Goal: Obtain resource: Obtain resource

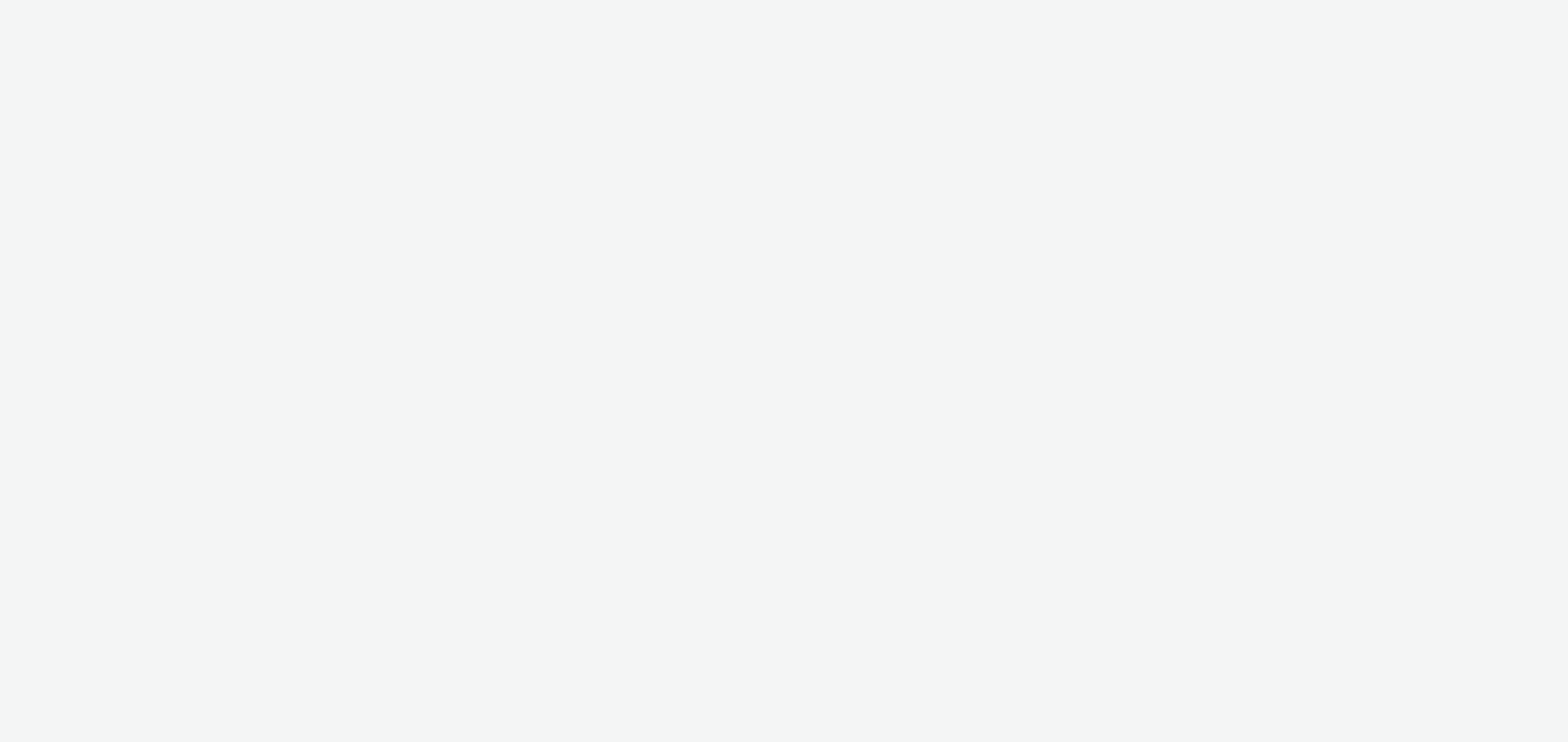
select select "11a7df10-284f-415c-b52a-427acf4c31ae"
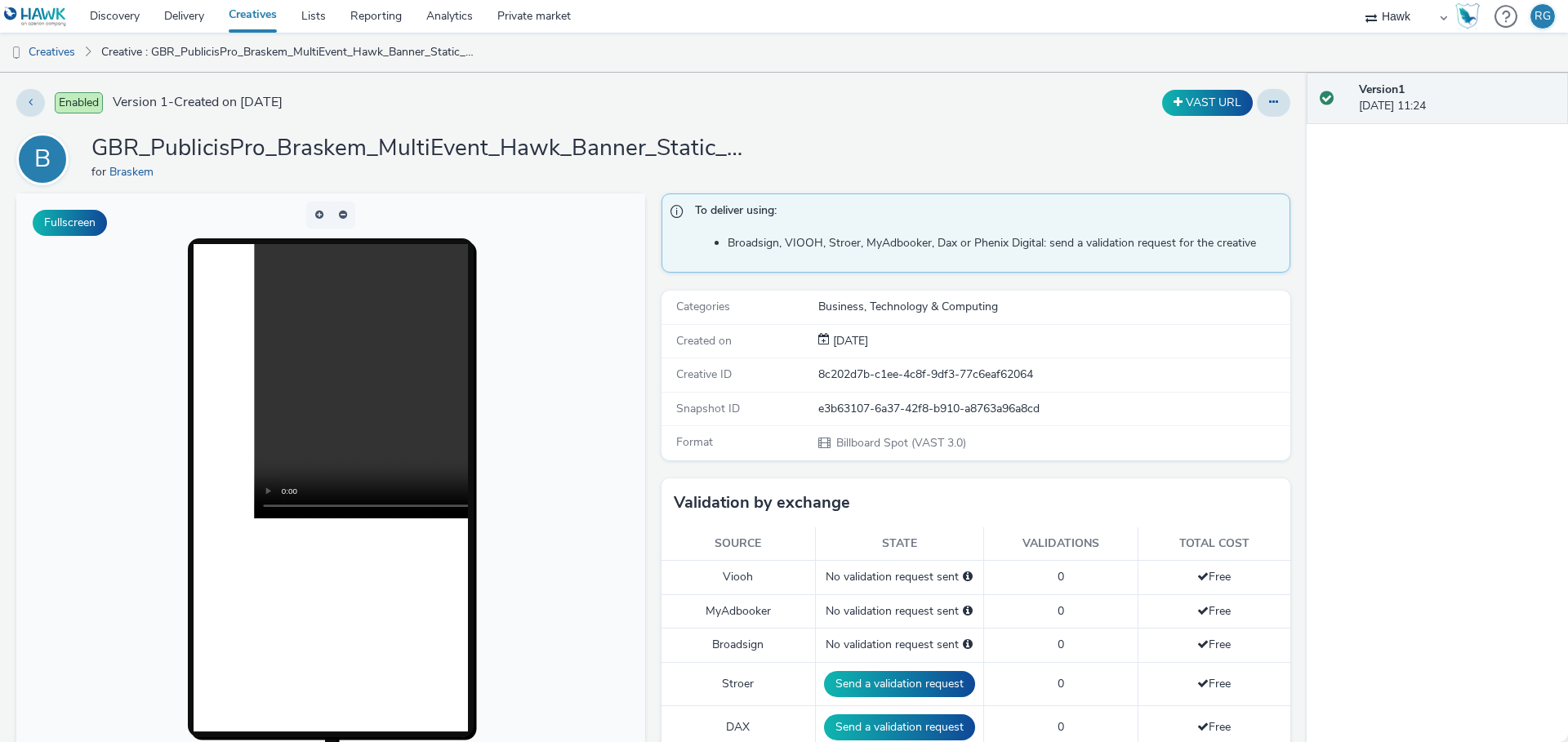
click at [582, 140] on h1 "GBR_PublicisPro_Braskem_MultiEvent_Hawk_Banner_Static_1080x1920_10"_20250901 ; …" at bounding box center [418, 148] width 654 height 31
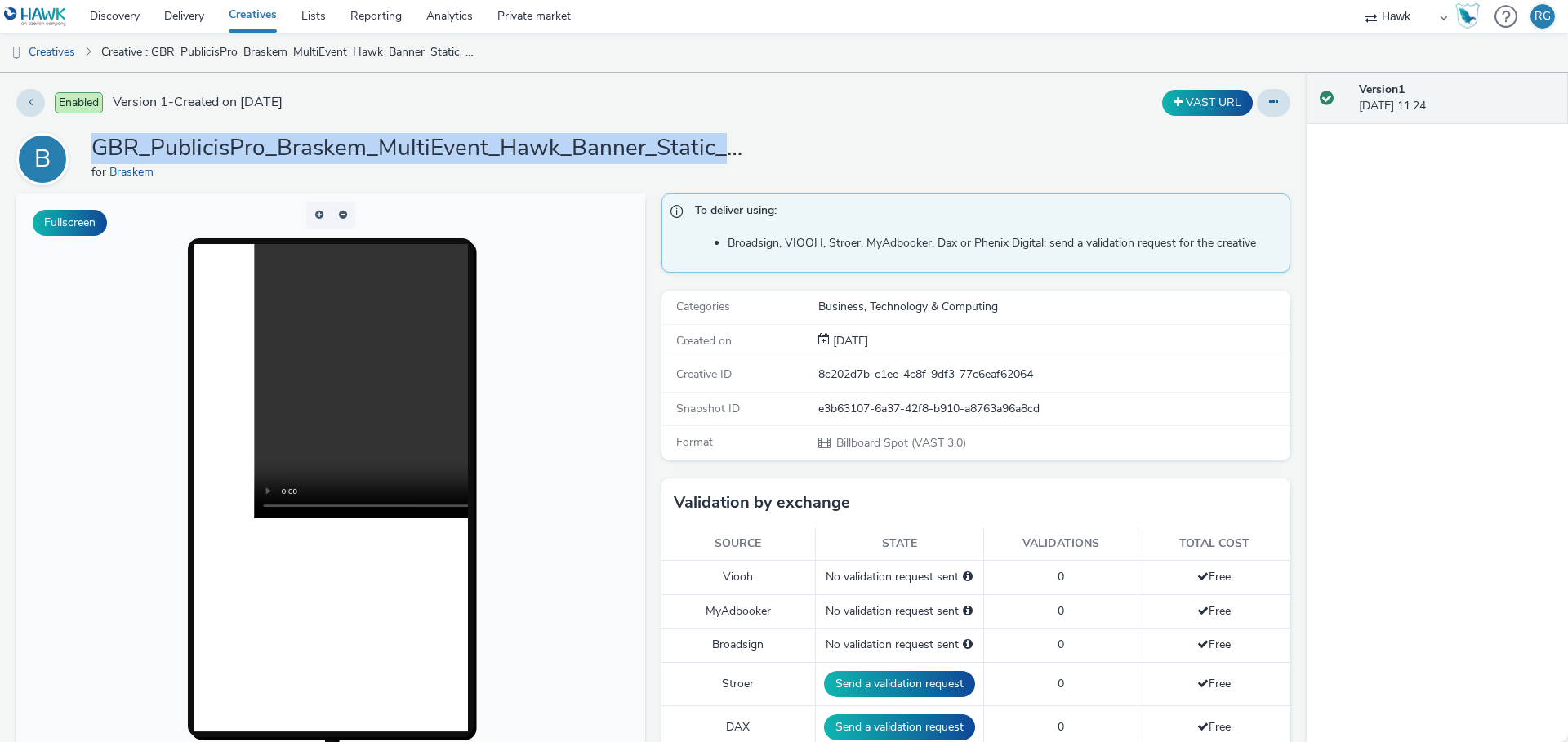
click at [582, 140] on h1 "GBR_PublicisPro_Braskem_MultiEvent_Hawk_Banner_Static_1080x1920_10"_20250901 ; …" at bounding box center [418, 148] width 654 height 31
click at [755, 138] on div "B GBR_PublicisPro_Braskem_MultiEvent_Hawk_Banner_Static_1080x1920_10"_20250901 …" at bounding box center [654, 160] width 1274 height 53
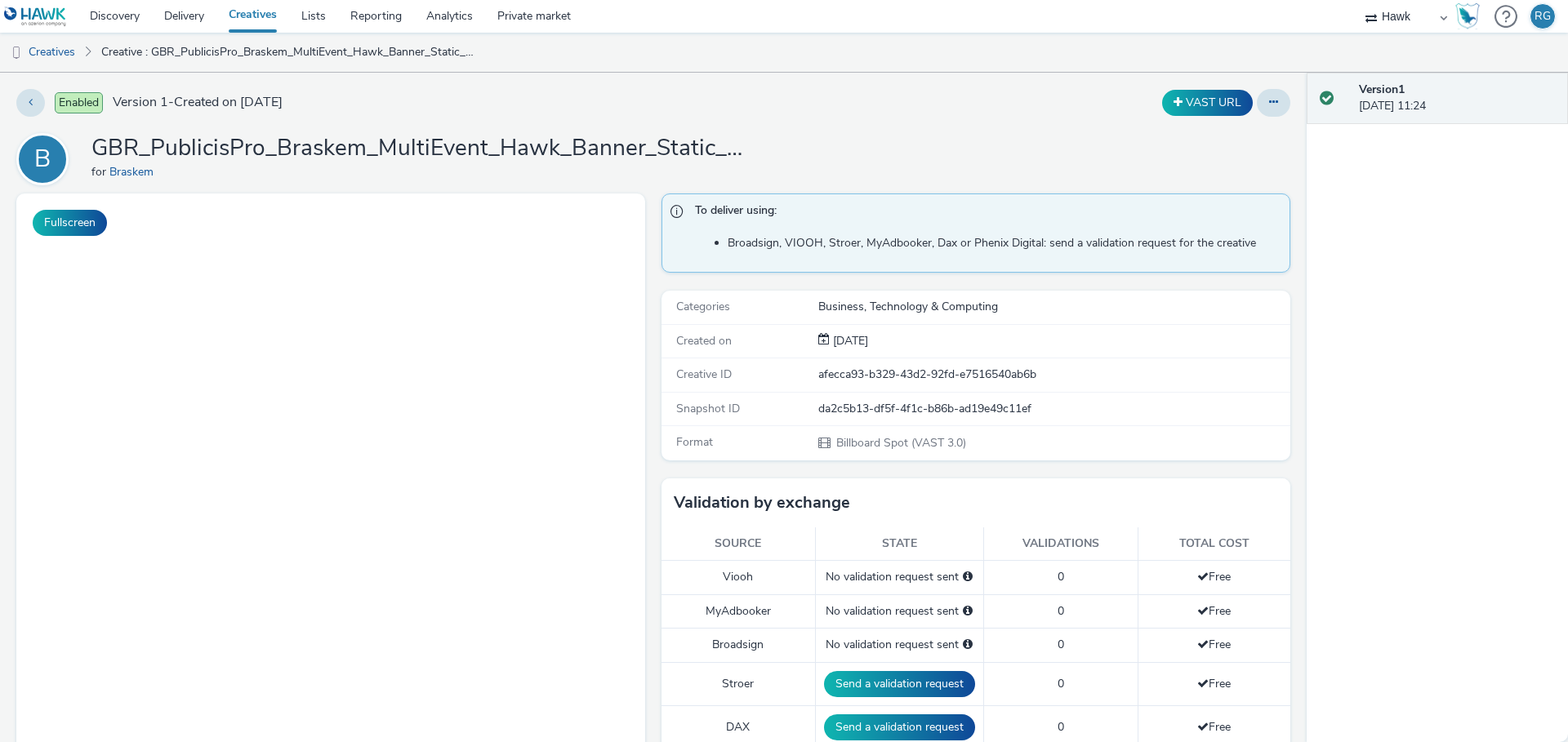
select select "11a7df10-284f-415c-b52a-427acf4c31ae"
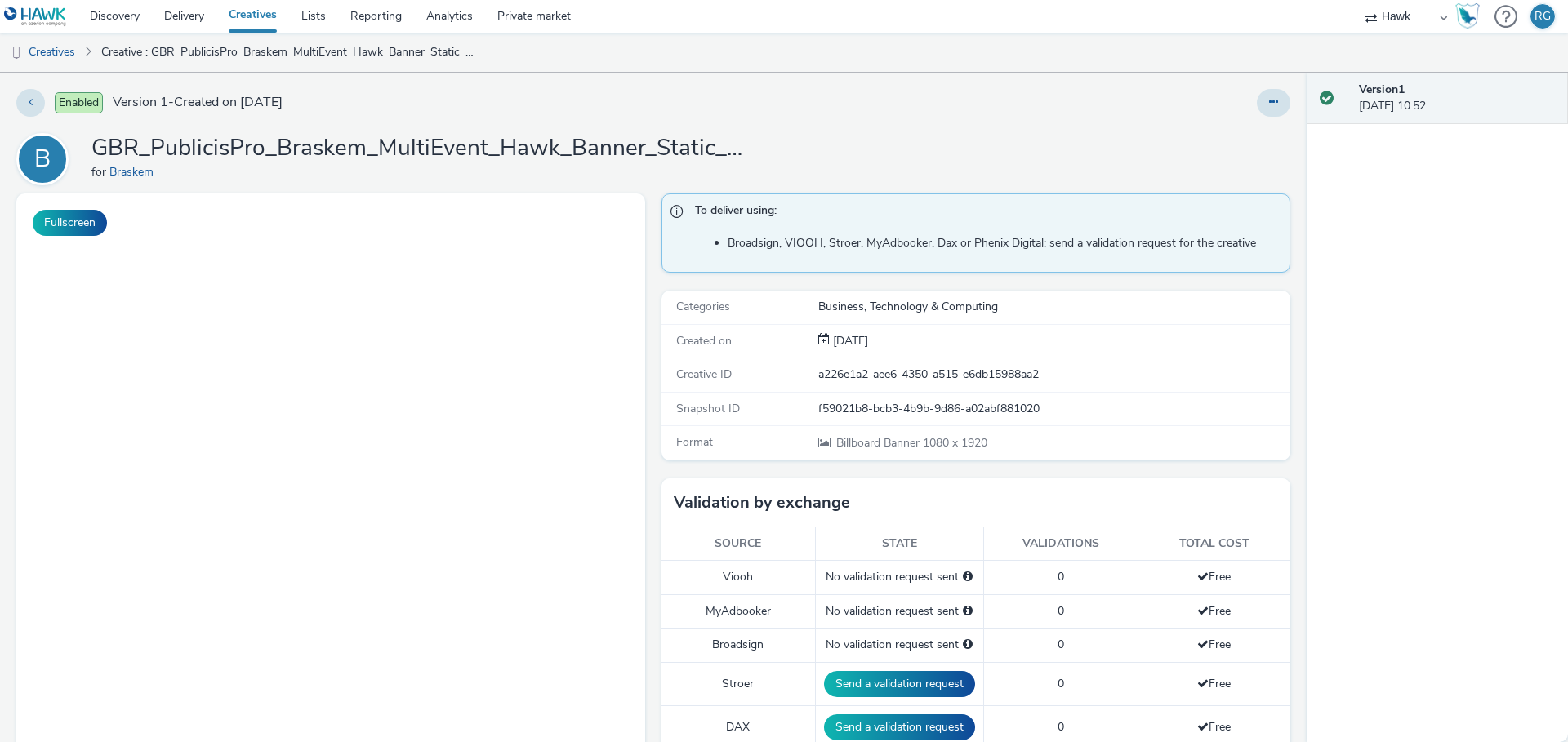
select select "11a7df10-284f-415c-b52a-427acf4c31ae"
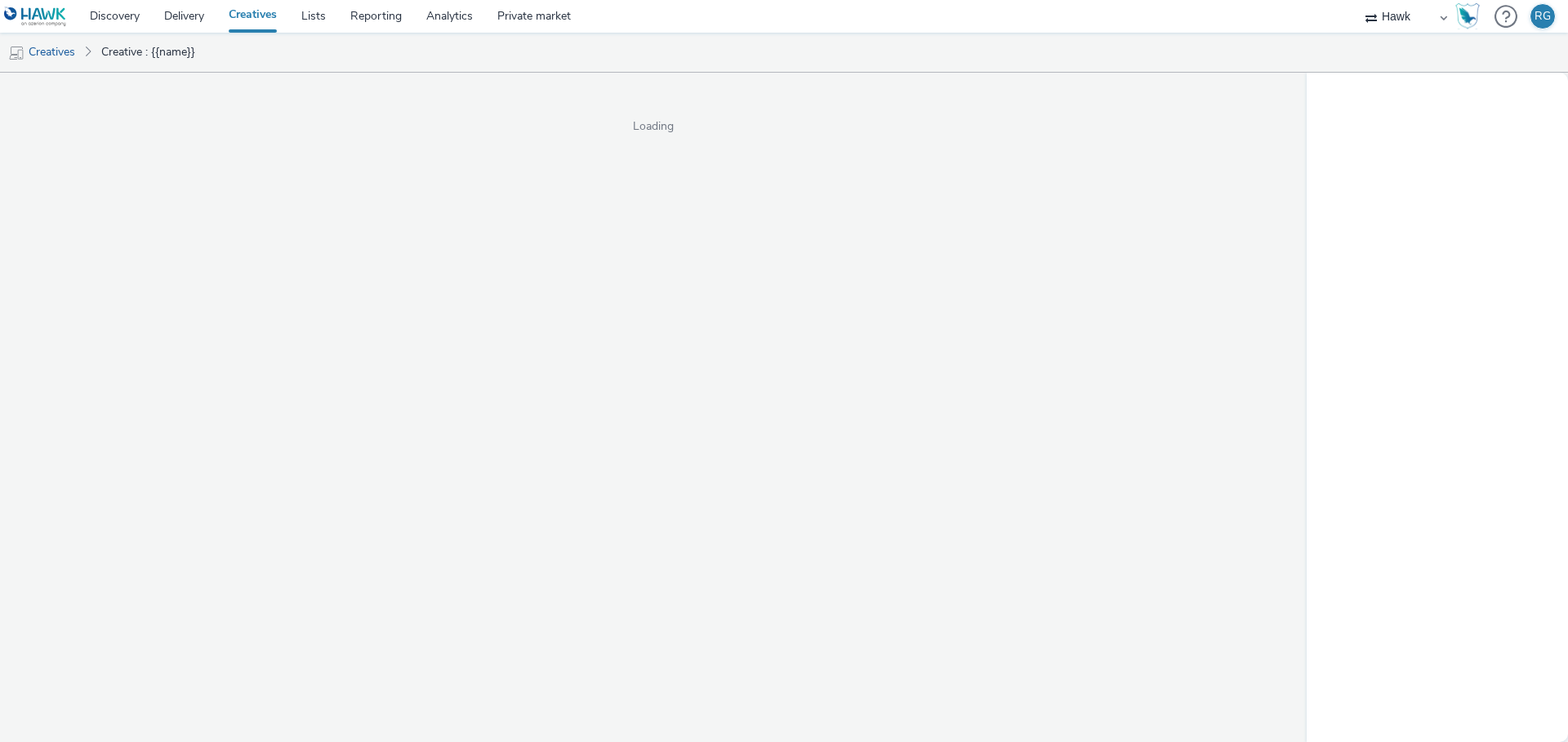
select select "11a7df10-284f-415c-b52a-427acf4c31ae"
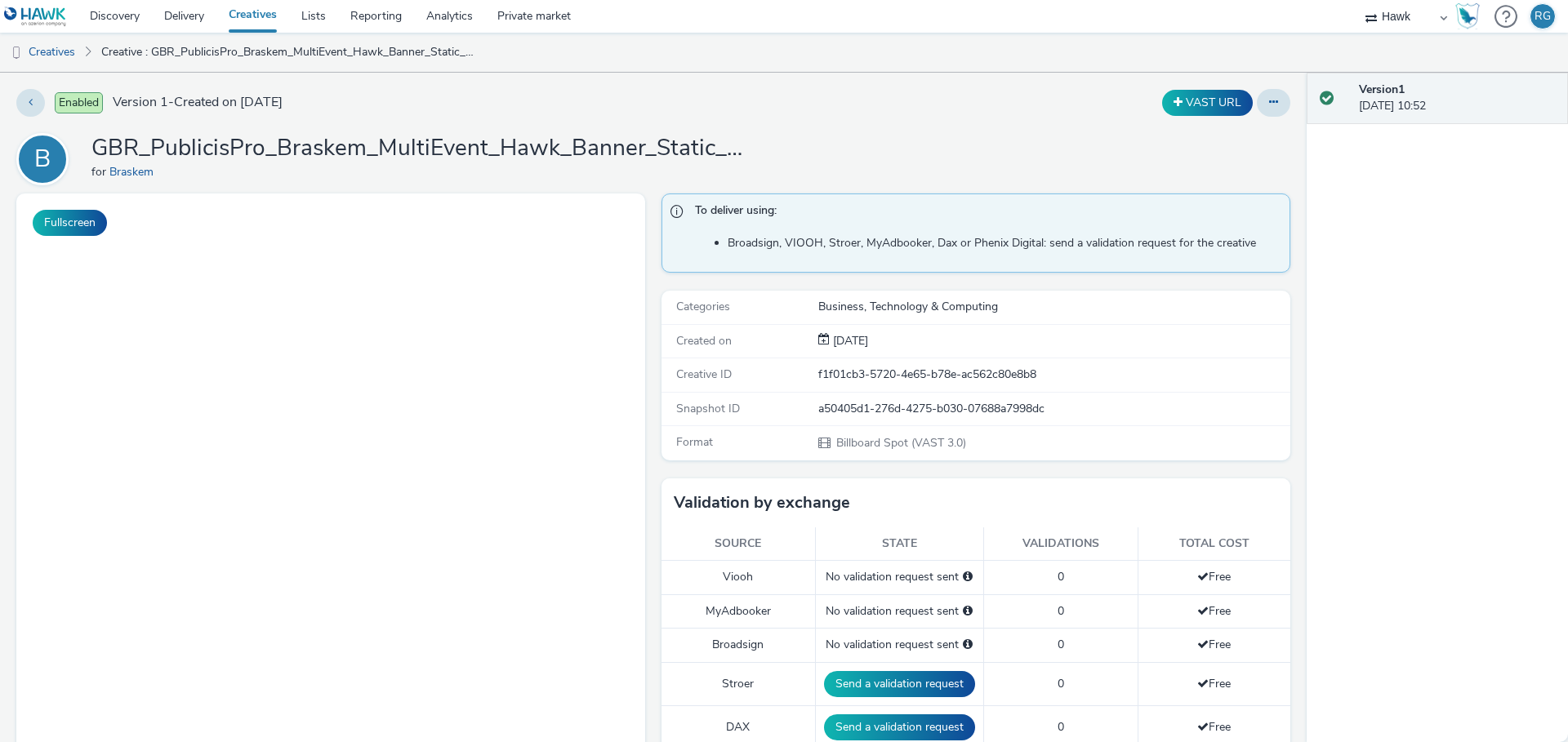
select select "11a7df10-284f-415c-b52a-427acf4c31ae"
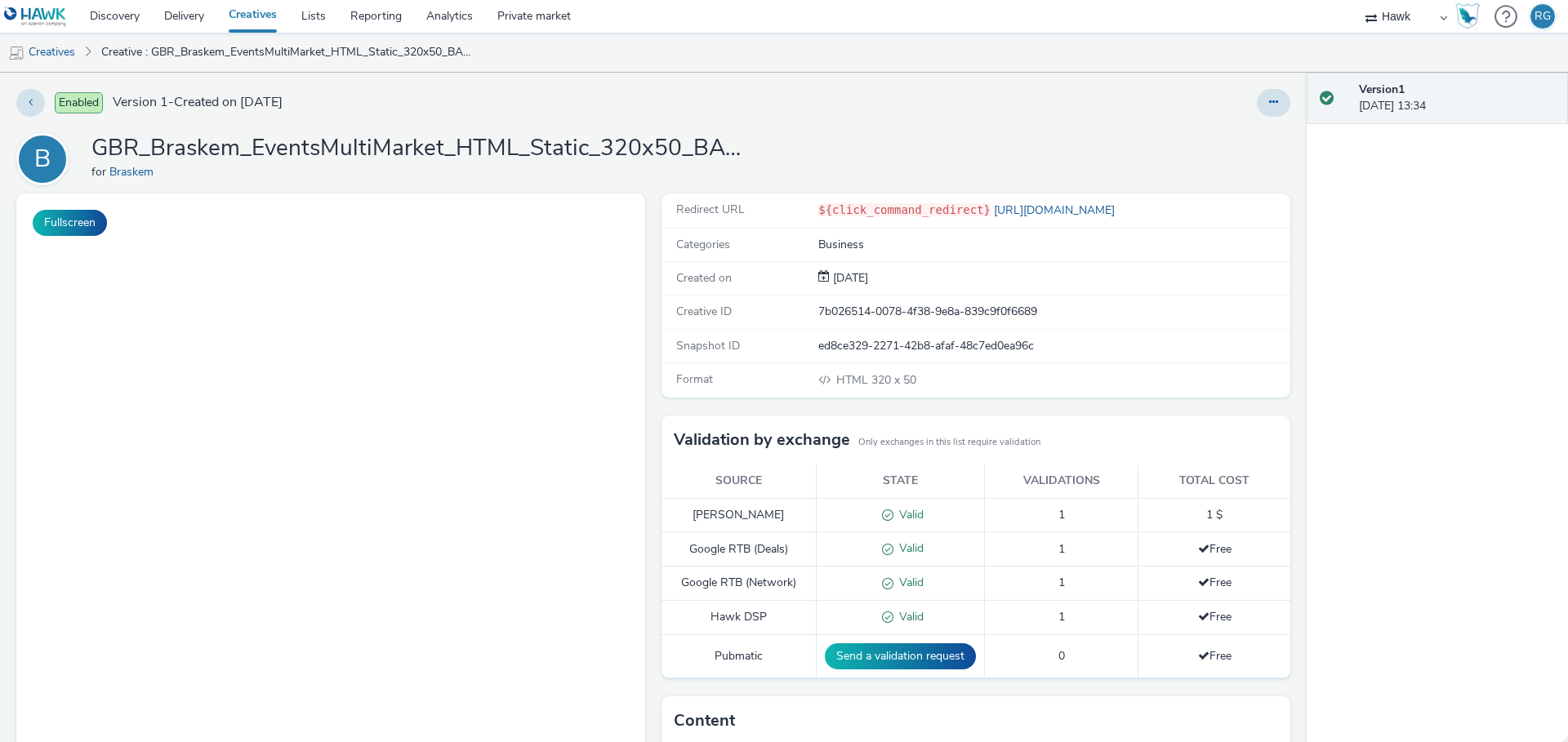
select select "11a7df10-284f-415c-b52a-427acf4c31ae"
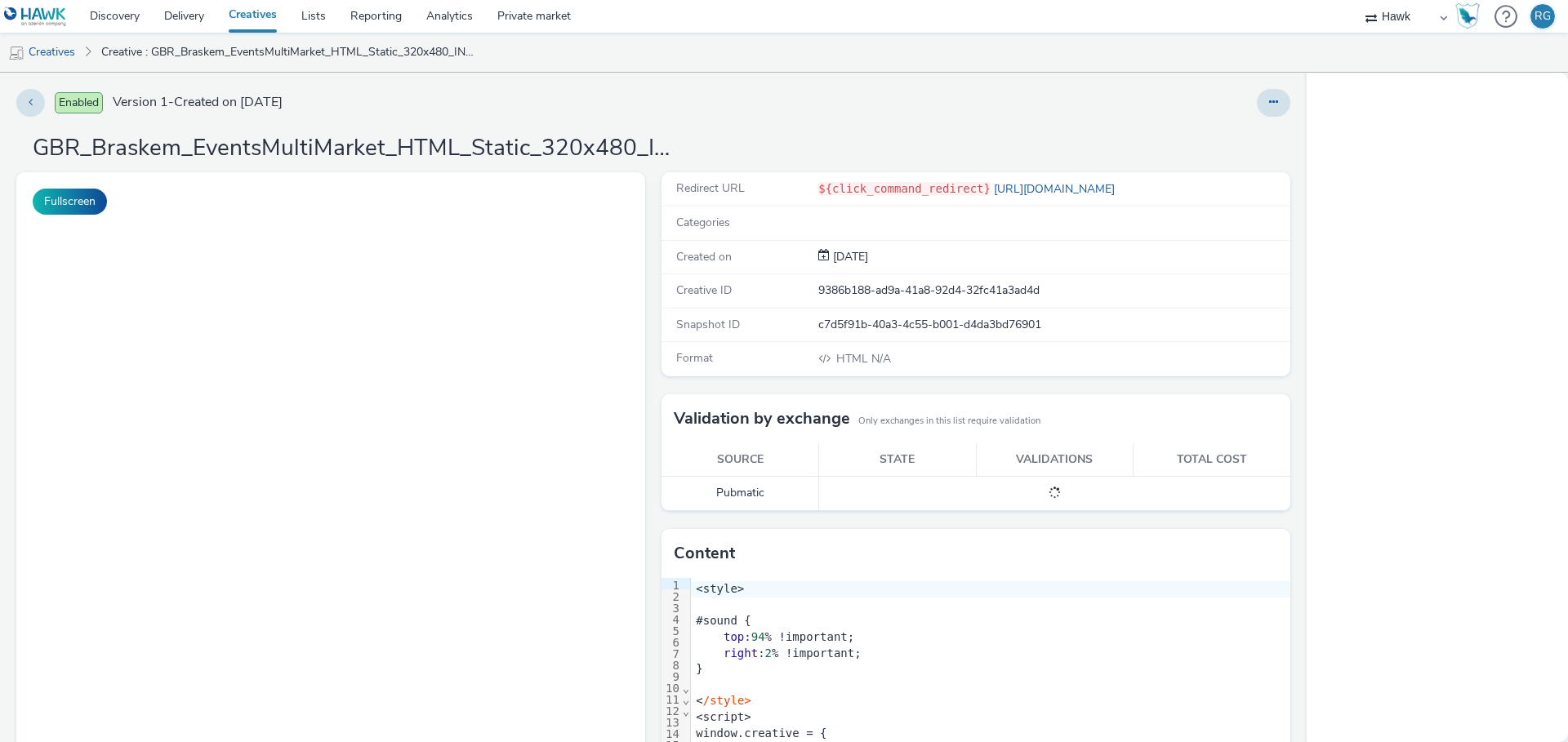
select select "11a7df10-284f-415c-b52a-427acf4c31ae"
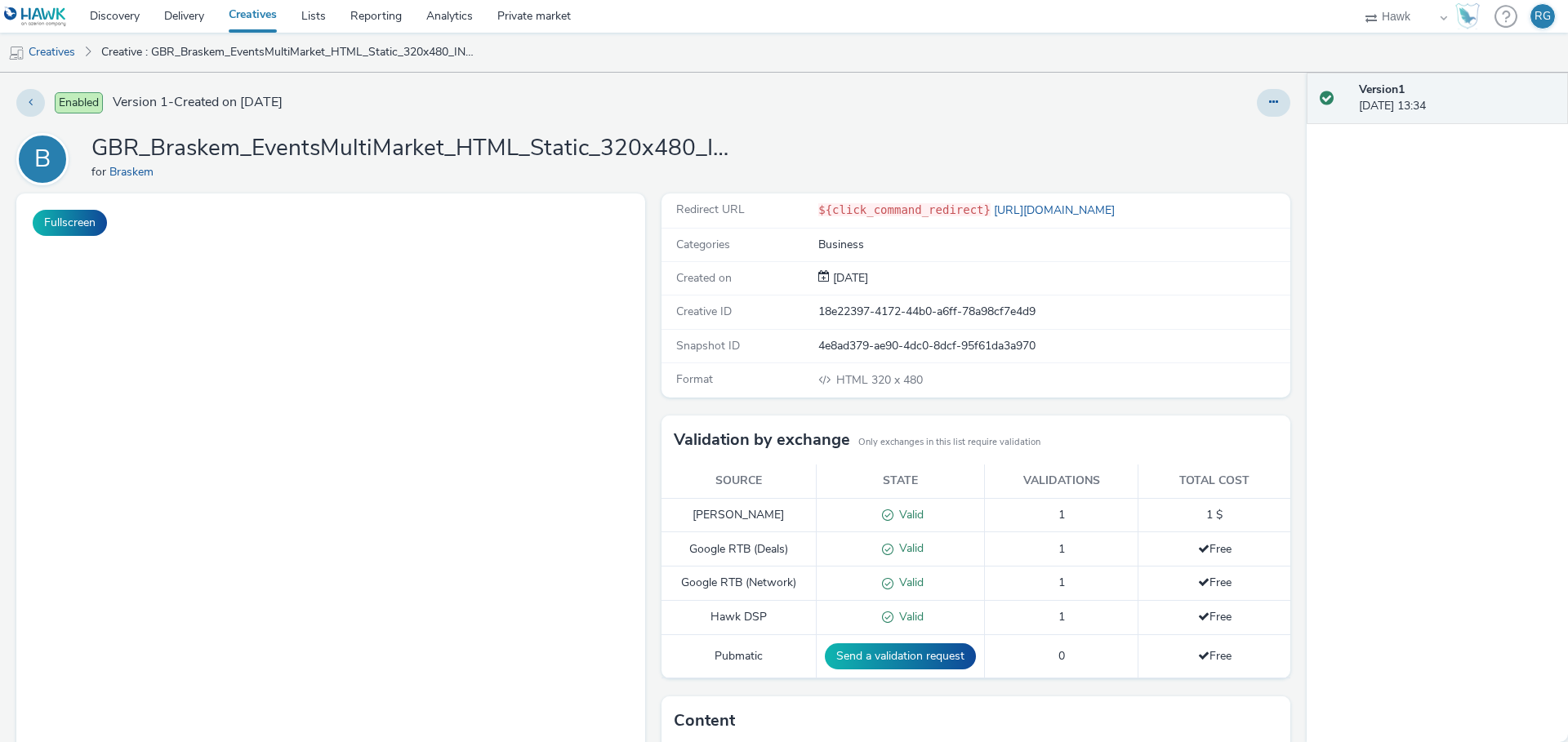
select select "11a7df10-284f-415c-b52a-427acf4c31ae"
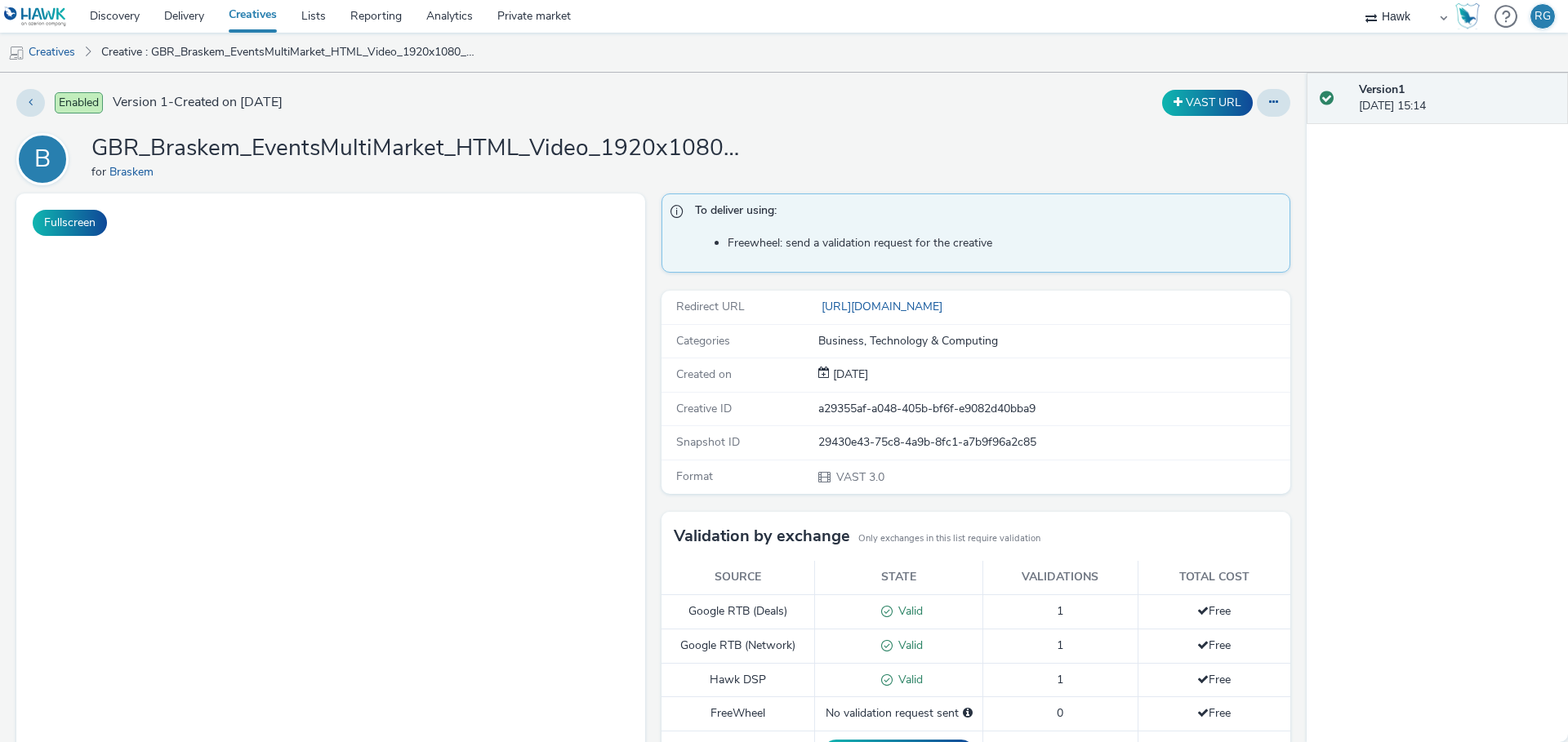
select select "11a7df10-284f-415c-b52a-427acf4c31ae"
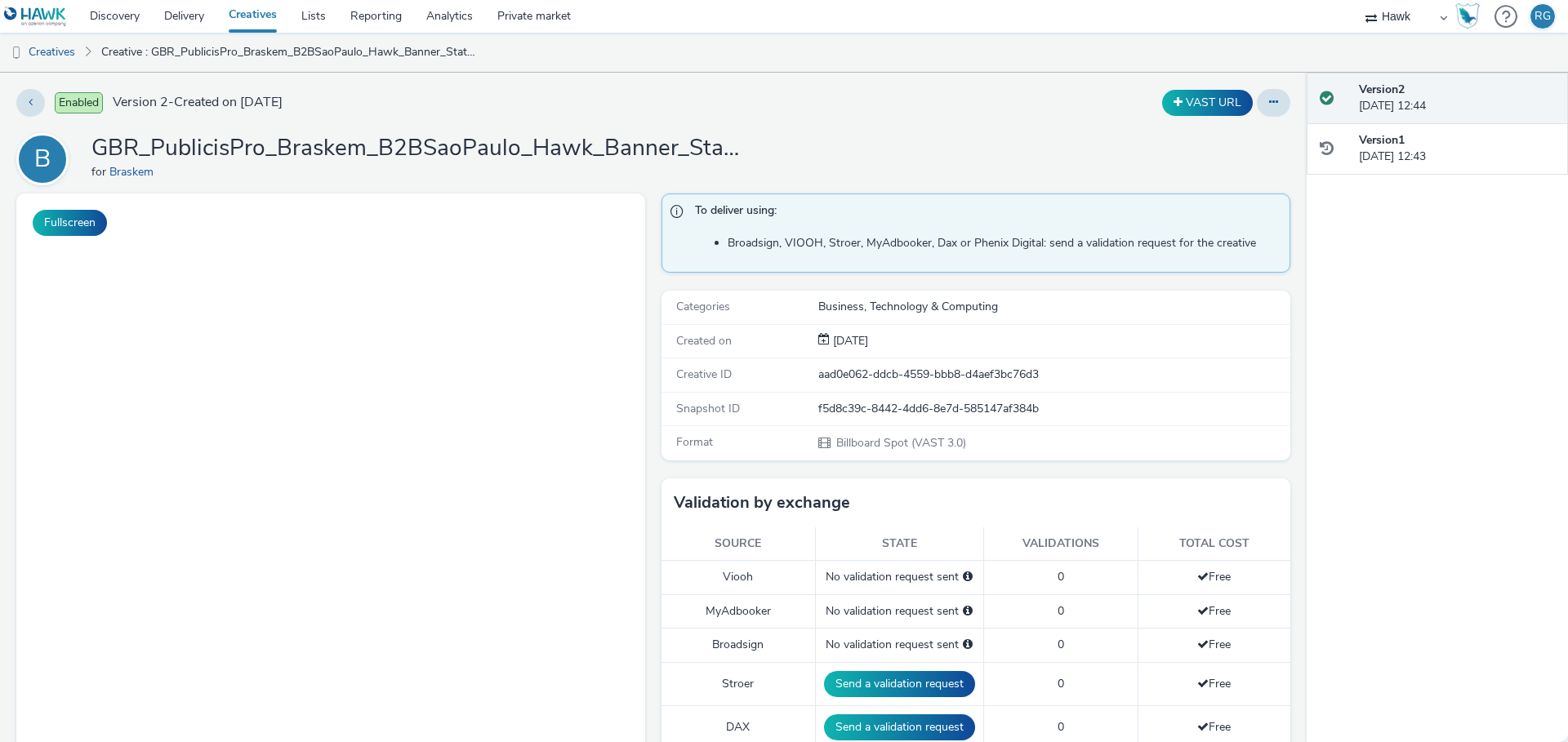
select select "11a7df10-284f-415c-b52a-427acf4c31ae"
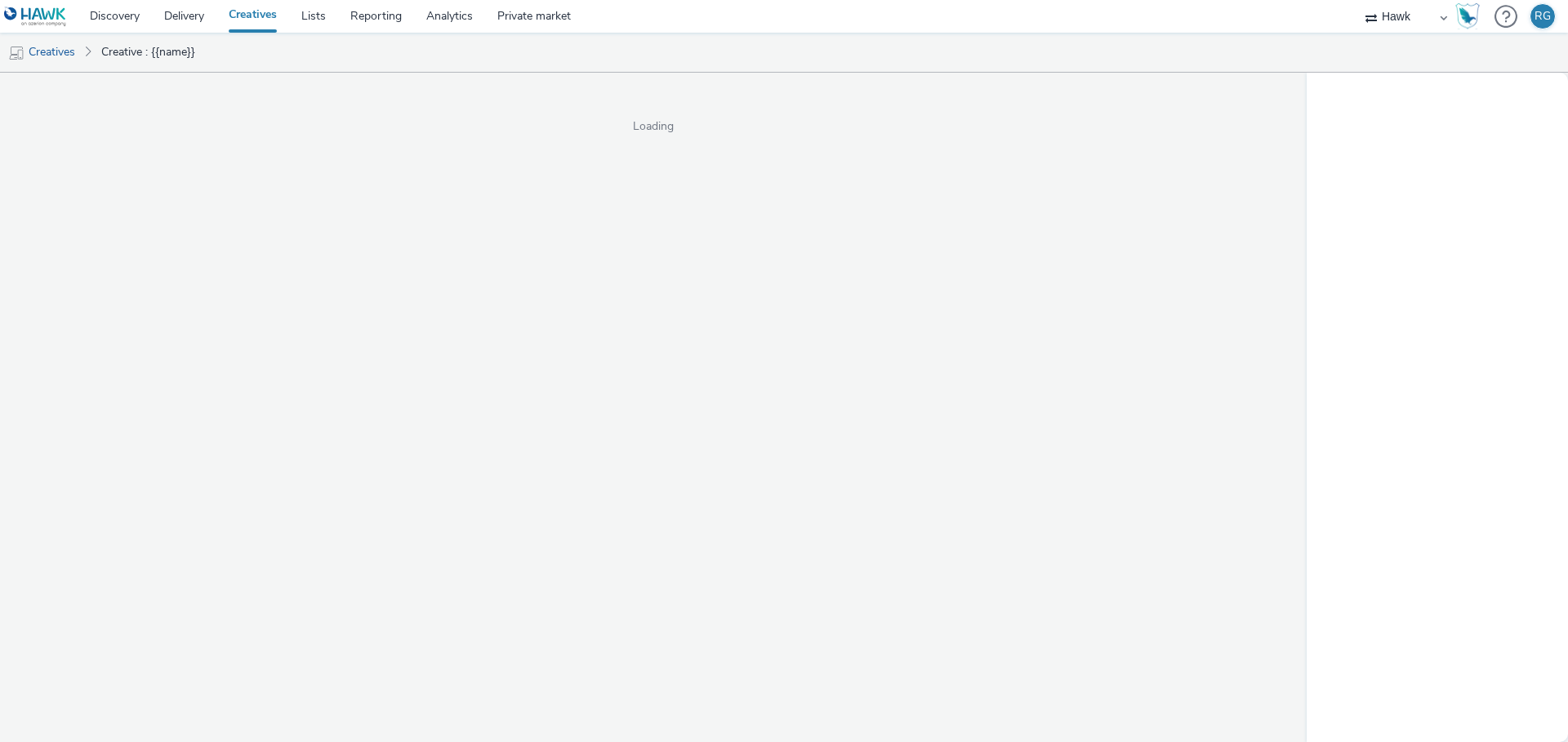
select select "11a7df10-284f-415c-b52a-427acf4c31ae"
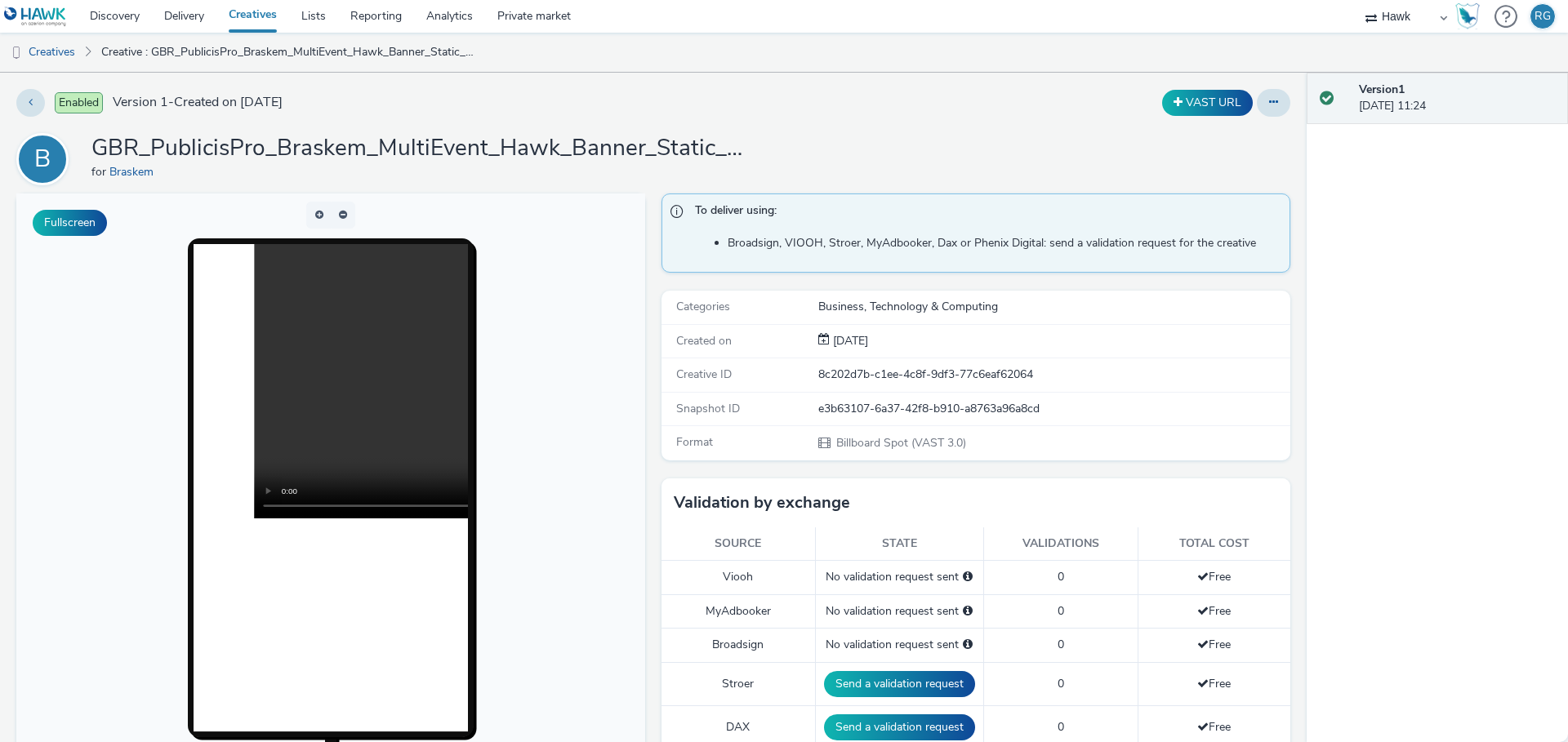
click at [536, 128] on div "Enabled Version 1 - Created on 01 September 2025 VAST URL B GBR_PublicisPro_Bra…" at bounding box center [653, 407] width 1307 height 669
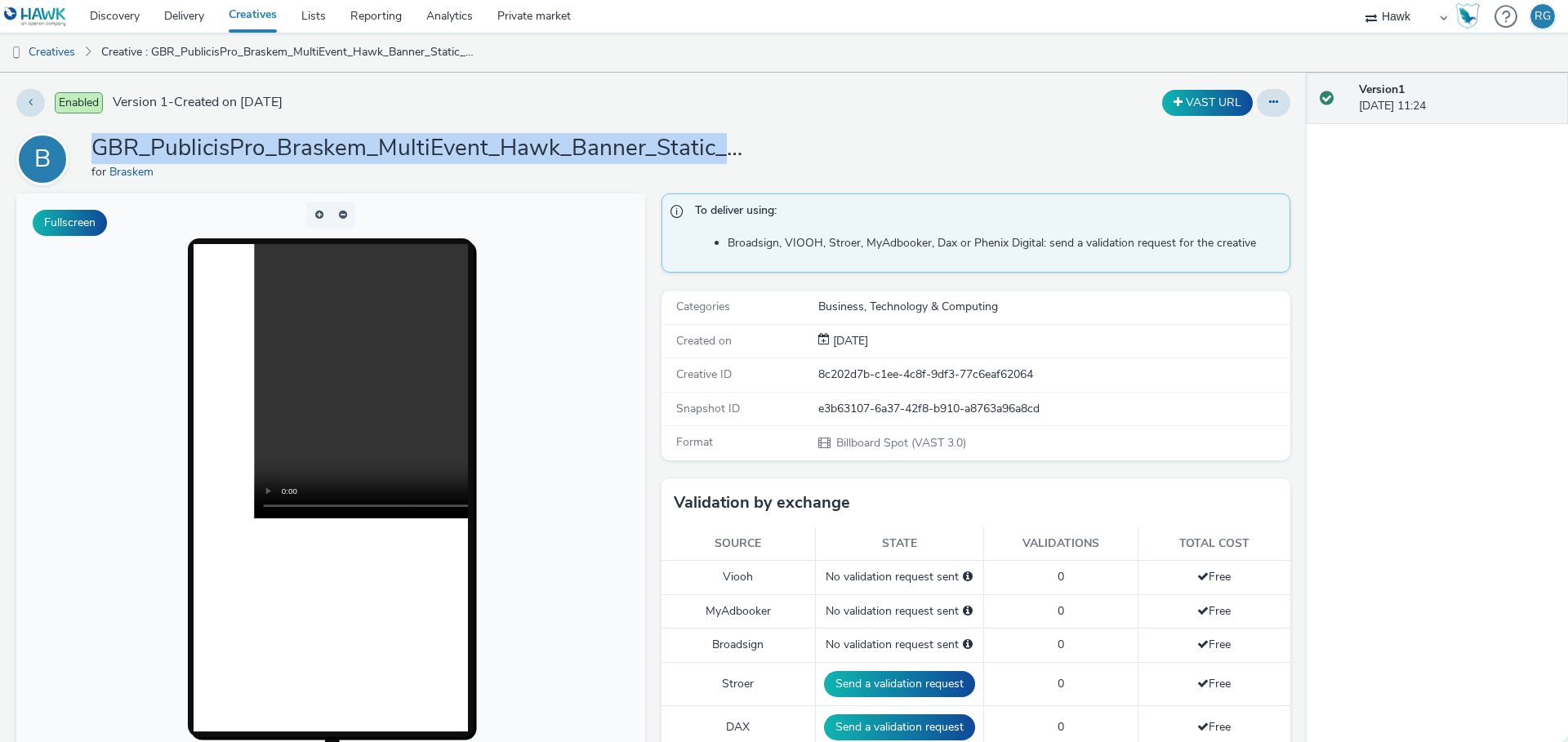
click at [536, 128] on div "Enabled Version 1 - Created on 01 September 2025 VAST URL B GBR_PublicisPro_Bra…" at bounding box center [653, 407] width 1307 height 669
copy h1 "GBR_PublicisPro_Braskem_MultiEvent_Hawk_Banner_Static_1080x1920_10"_20250901 ; …"
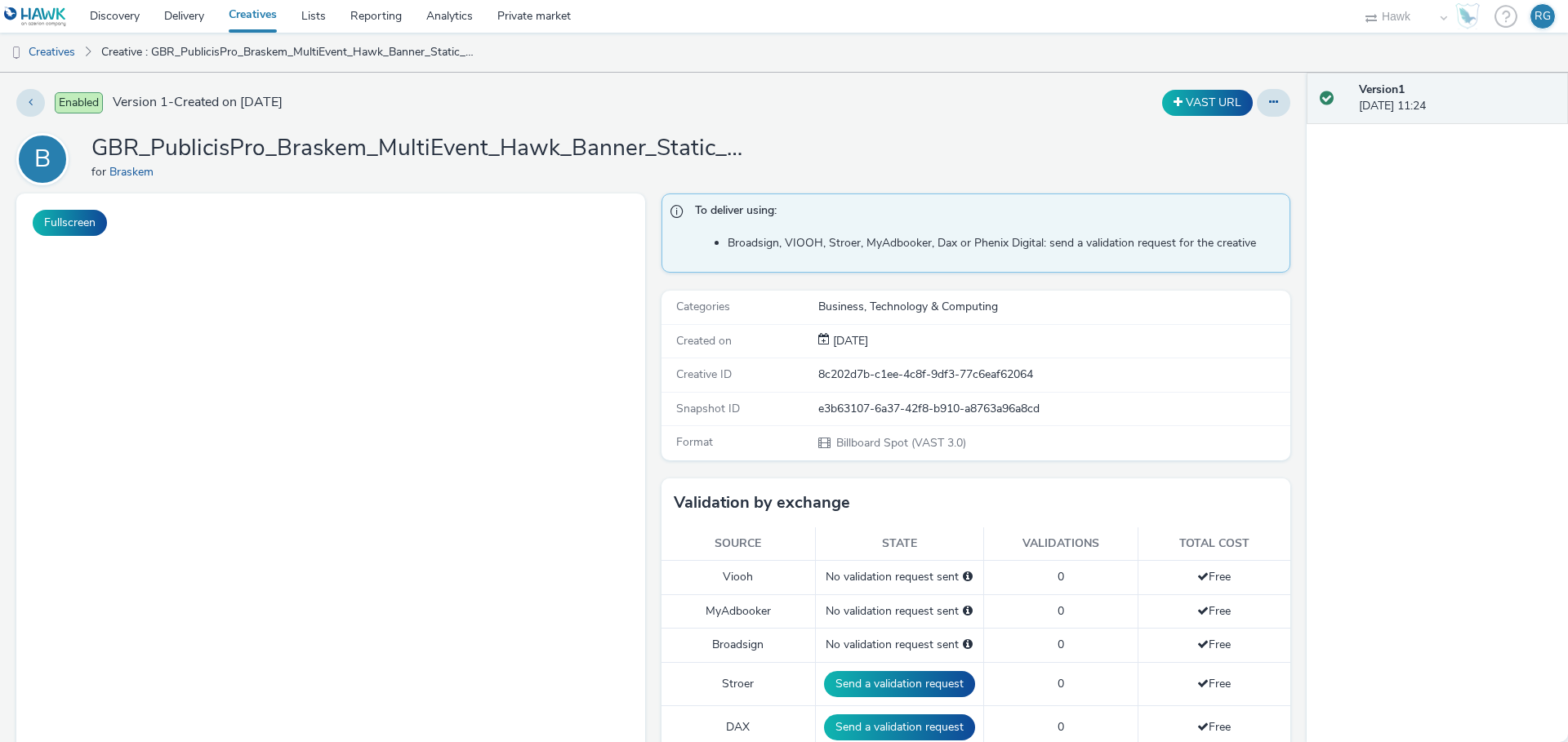
select select "11a7df10-284f-415c-b52a-427acf4c31ae"
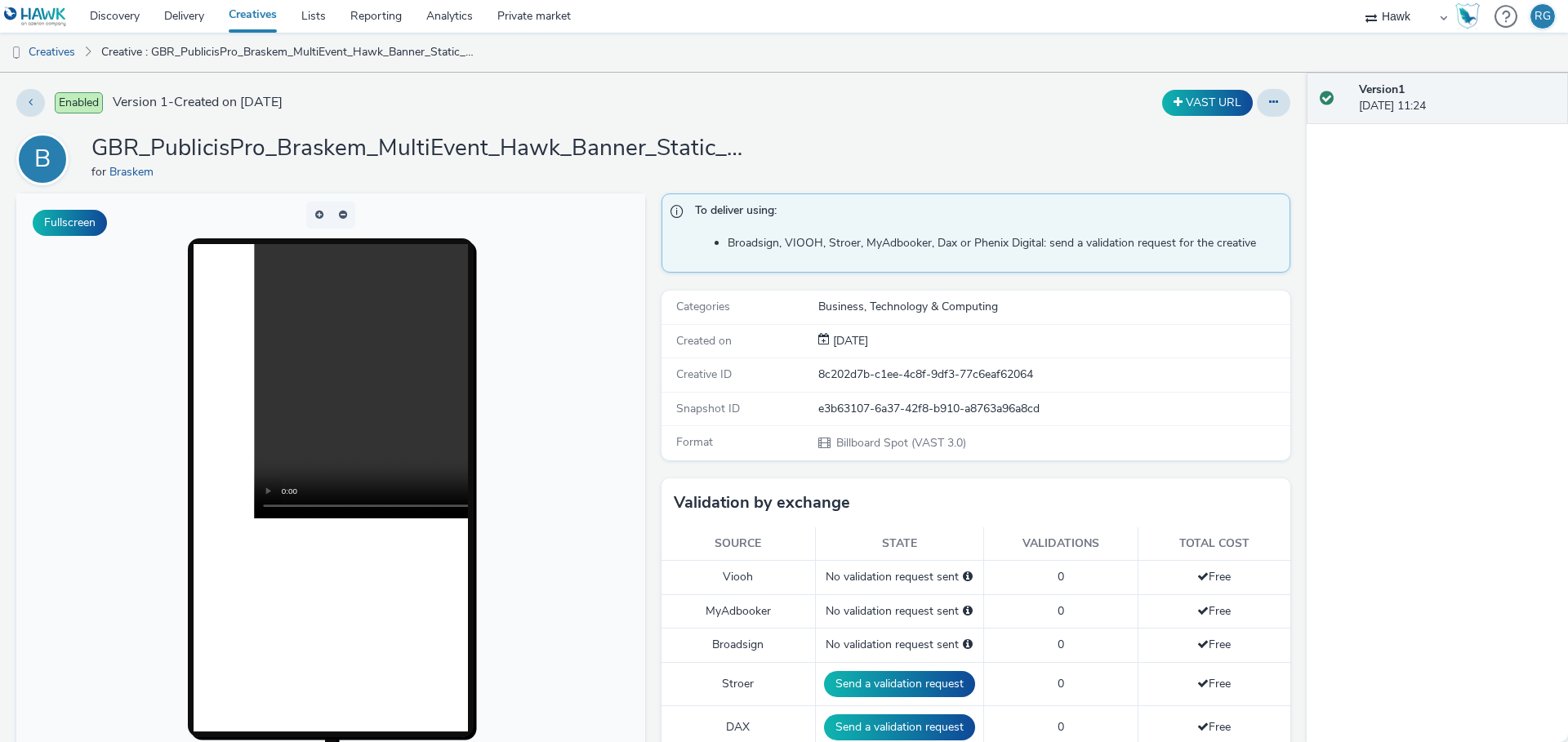
click at [486, 138] on h1 "GBR_PublicisPro_Braskem_MultiEvent_Hawk_Banner_Static_1080x1920_10"_20250901 ; …" at bounding box center [418, 148] width 654 height 31
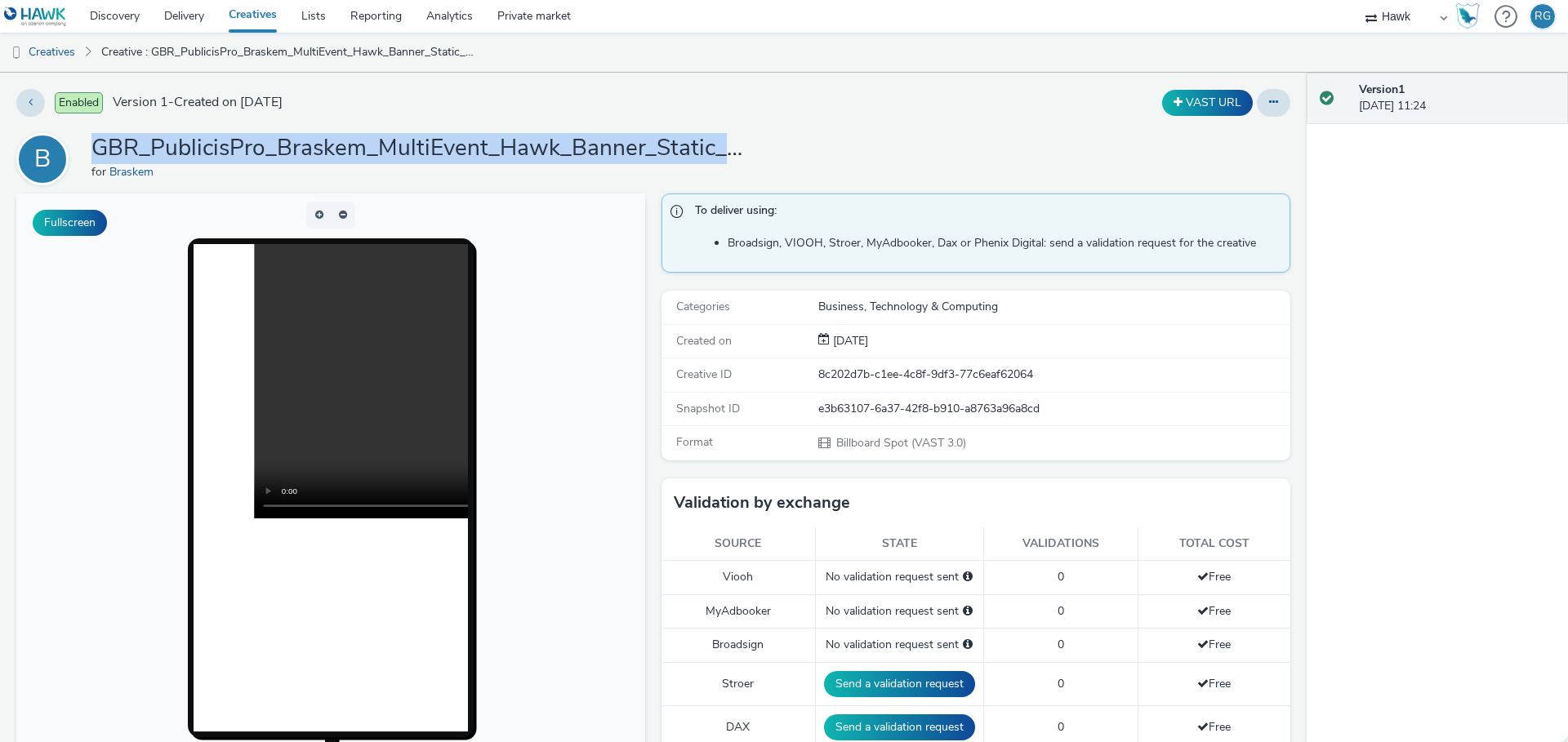
click at [486, 138] on h1 "GBR_PublicisPro_Braskem_MultiEvent_Hawk_Banner_Static_1080x1920_10"_20250901 ; …" at bounding box center [418, 148] width 654 height 31
copy h1 "GBR_PublicisPro_Braskem_MultiEvent_Hawk_Banner_Static_1080x1920_10"
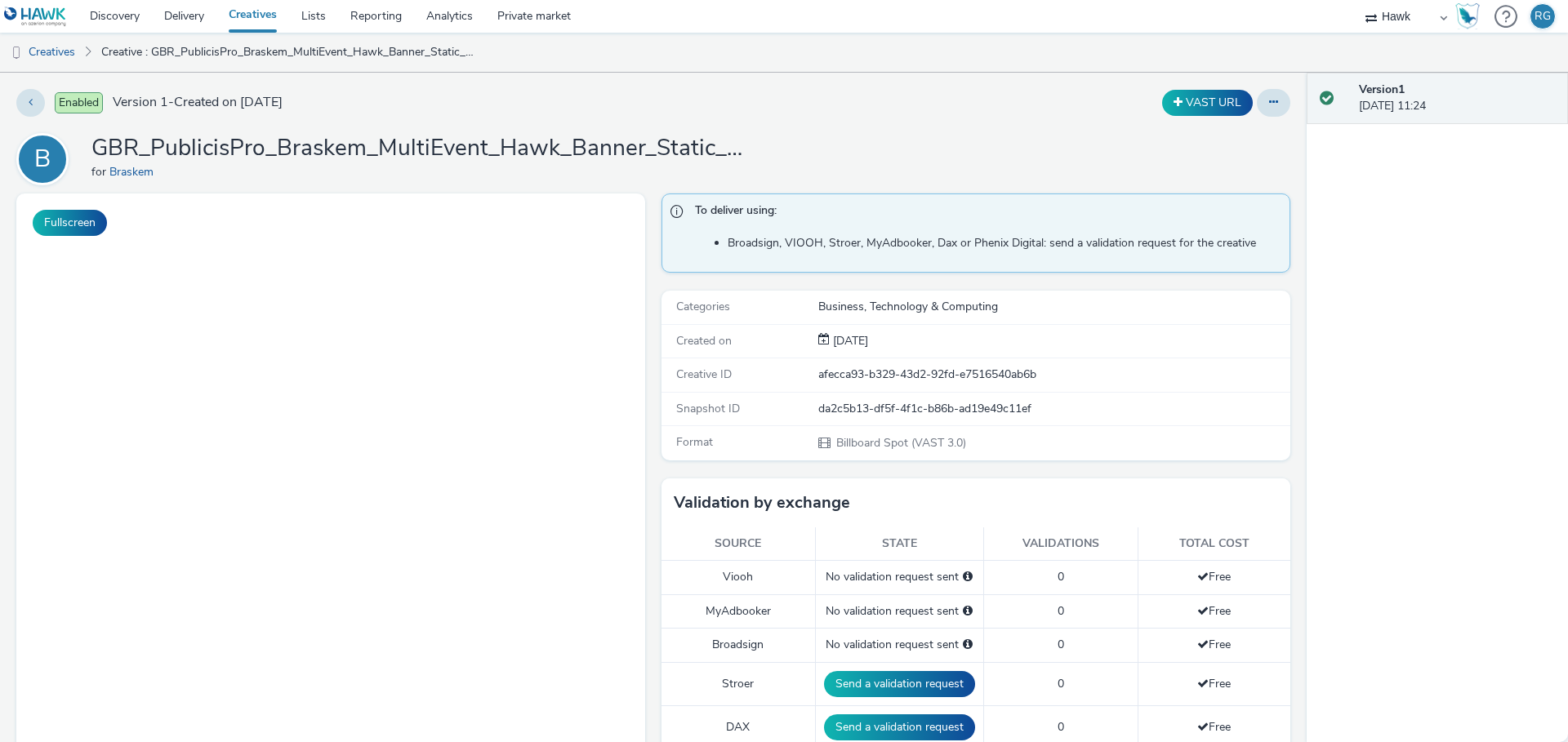
select select "11a7df10-284f-415c-b52a-427acf4c31ae"
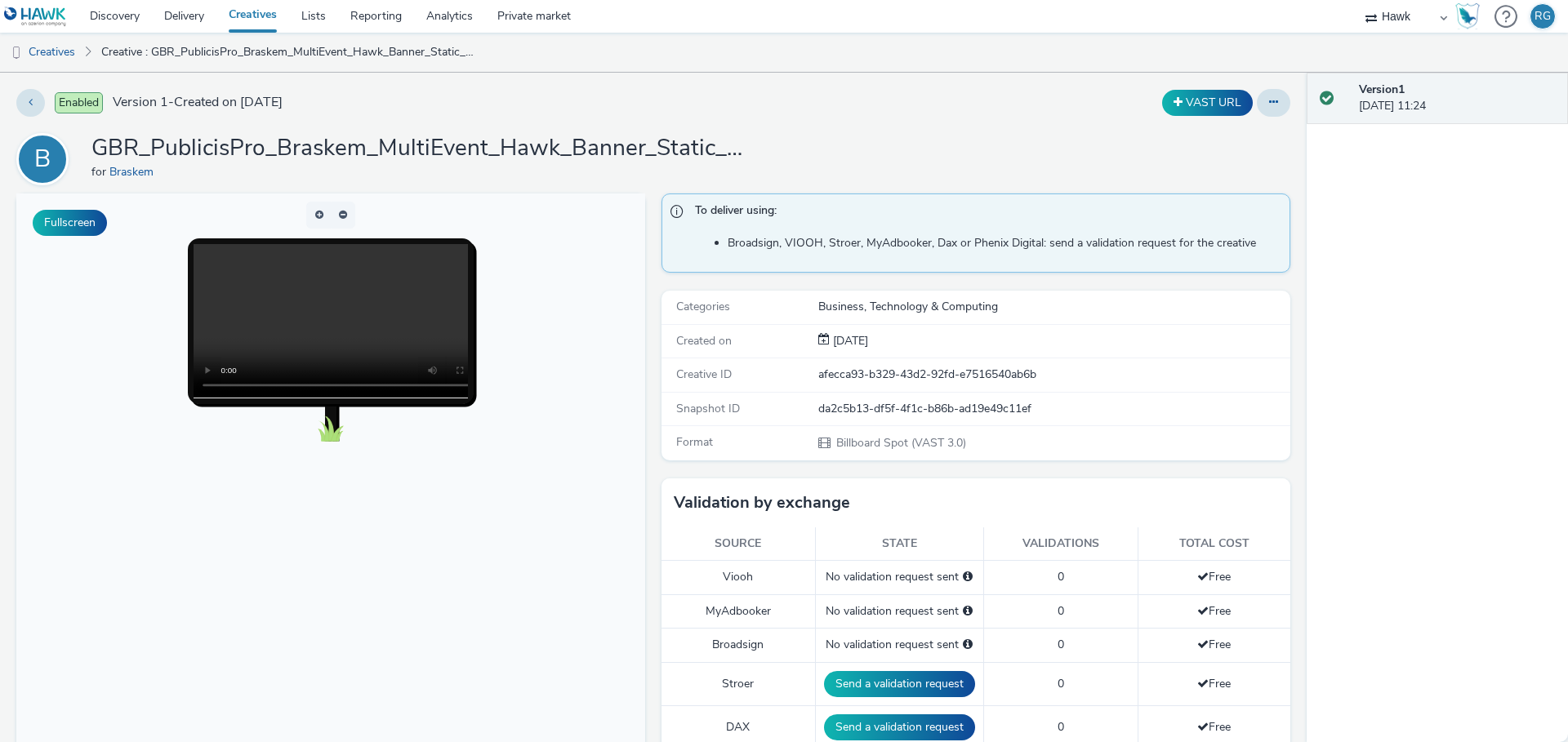
click at [442, 164] on div "for Braskem" at bounding box center [418, 172] width 654 height 17
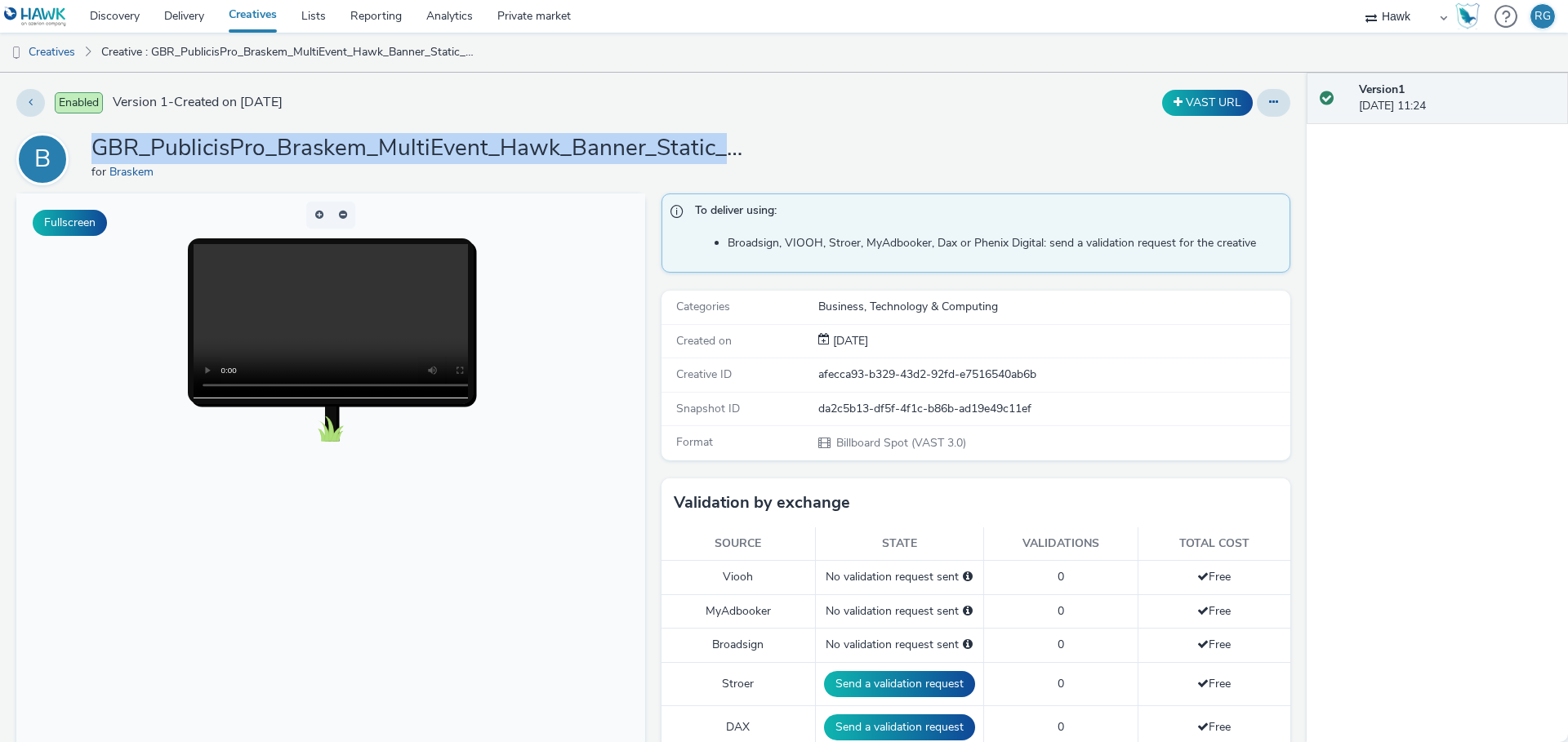
click at [442, 162] on h1 "GBR_PublicisPro_Braskem_MultiEvent_Hawk_Banner_Static_1920x1080_15"_20250901 ; …" at bounding box center [418, 148] width 654 height 31
copy h1 "GBR_PublicisPro_Braskem_MultiEvent_Hawk_Banner_Static_1920x1080_15"
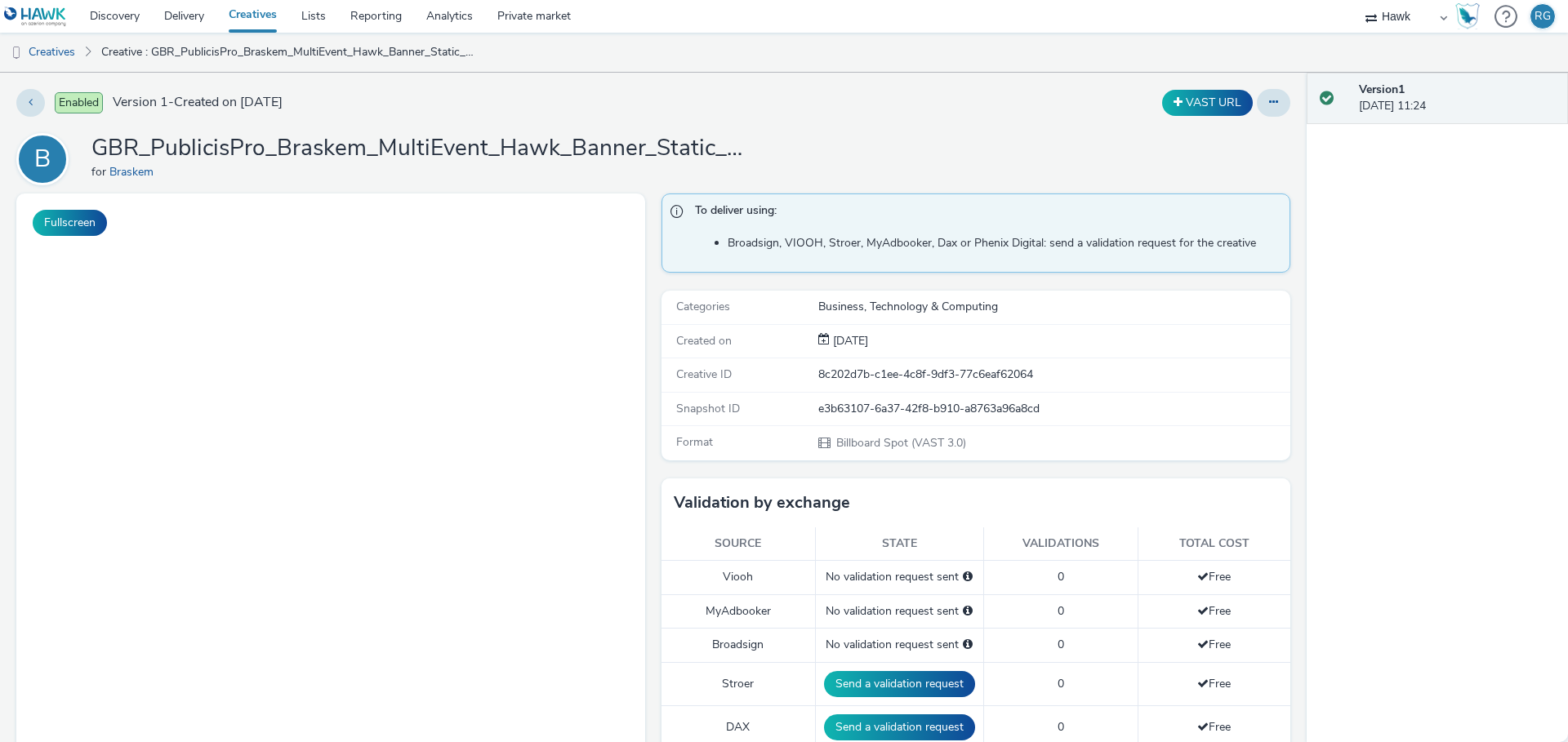
select select "11a7df10-284f-415c-b52a-427acf4c31ae"
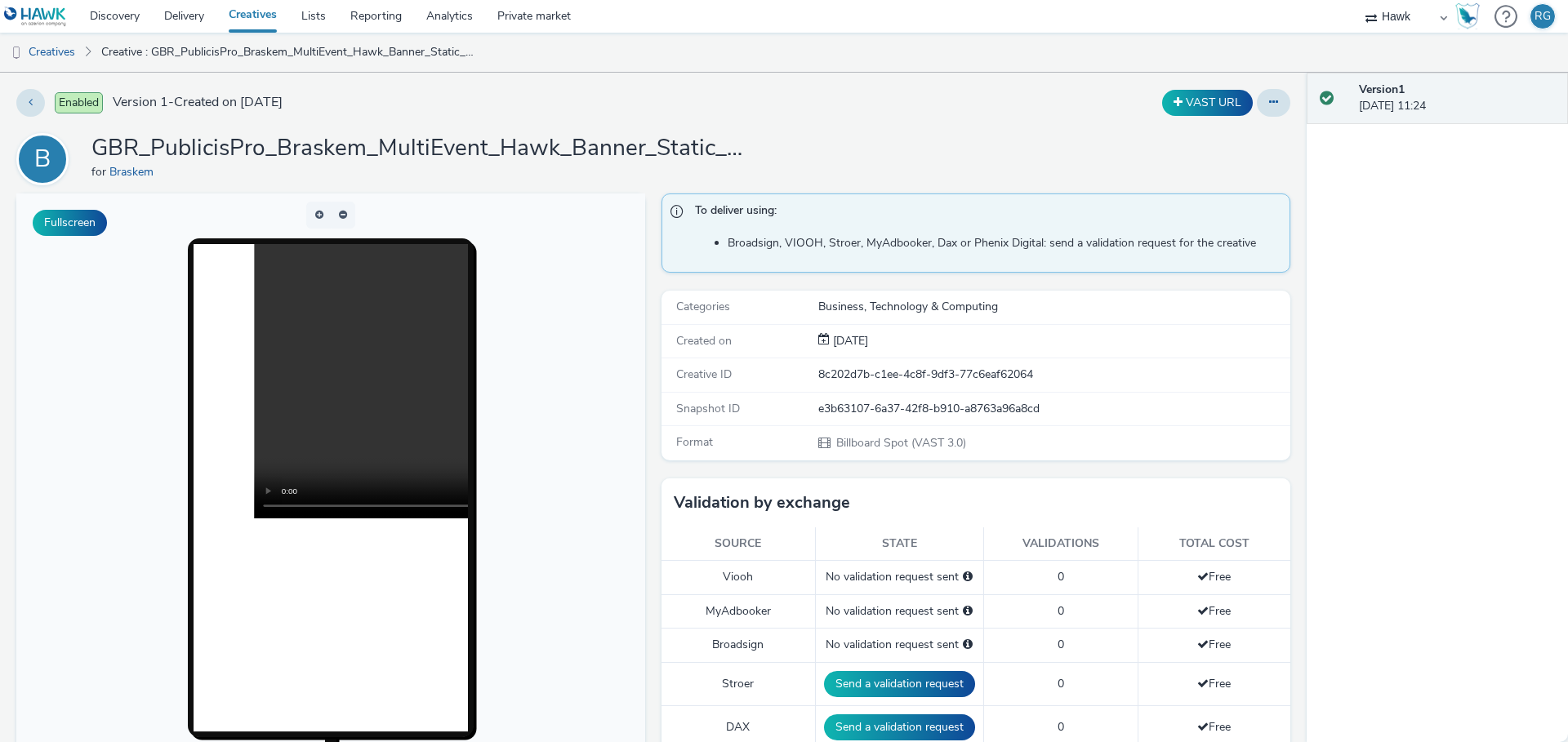
click at [343, 139] on h1 "GBR_PublicisPro_Braskem_MultiEvent_Hawk_Banner_Static_1080x1920_10"_20250901 ; …" at bounding box center [418, 148] width 654 height 31
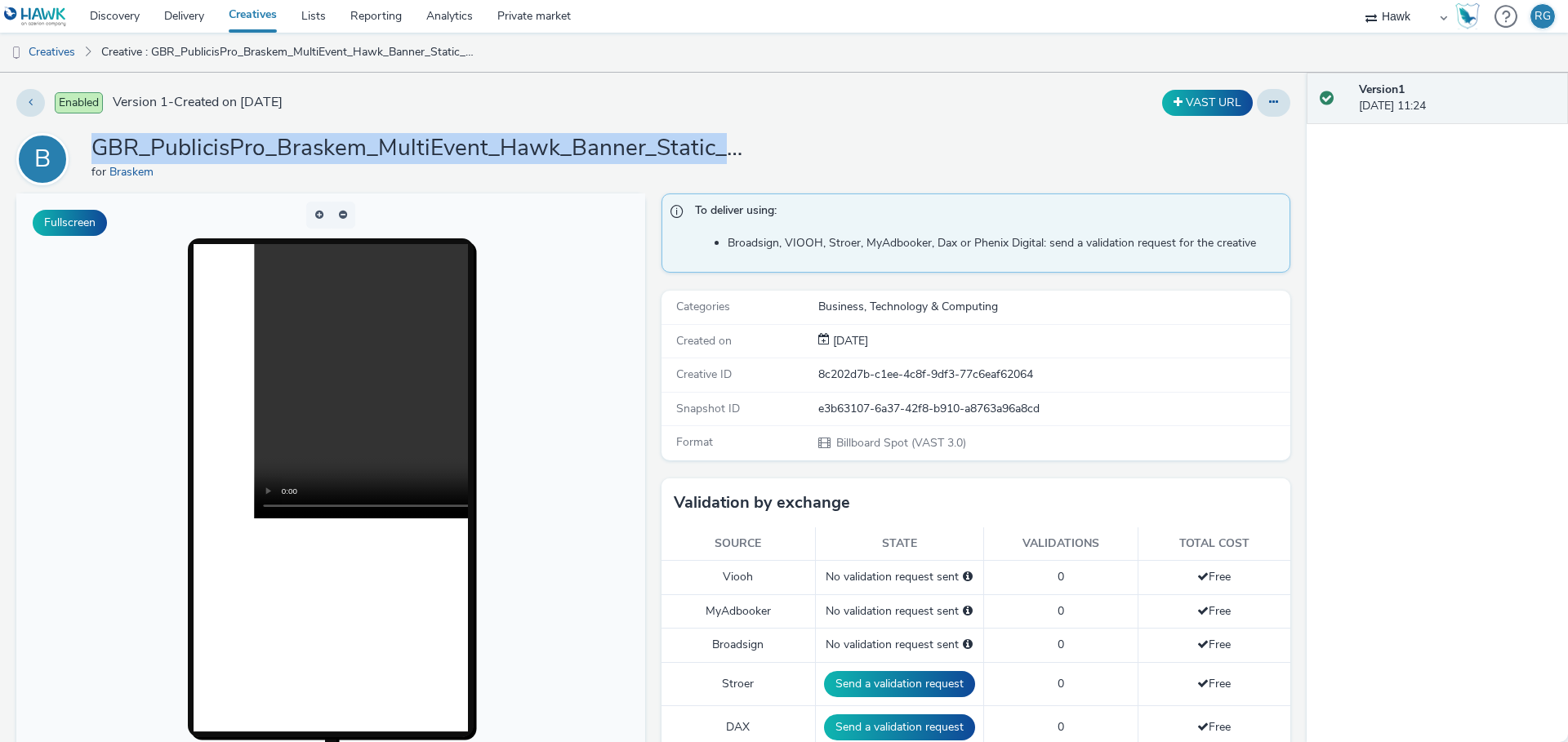
click at [343, 139] on h1 "GBR_PublicisPro_Braskem_MultiEvent_Hawk_Banner_Static_1080x1920_10"_20250901 ; …" at bounding box center [418, 148] width 654 height 31
copy h1 "GBR_PublicisPro_Braskem_MultiEvent_Hawk_Banner_Static_1080x1920_10"
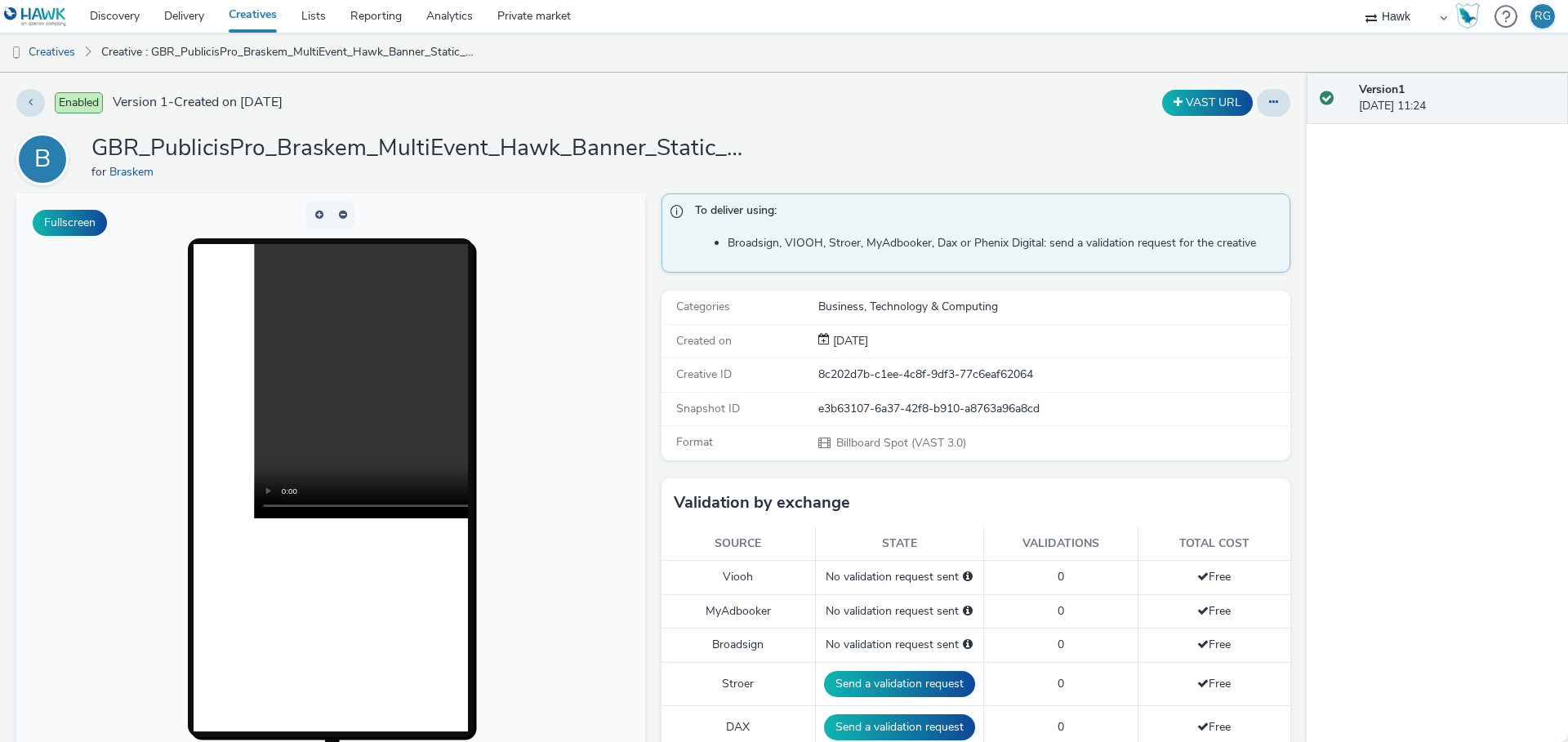
click at [868, 407] on div "e3b63107-6a37-42f8-b910-a8763a96a8cd" at bounding box center [1054, 409] width 470 height 17
copy div "e3b63107-6a37-42f8-b910-a8763a96a8cd"
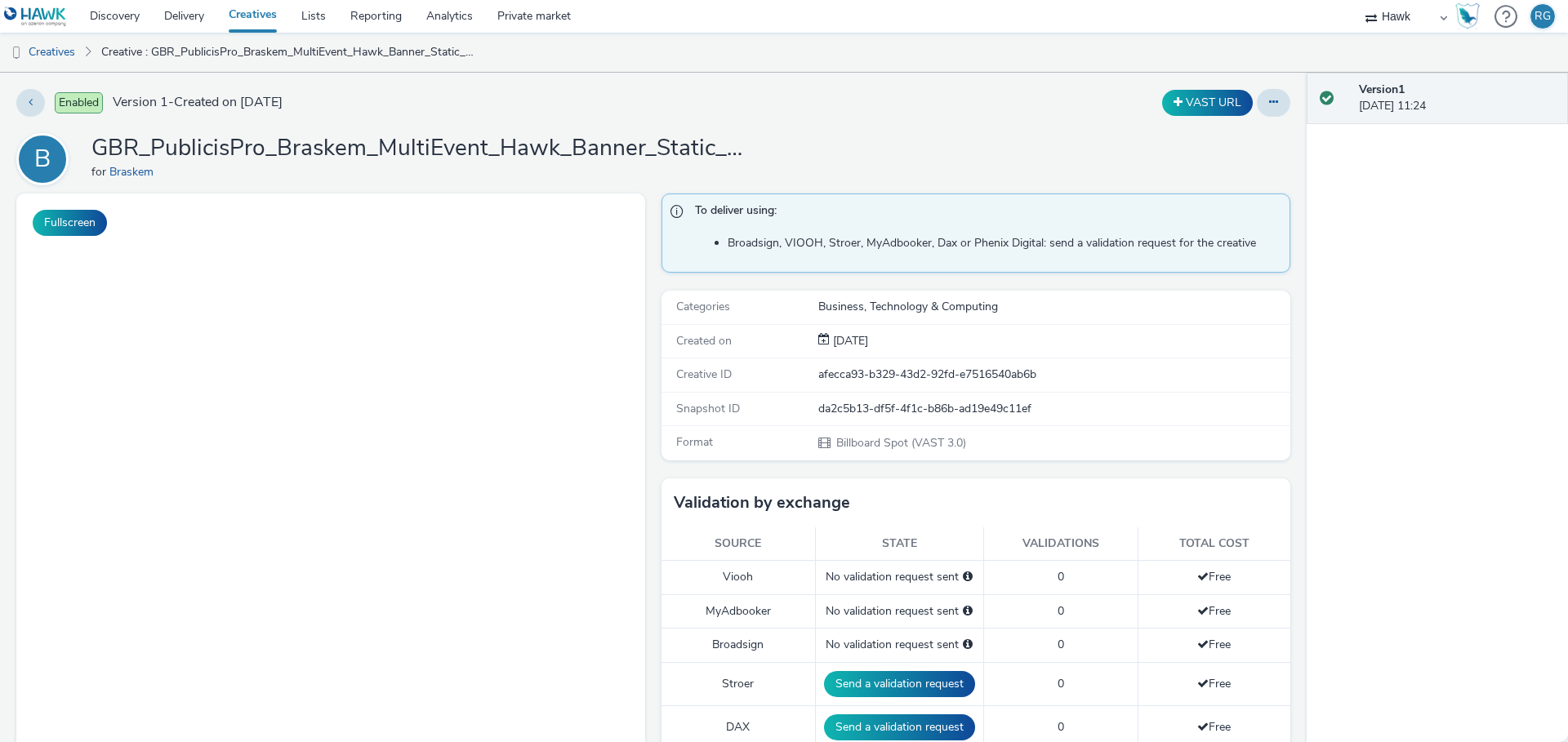
select select "11a7df10-284f-415c-b52a-427acf4c31ae"
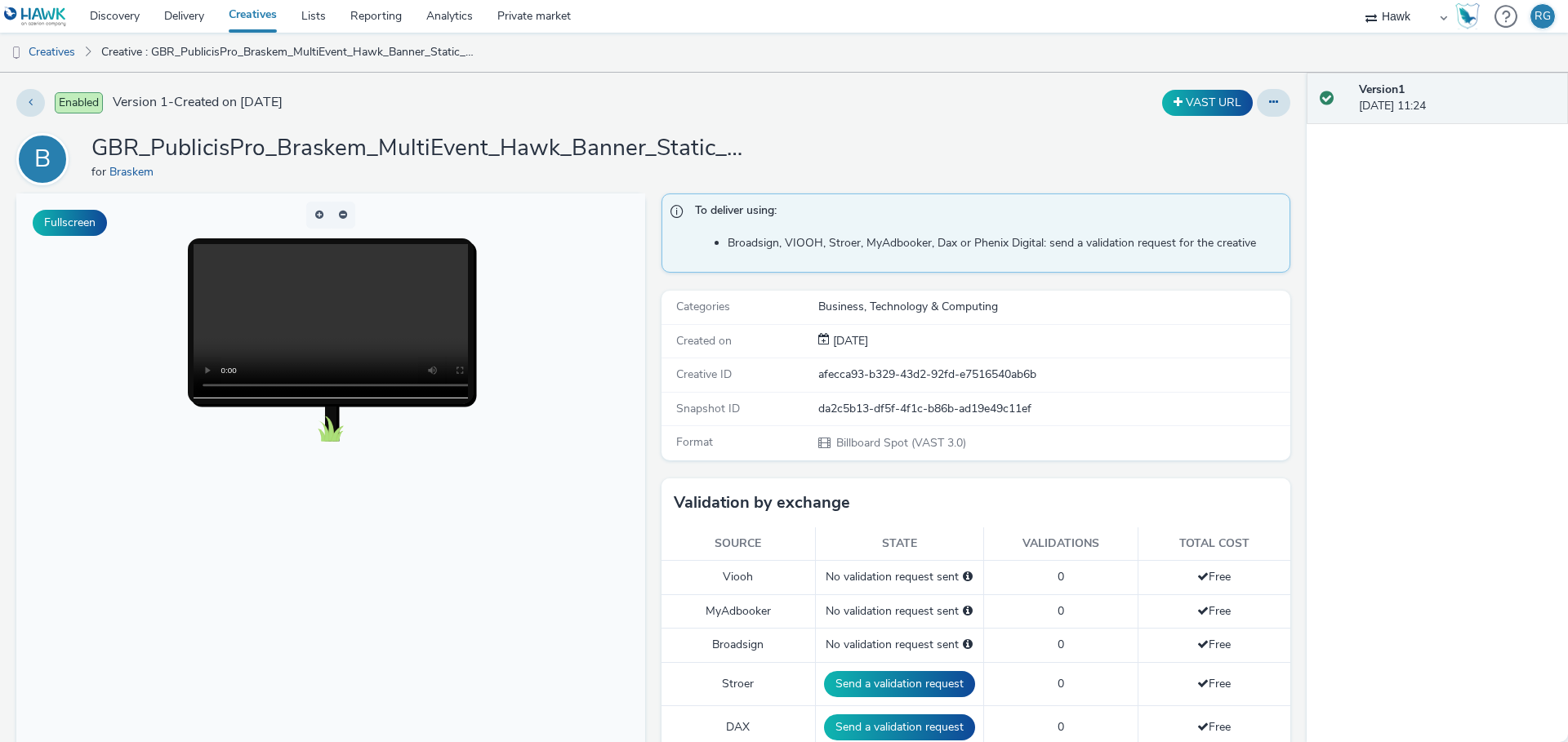
click at [562, 141] on h1 "GBR_PublicisPro_Braskem_MultiEvent_Hawk_Banner_Static_1920x1080_15"_20250901 ; …" at bounding box center [418, 148] width 654 height 31
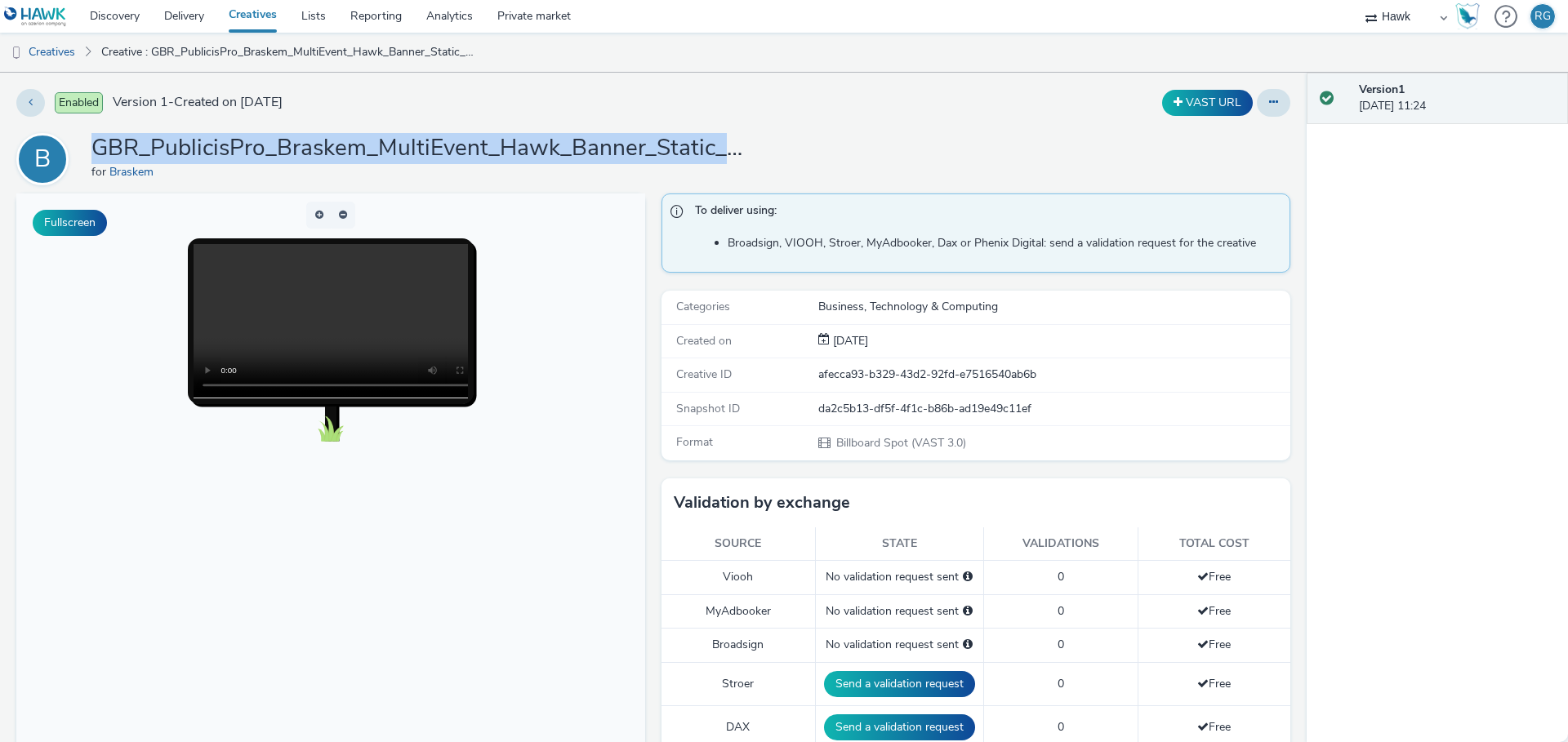
click at [562, 141] on h1 "GBR_PublicisPro_Braskem_MultiEvent_Hawk_Banner_Static_1920x1080_15"_20250901 ; …" at bounding box center [418, 148] width 654 height 31
copy h1 "GBR_PublicisPro_Braskem_MultiEvent_Hawk_Banner_Static_1920x1080_15"
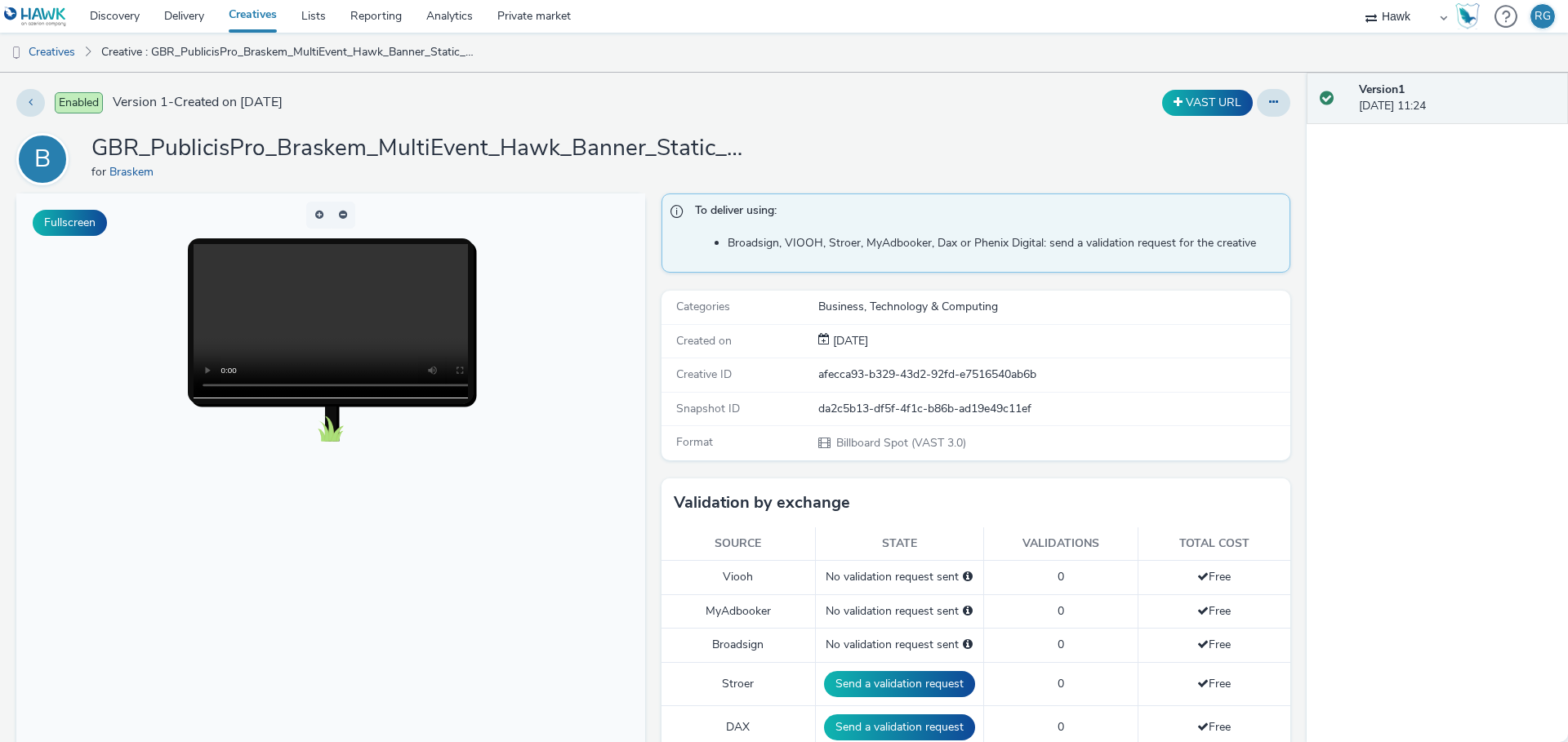
click at [907, 405] on div "da2c5b13-df5f-4f1c-b86b-ad19e49c11ef" at bounding box center [1054, 409] width 470 height 17
copy div "da2c5b13-df5f-4f1c-b86b-ad19e49c11ef"
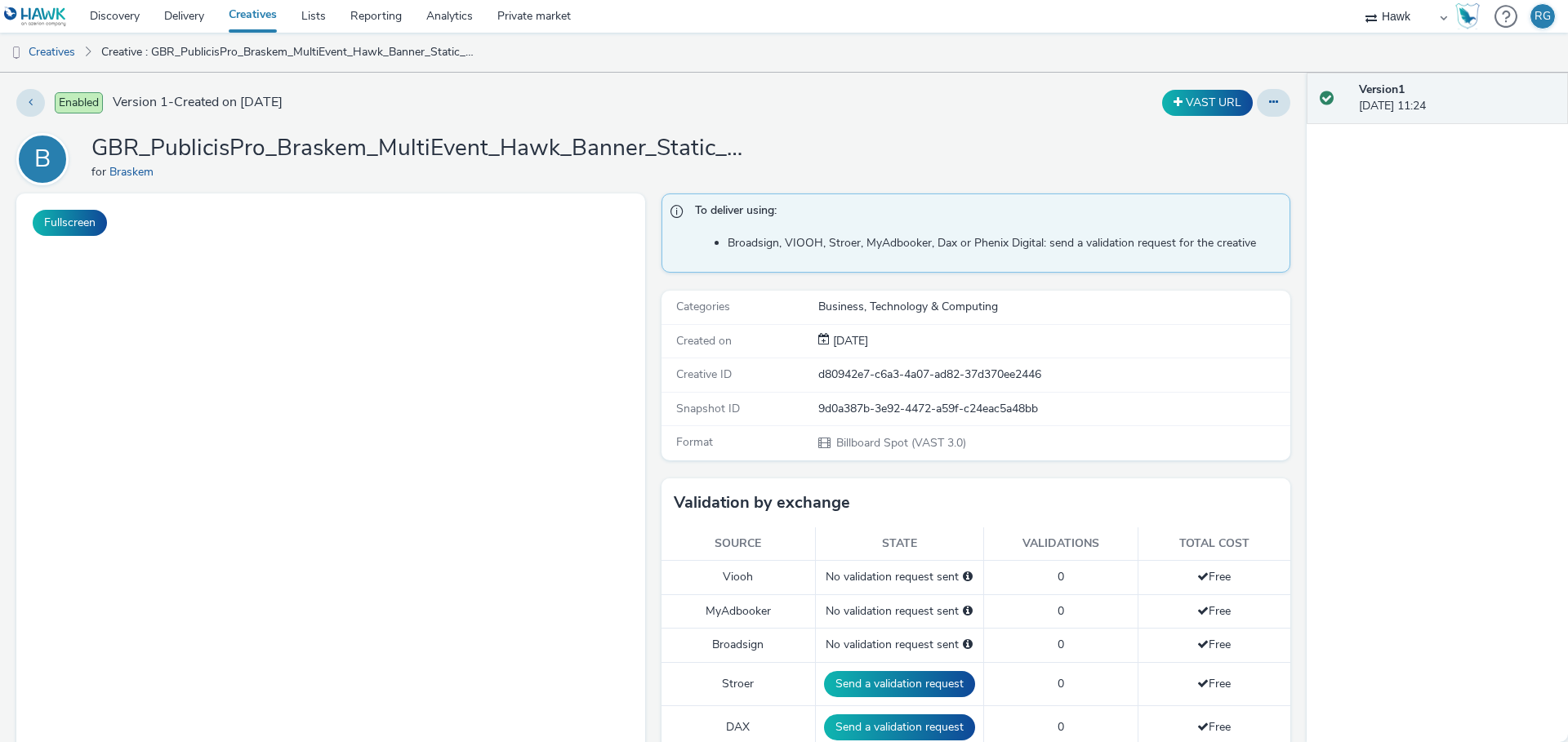
select select "11a7df10-284f-415c-b52a-427acf4c31ae"
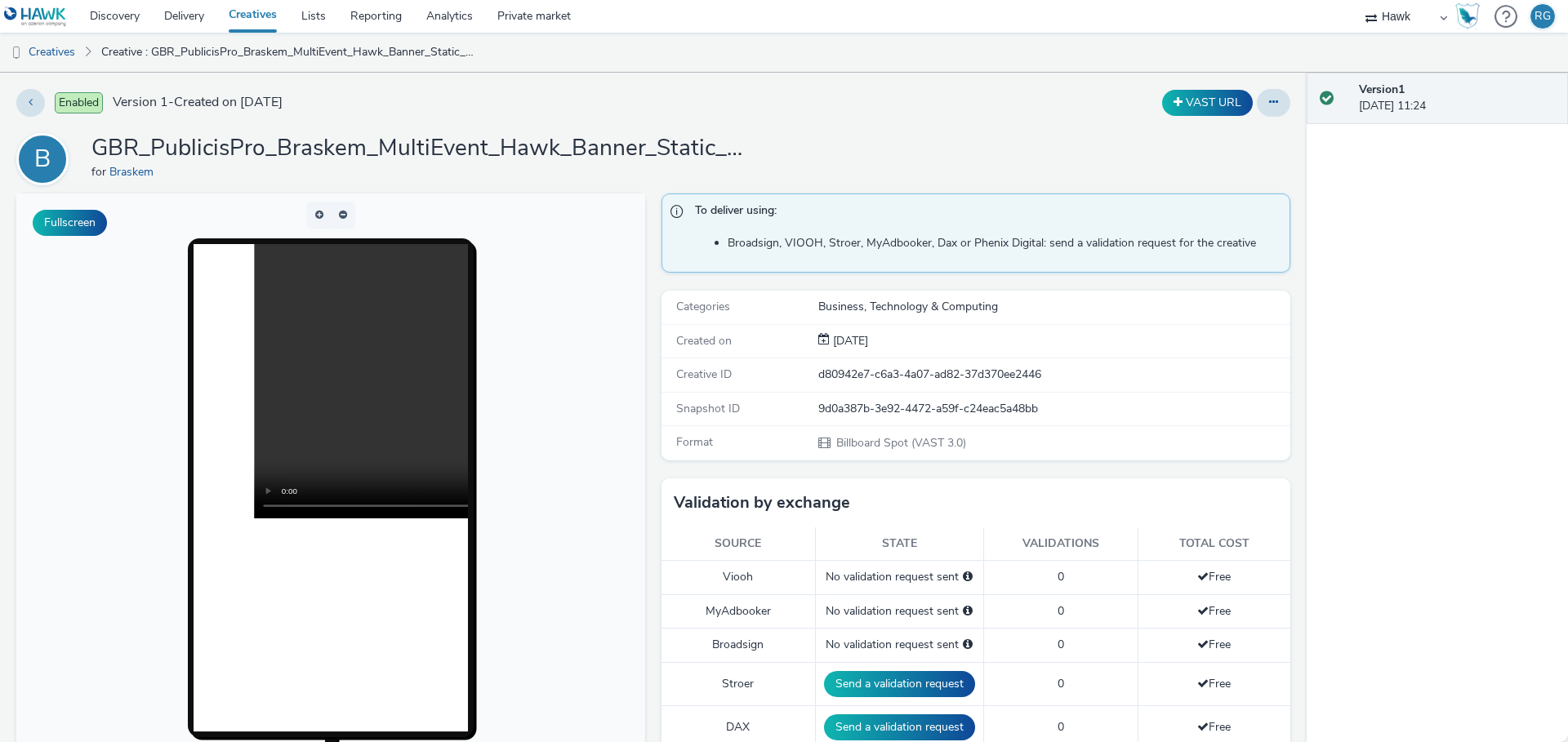
click at [261, 138] on h1 "GBR_PublicisPro_Braskem_MultiEvent_Hawk_Banner_Static_1080x1920_15"_20250901 ; …" at bounding box center [418, 148] width 654 height 31
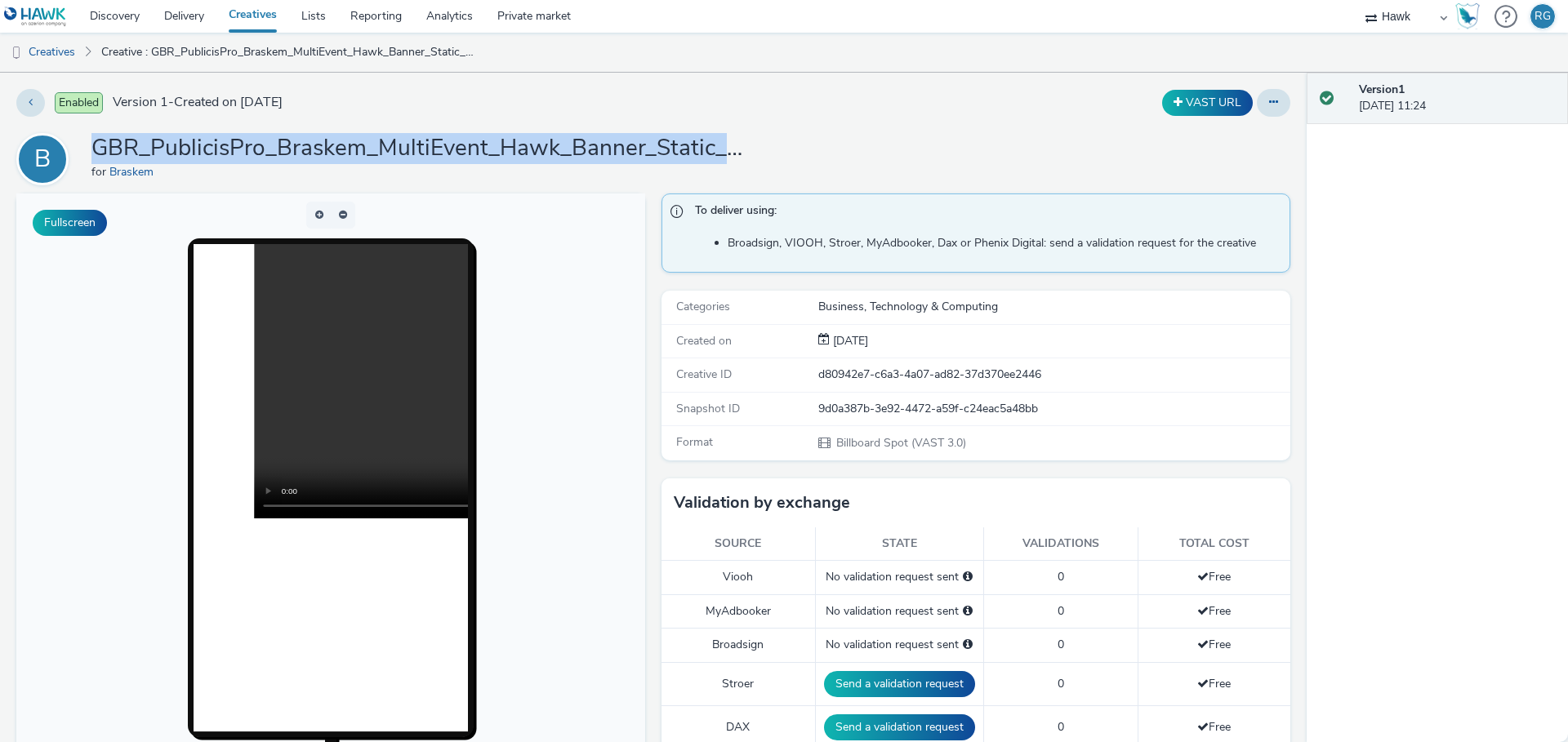
click at [261, 138] on h1 "GBR_PublicisPro_Braskem_MultiEvent_Hawk_Banner_Static_1080x1920_15"_20250901 ; …" at bounding box center [418, 148] width 654 height 31
copy h1 "GBR_PublicisPro_Braskem_MultiEvent_Hawk_Banner_Static_1080x1920_15"
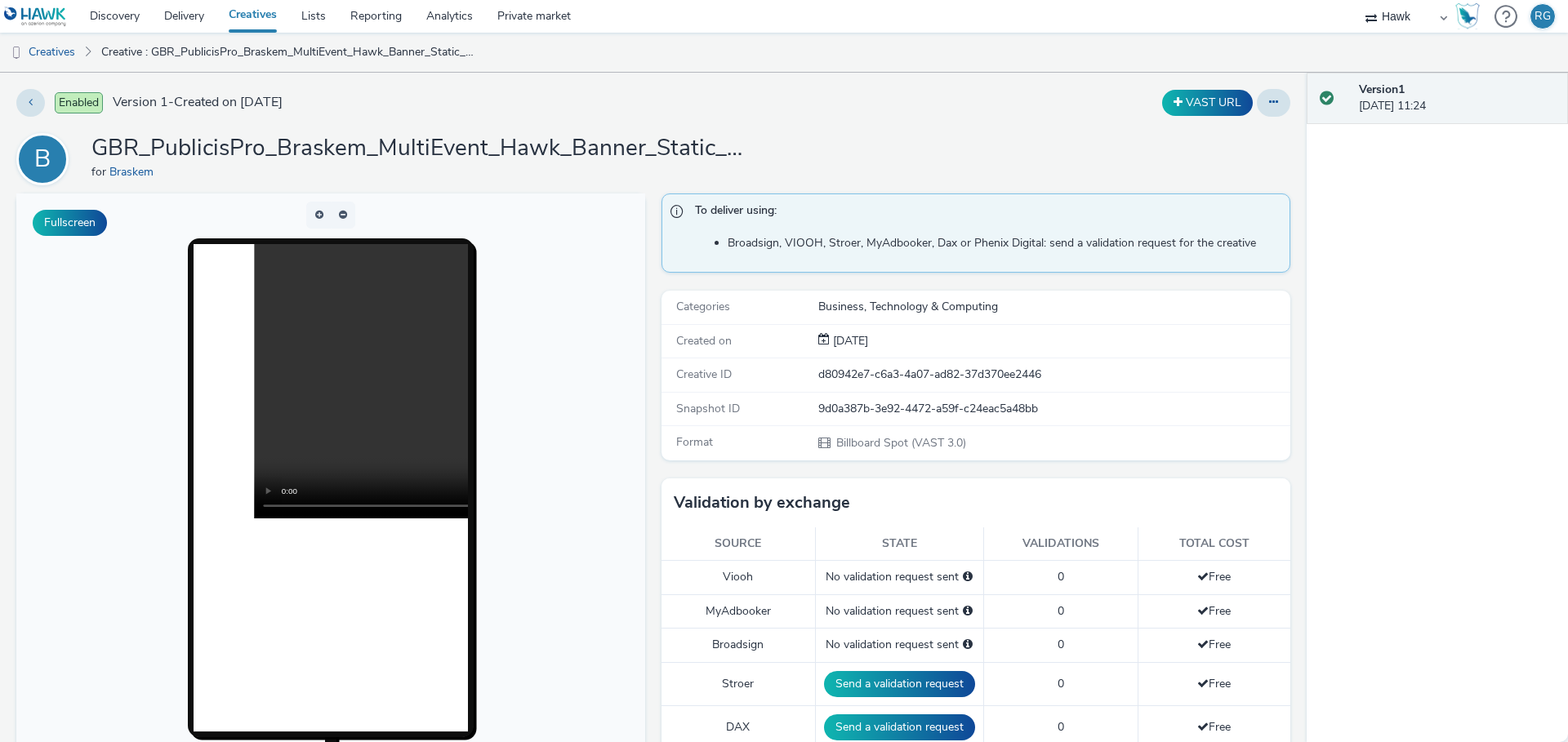
click at [879, 410] on div "9d0a387b-3e92-4472-a59f-c24eac5a48bb" at bounding box center [1054, 409] width 470 height 17
copy div "9d0a387b-3e92-4472-a59f-c24eac5a48bb"
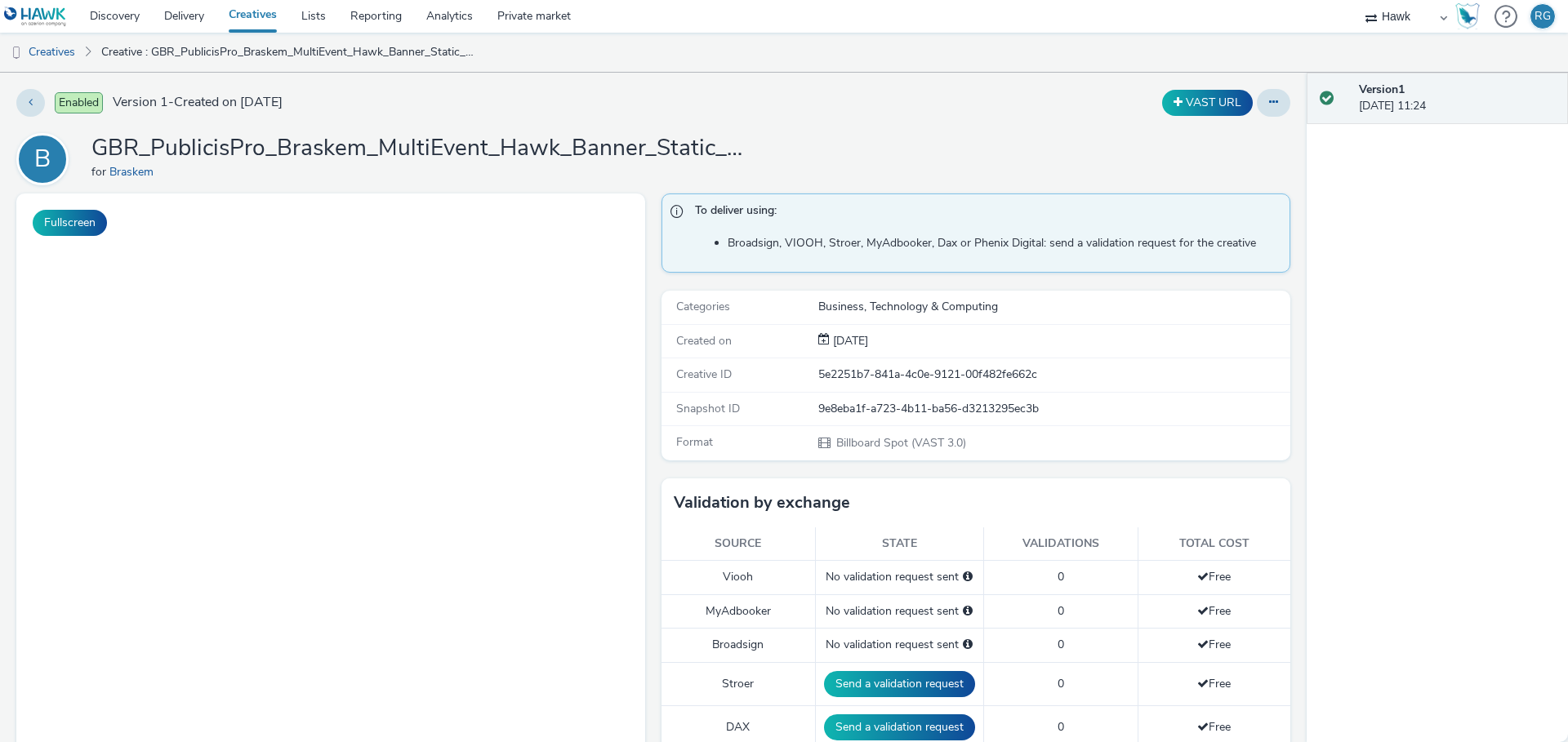
select select "11a7df10-284f-415c-b52a-427acf4c31ae"
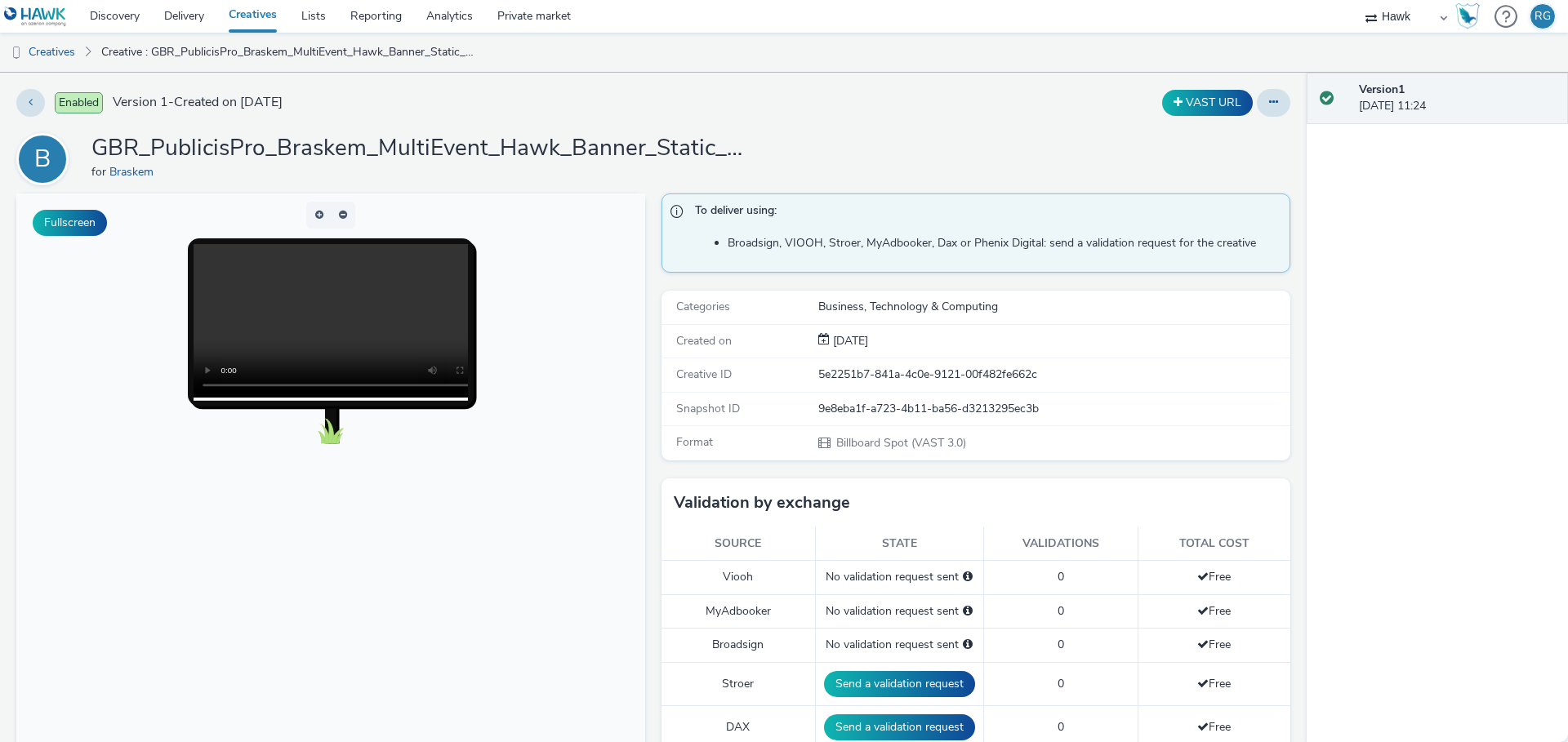
click at [550, 147] on h1 "GBR_PublicisPro_Braskem_MultiEvent_Hawk_Banner_Static_1680x960_15"_20250901 ; J…" at bounding box center [418, 148] width 654 height 31
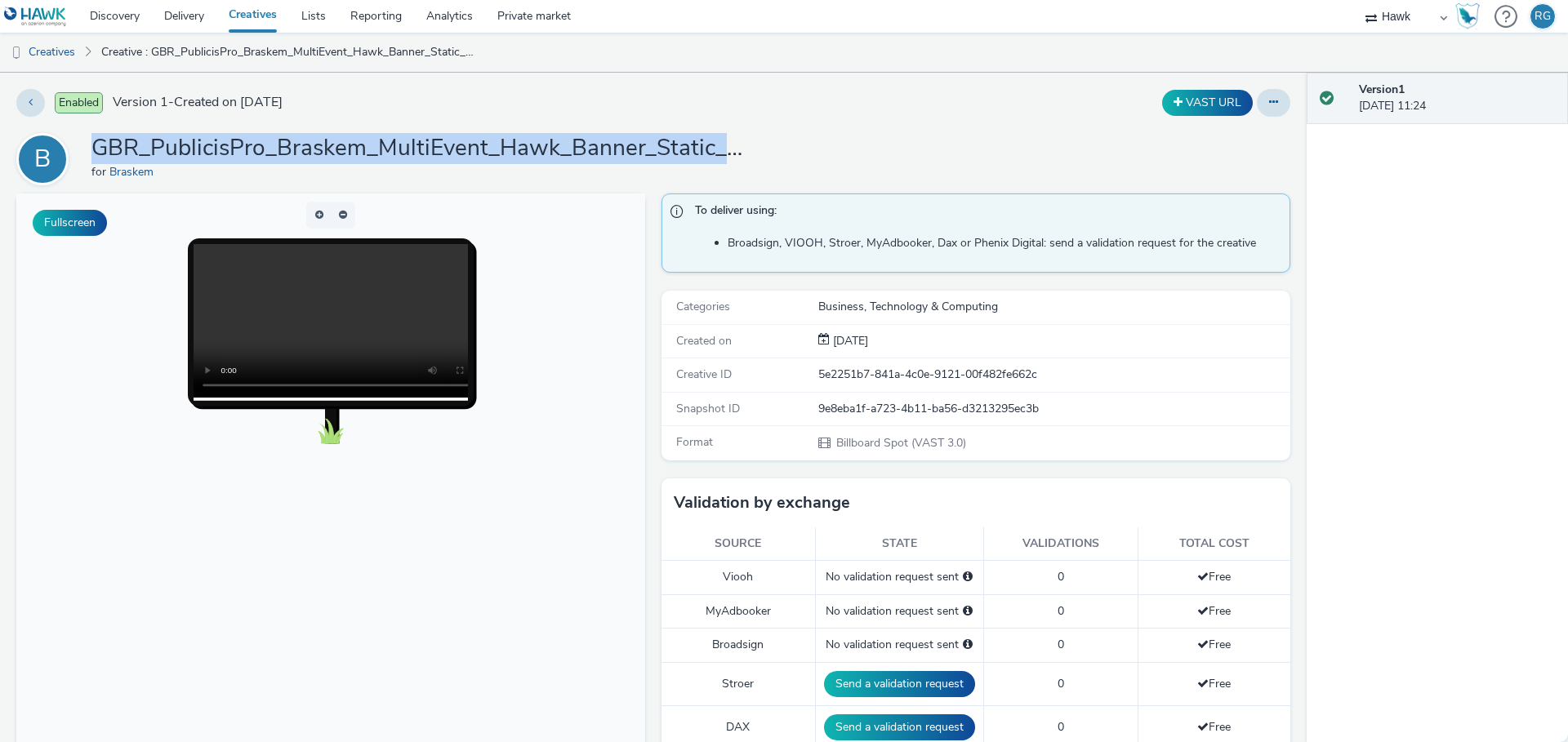
click at [550, 147] on h1 "GBR_PublicisPro_Braskem_MultiEvent_Hawk_Banner_Static_1680x960_15"_20250901 ; J…" at bounding box center [418, 148] width 654 height 31
copy h1 "GBR_PublicisPro_Braskem_MultiEvent_Hawk_Banner_Static_1680x960_15"
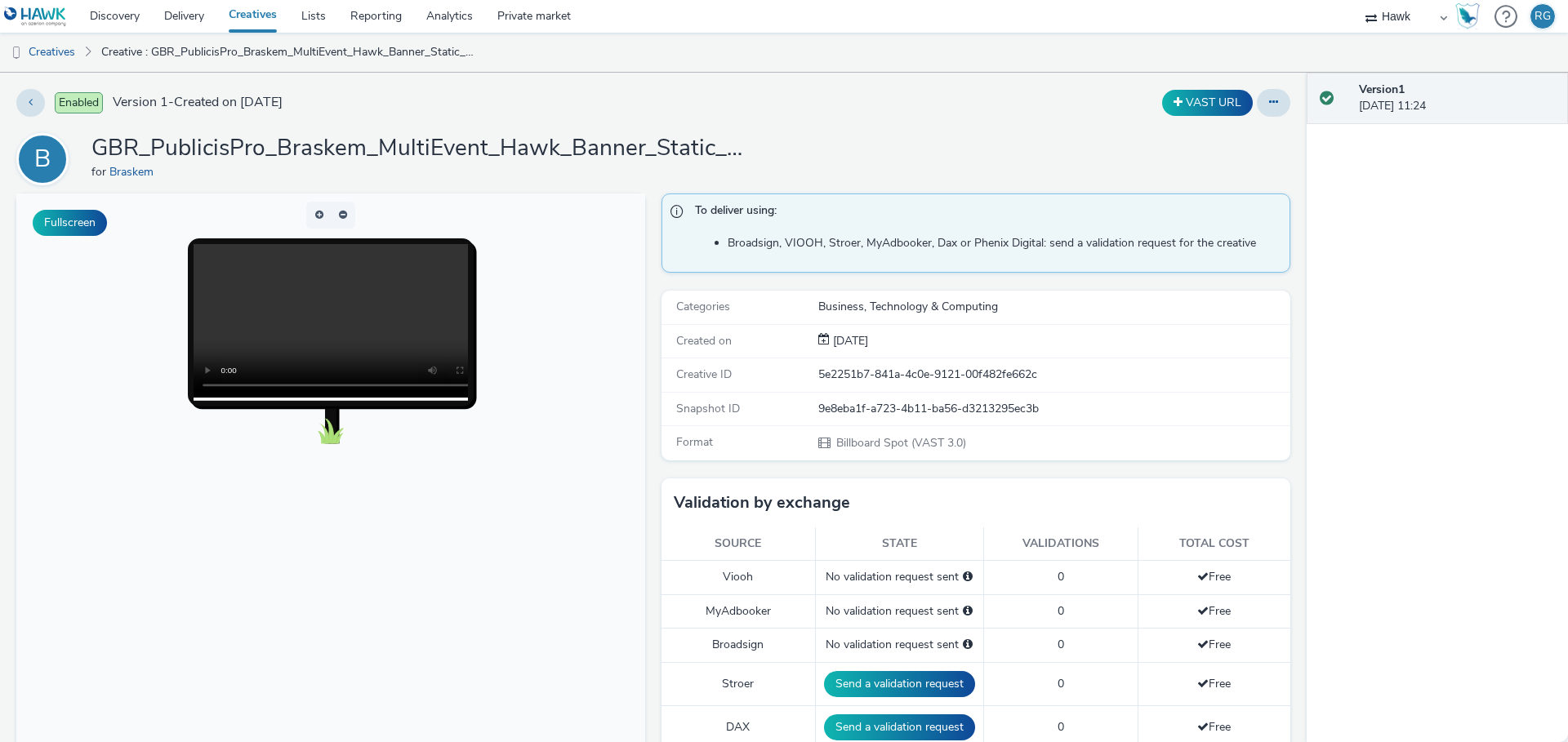
click at [828, 427] on div "Format Billboard Spot (VAST 3.0)" at bounding box center [976, 443] width 629 height 33
click at [830, 412] on div "9e8eba1f-a723-4b11-ba56-d3213295ec3b" at bounding box center [1054, 409] width 470 height 17
copy div "9e8eba1f-a723-4b11-ba56-d3213295ec3b"
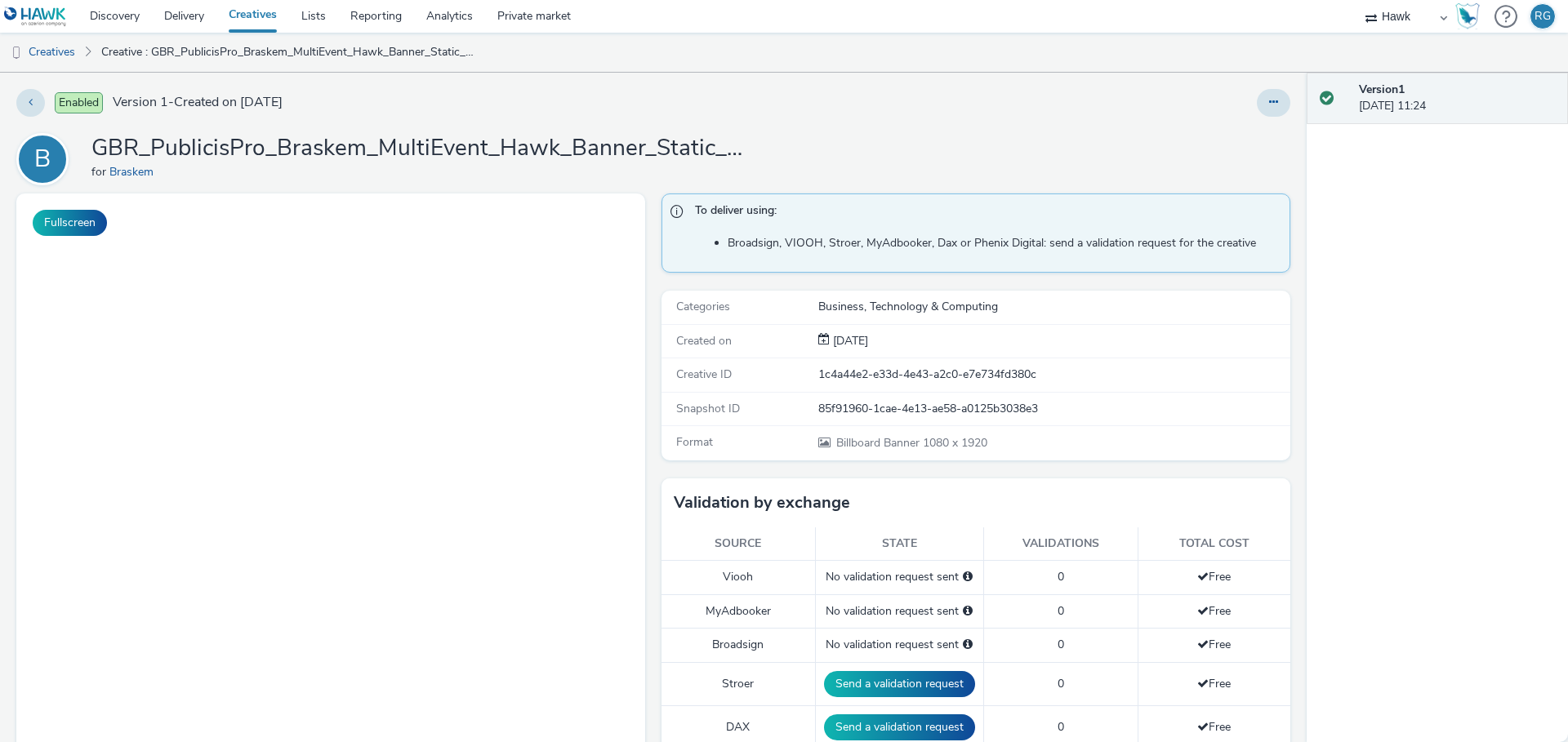
select select "11a7df10-284f-415c-b52a-427acf4c31ae"
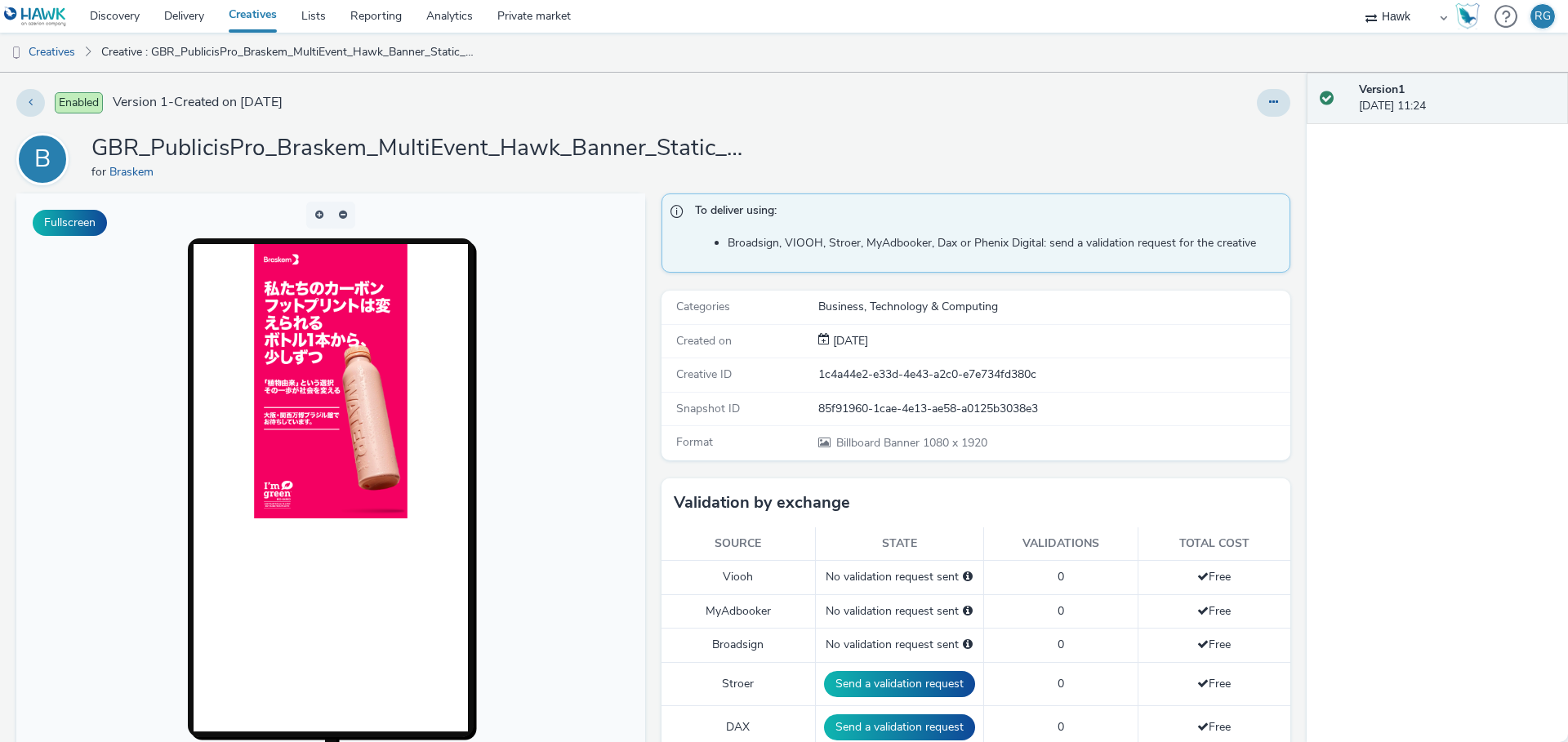
click at [683, 148] on h1 "GBR_PublicisPro_Braskem_MultiEvent_Hawk_Banner_Static_1080x1920_20250901 ; Japa…" at bounding box center [418, 148] width 654 height 31
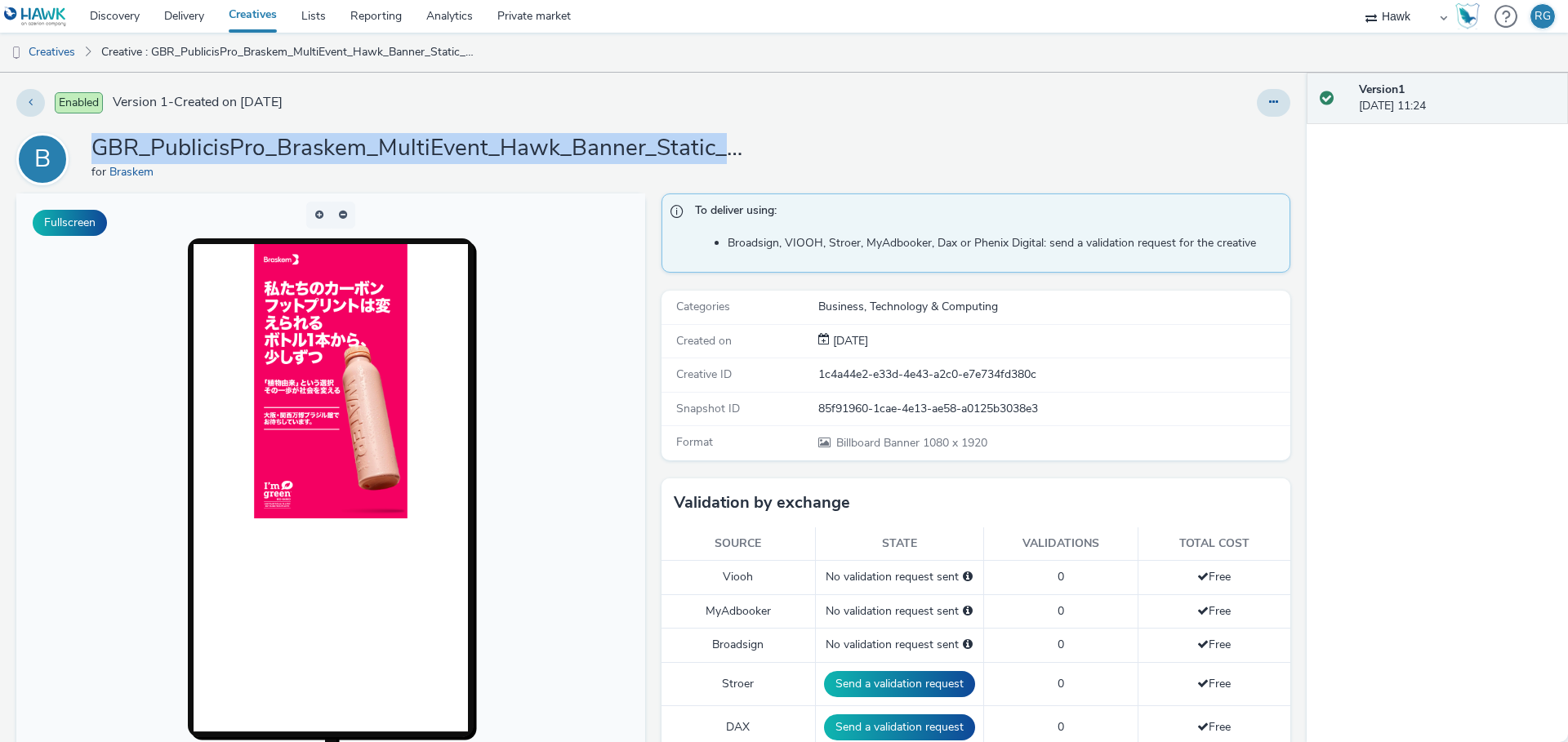
click at [683, 148] on h1 "GBR_PublicisPro_Braskem_MultiEvent_Hawk_Banner_Static_1080x1920_20250901 ; Japa…" at bounding box center [418, 148] width 654 height 31
copy h1 "GBR_PublicisPro_Braskem_MultiEvent_Hawk_Banner_Static_1080x1920_20250901"
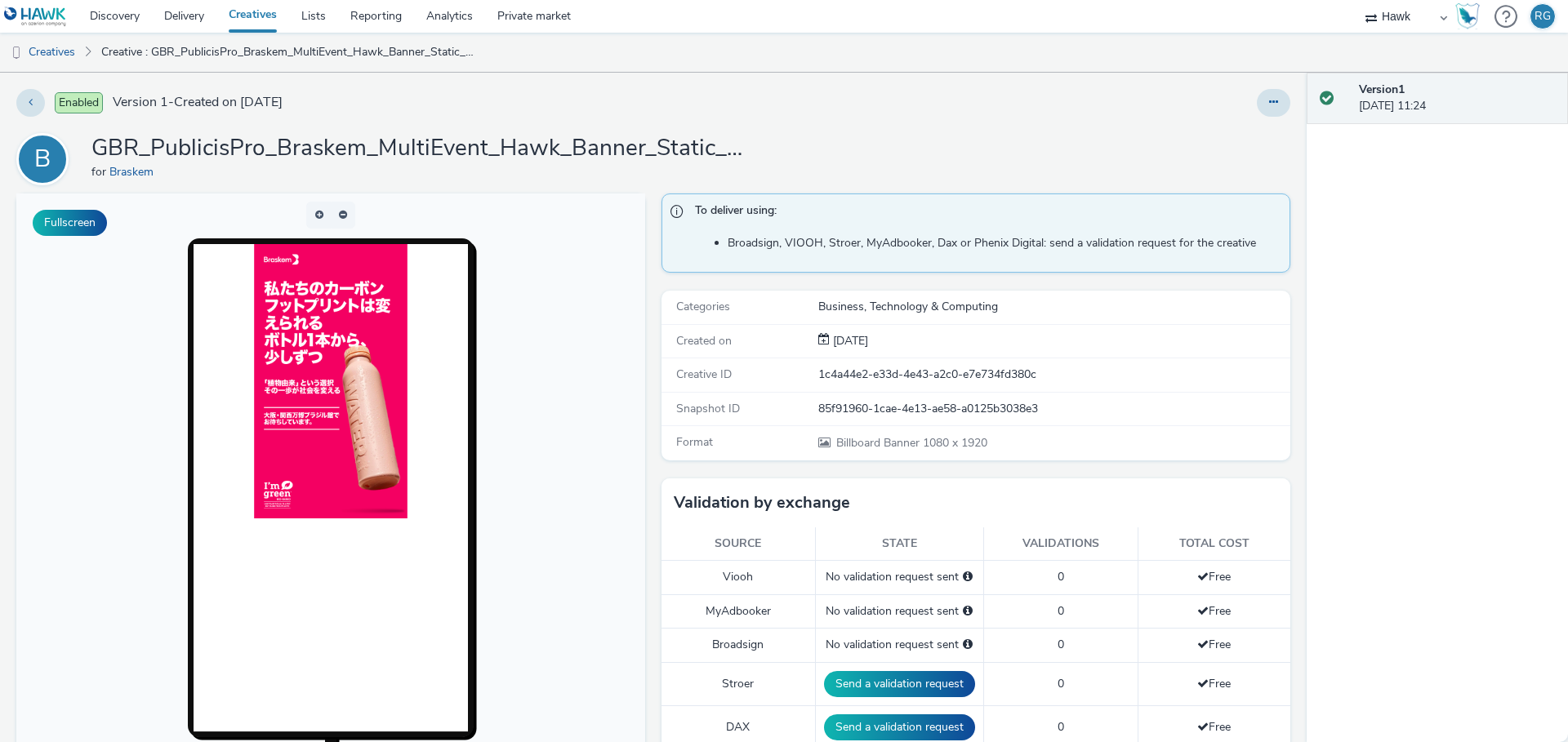
click at [901, 408] on div "85f91960-1cae-4e13-ae58-a0125b3038e3" at bounding box center [1054, 409] width 470 height 17
copy div "85f91960-1cae-4e13-ae58-a0125b3038e3"
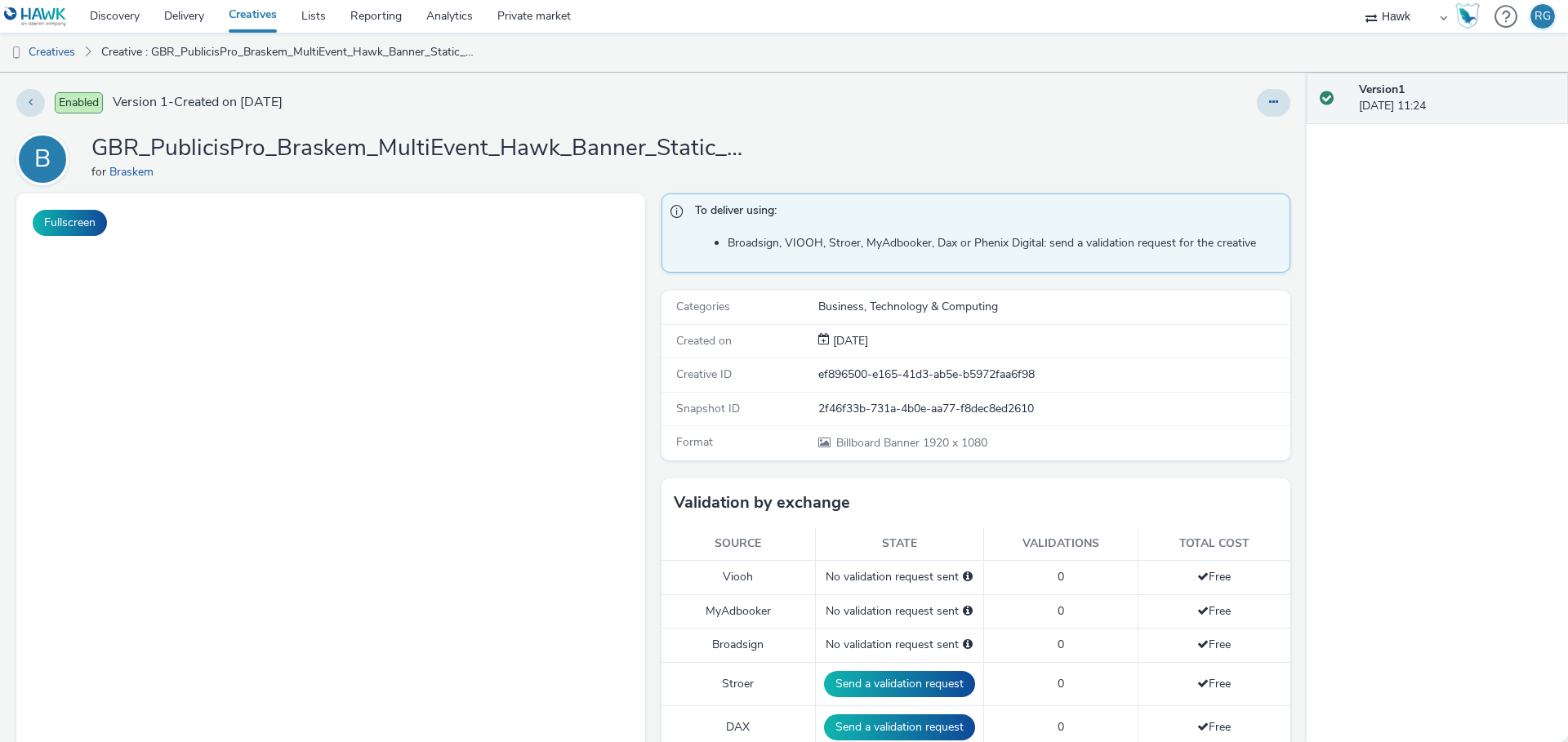
select select "11a7df10-284f-415c-b52a-427acf4c31ae"
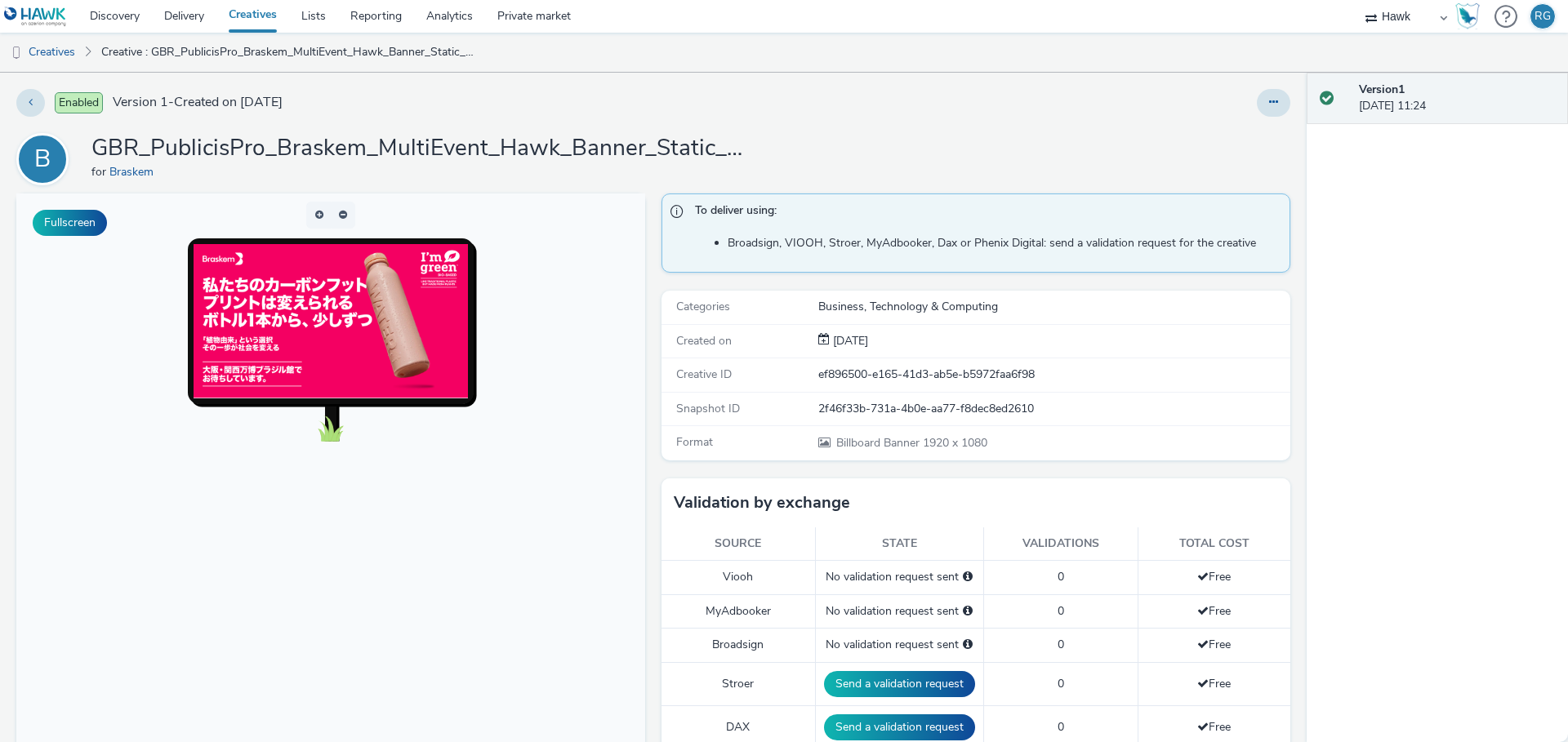
click at [447, 141] on h1 "GBR_PublicisPro_Braskem_MultiEvent_Hawk_Banner_Static_1920x1080_20250901 ; Japa…" at bounding box center [418, 148] width 654 height 31
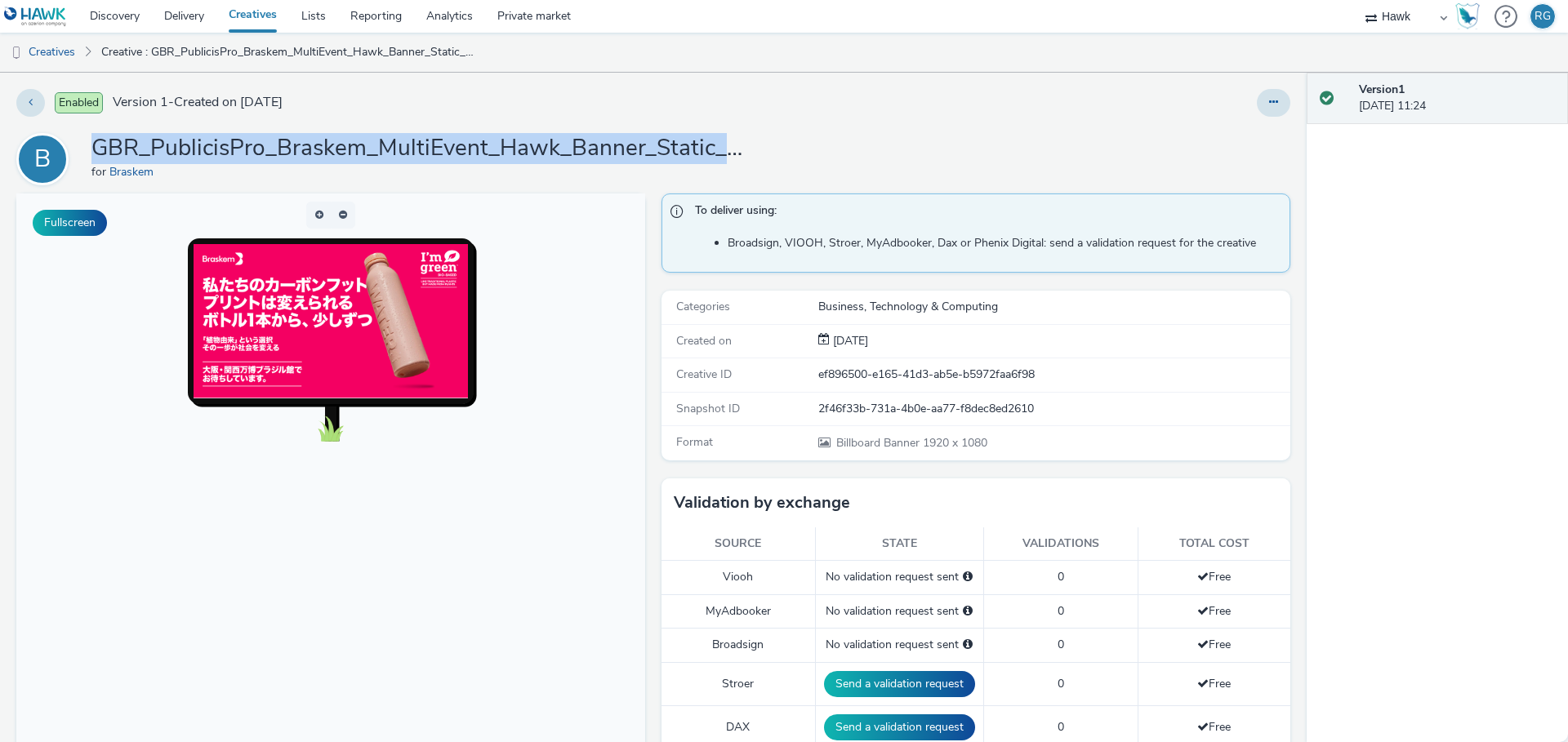
click at [447, 141] on h1 "GBR_PublicisPro_Braskem_MultiEvent_Hawk_Banner_Static_1920x1080_20250901 ; Japa…" at bounding box center [418, 148] width 654 height 31
copy h1 "GBR_PublicisPro_Braskem_MultiEvent_Hawk_Banner_Static_1920x1080_20250901 ; Japa…"
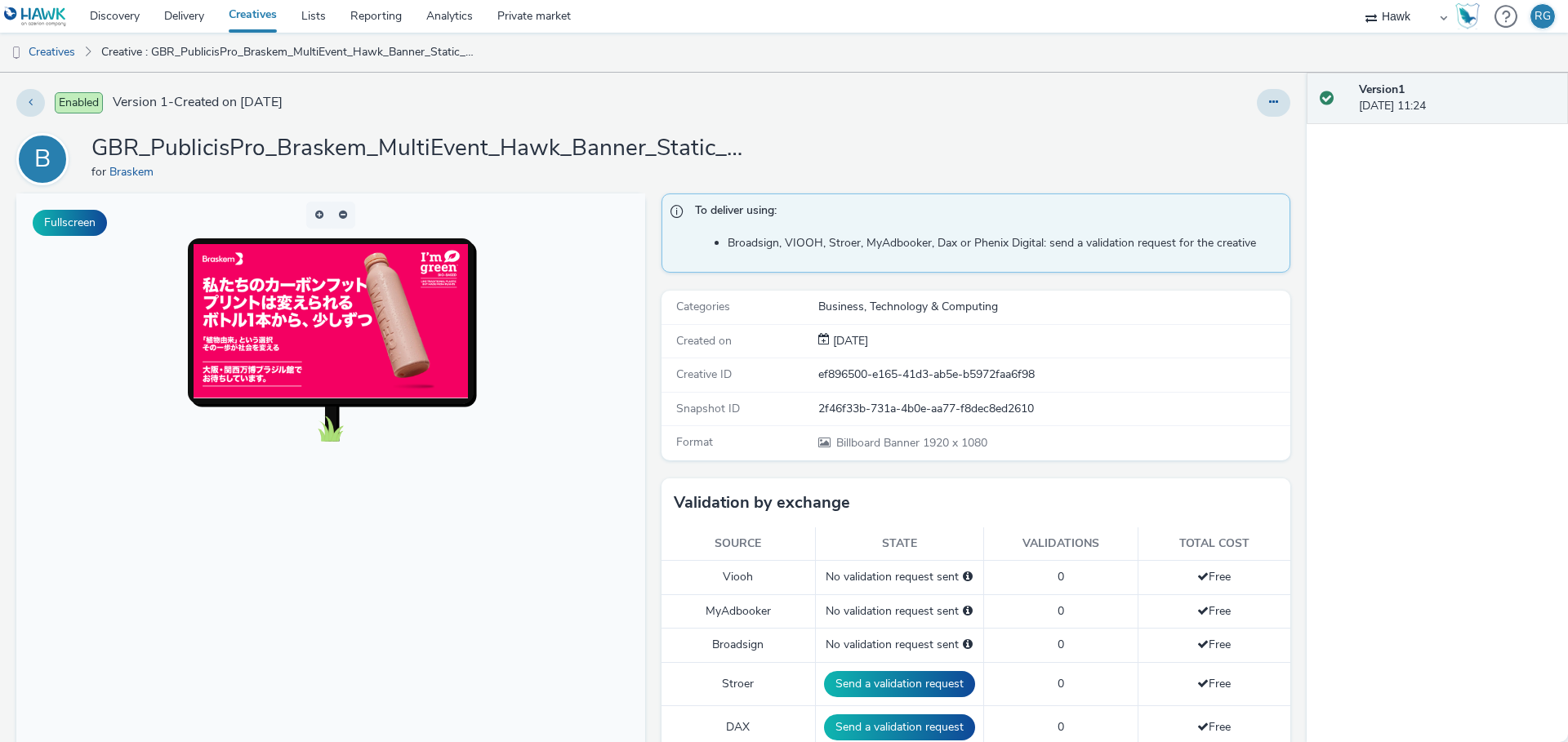
click at [959, 401] on div "2f46f33b-731a-4b0e-aa77-f8dec8ed2610" at bounding box center [1054, 409] width 470 height 17
copy div "2f46f33b-731a-4b0e-aa77-f8dec8ed2610"
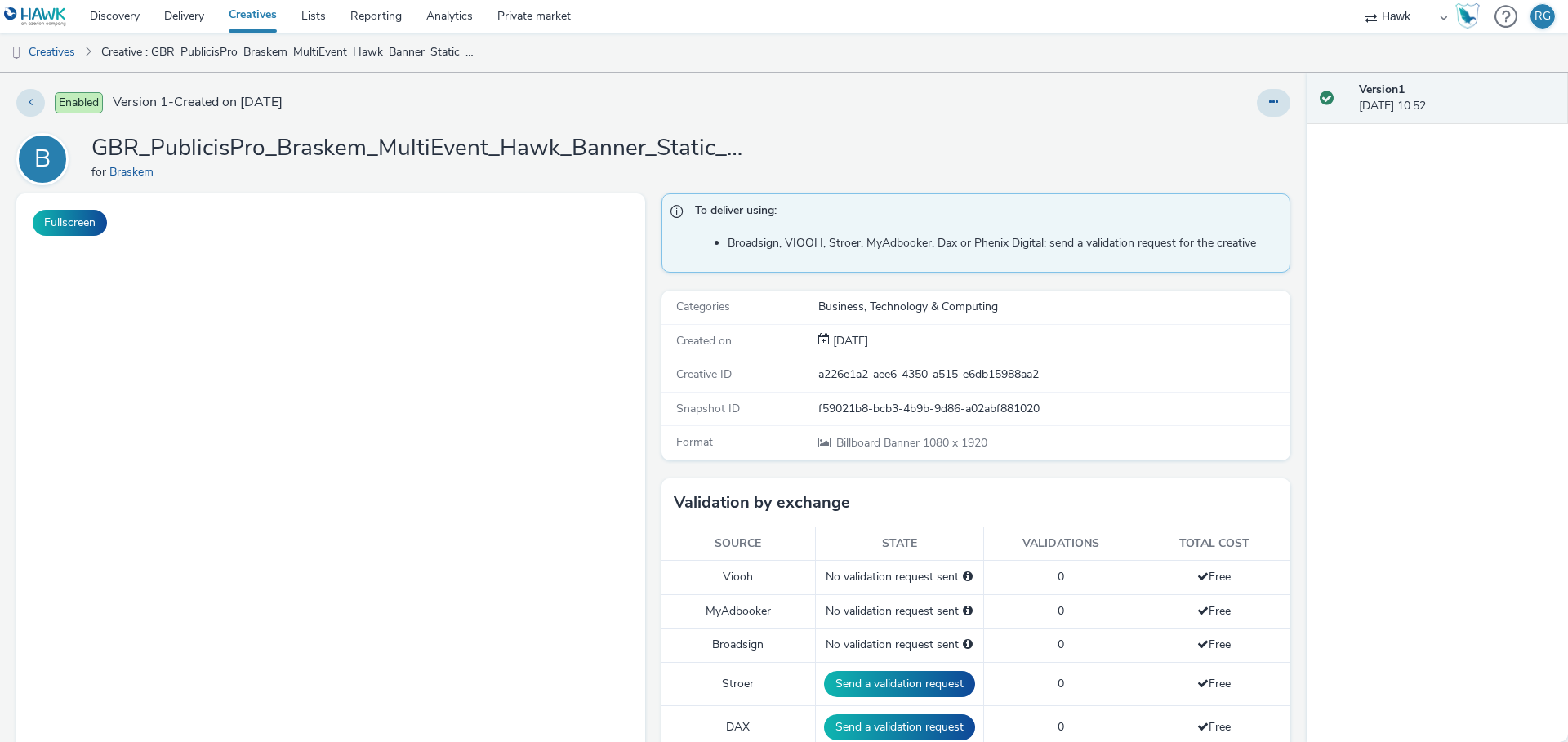
select select "11a7df10-284f-415c-b52a-427acf4c31ae"
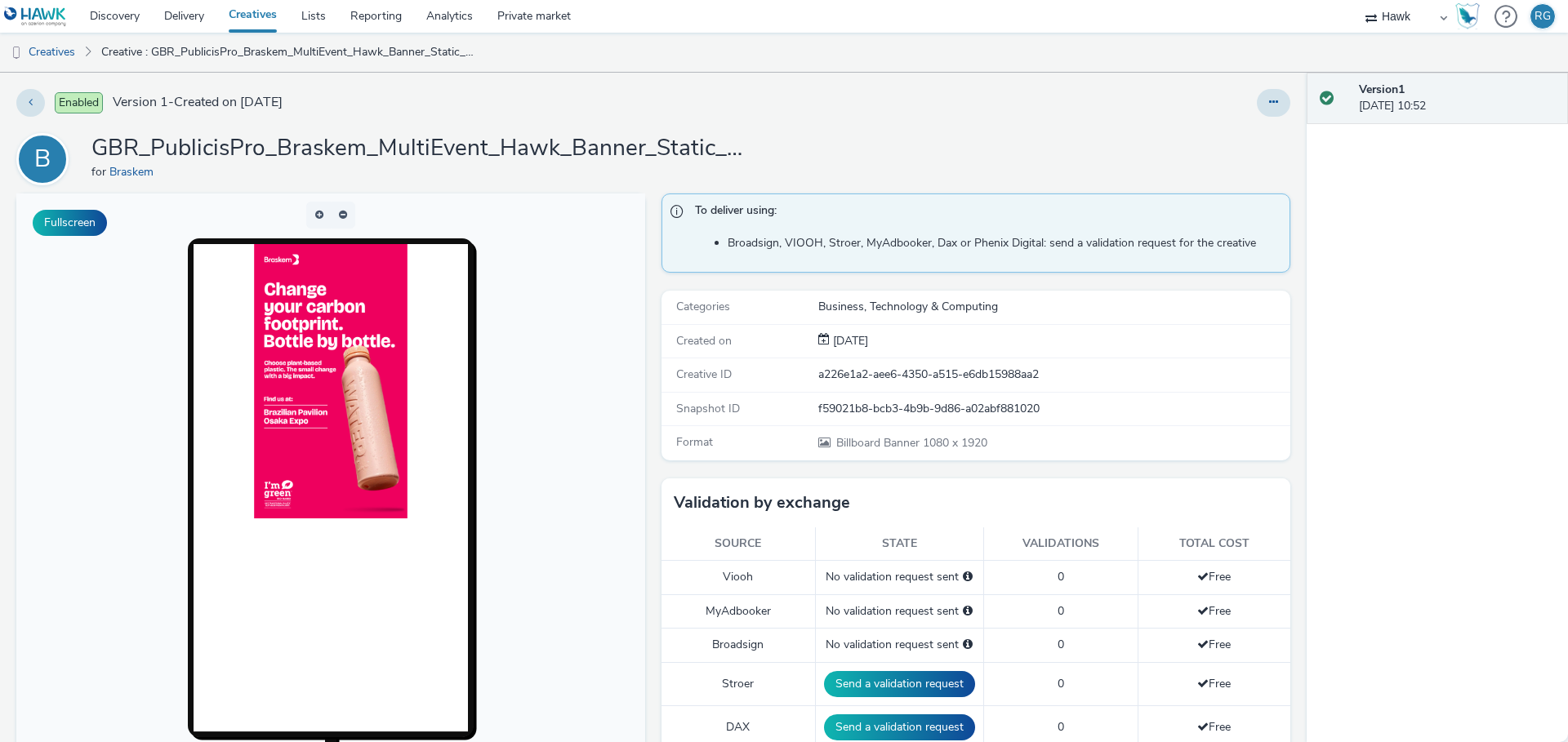
click at [337, 147] on h1 "GBR_PublicisPro_Braskem_MultiEvent_Hawk_Banner_Static_1080x1920_20250901 ; Japa…" at bounding box center [418, 148] width 654 height 31
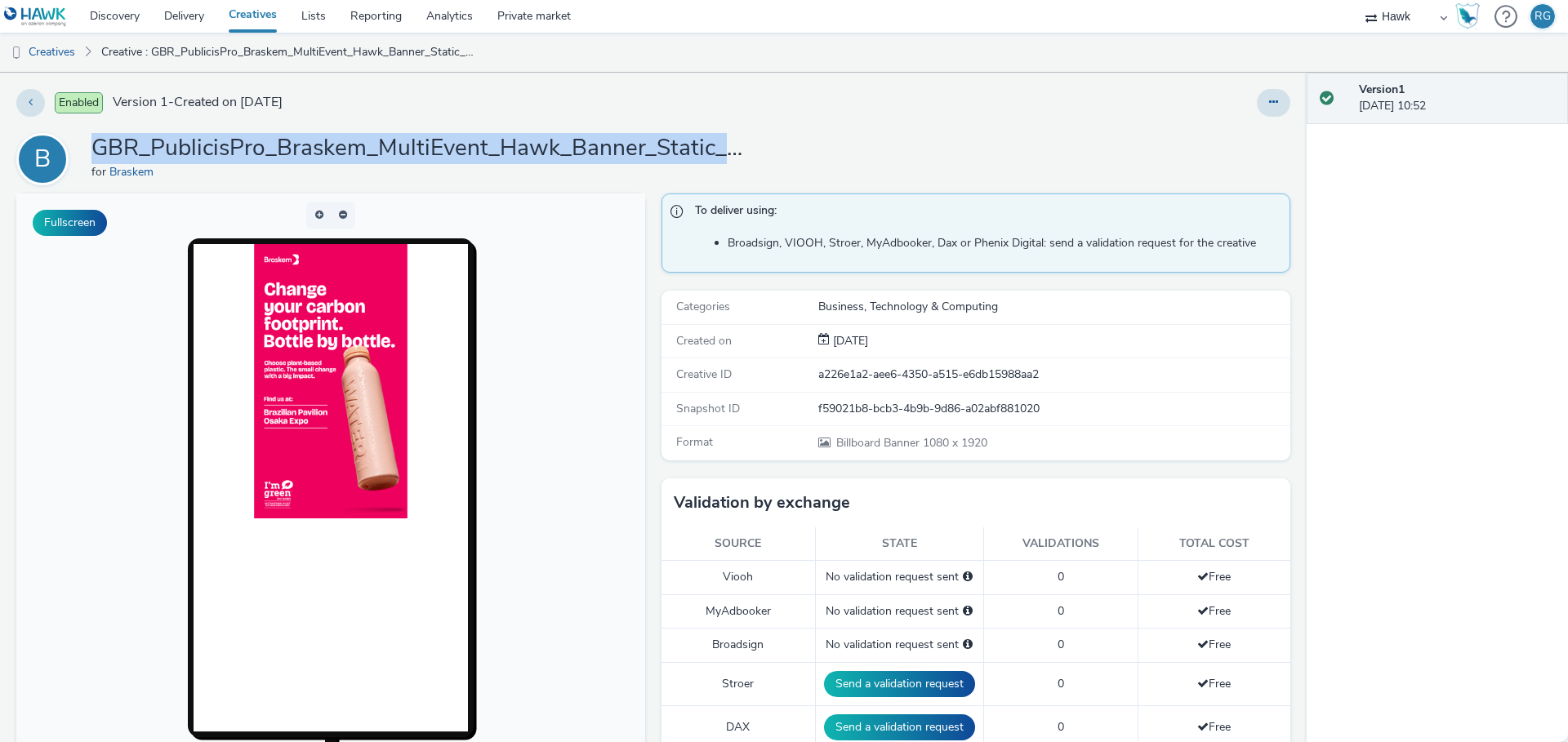
click at [337, 147] on h1 "GBR_PublicisPro_Braskem_MultiEvent_Hawk_Banner_Static_1080x1920_20250901 ; Japa…" at bounding box center [418, 148] width 654 height 31
copy h1 "GBR_PublicisPro_Braskem_MultiEvent_Hawk_Banner_Static_1080x1920_20250901"
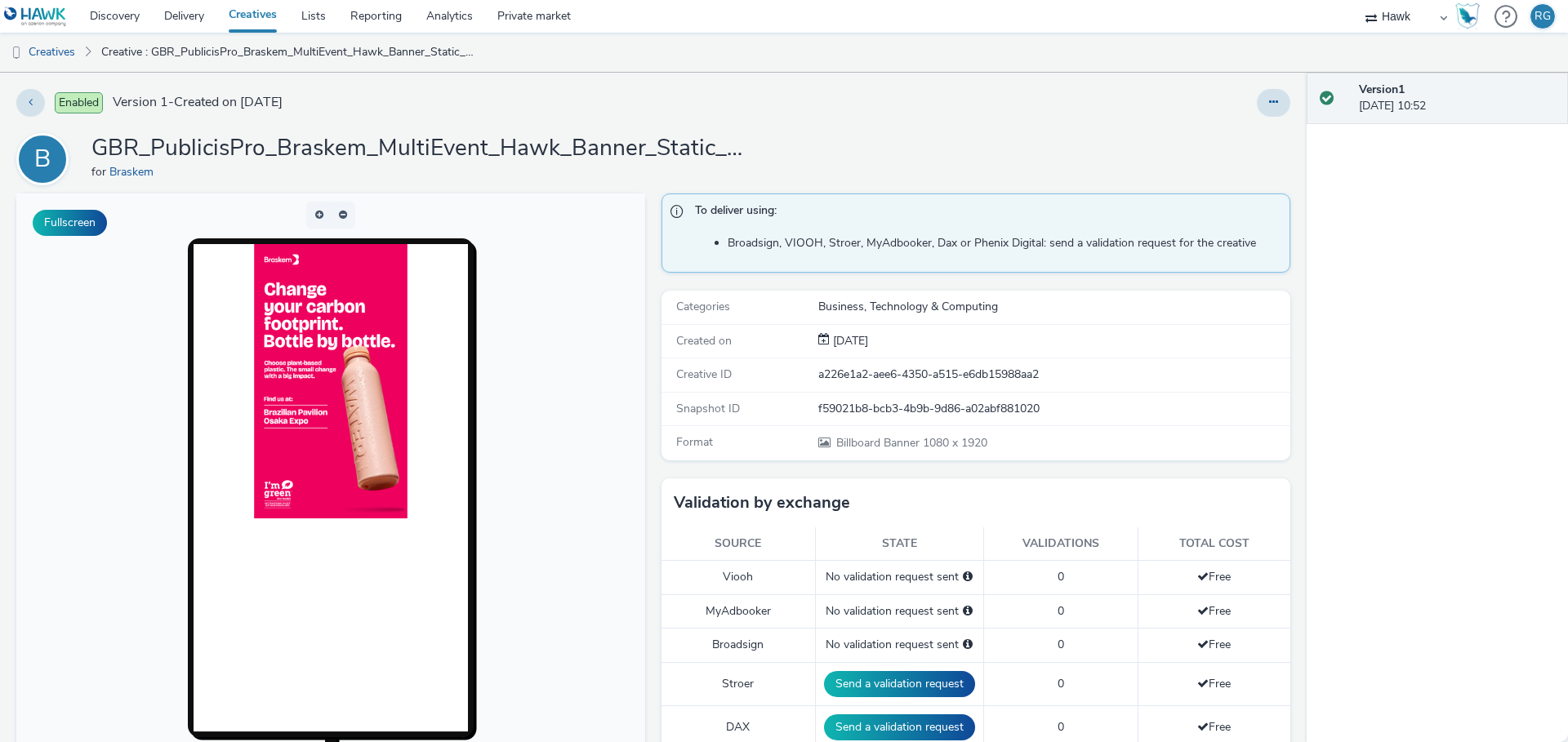
click at [843, 402] on div "f59021b8-bcb3-4b9b-9d86-a02abf881020" at bounding box center [1054, 409] width 470 height 17
click at [843, 401] on div "f59021b8-bcb3-4b9b-9d86-a02abf881020" at bounding box center [1054, 409] width 470 height 17
copy div "f59021b8-bcb3-4b9b-9d86-a02abf881020"
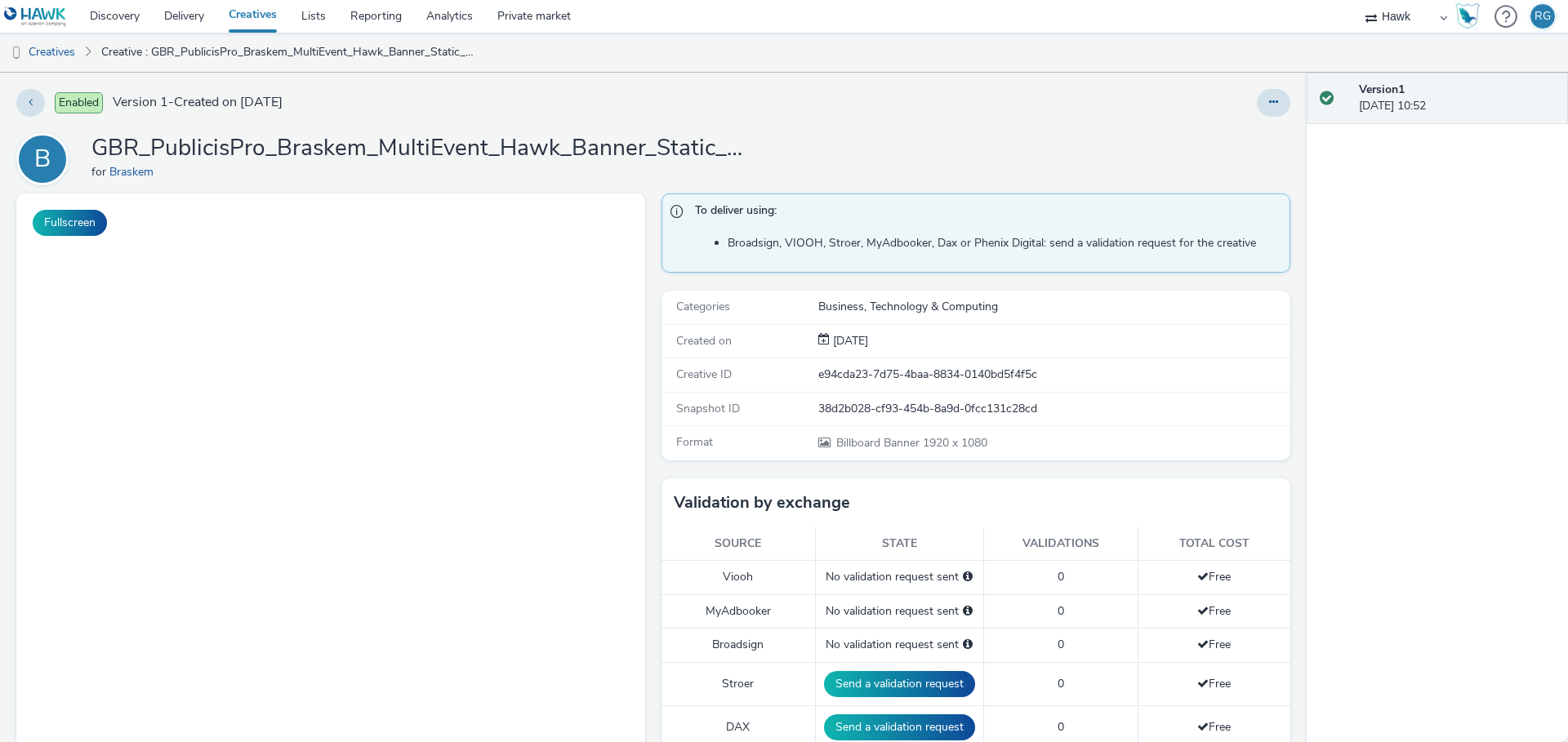
select select "11a7df10-284f-415c-b52a-427acf4c31ae"
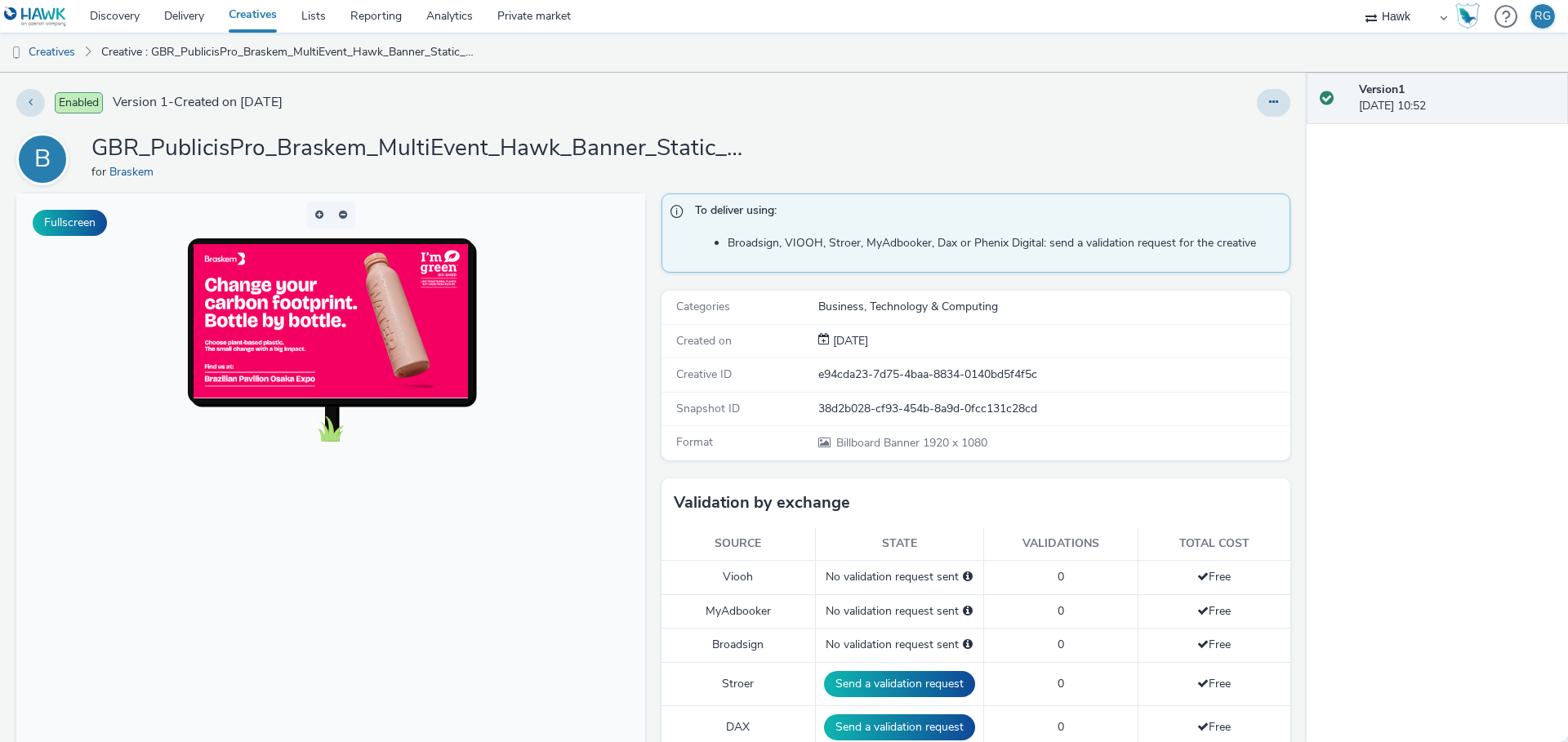
click at [574, 146] on h1 "GBR_PublicisPro_Braskem_MultiEvent_Hawk_Banner_Static_1920x1080_20250901 ; Japa…" at bounding box center [418, 148] width 654 height 31
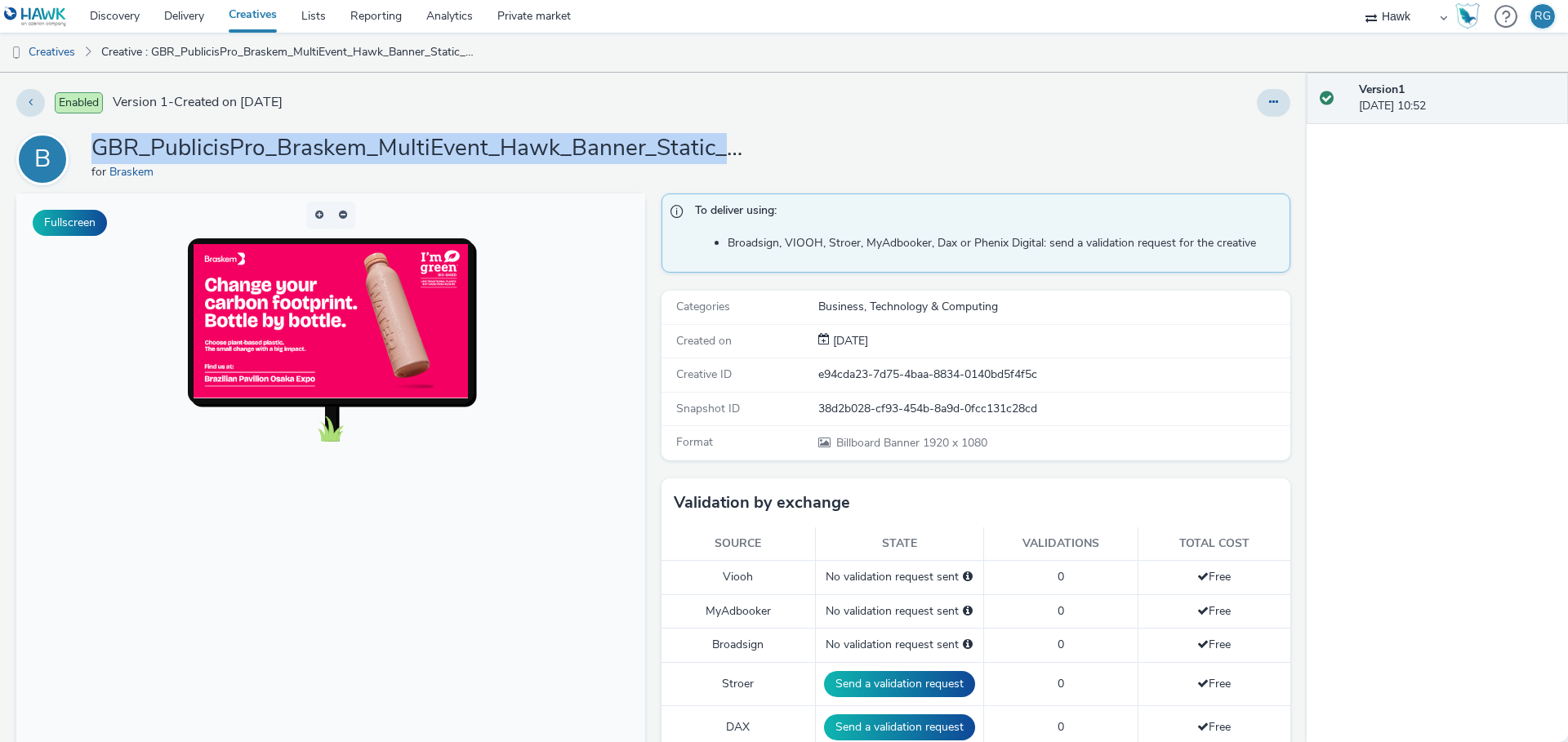
click at [574, 146] on h1 "GBR_PublicisPro_Braskem_MultiEvent_Hawk_Banner_Static_1920x1080_20250901 ; Japa…" at bounding box center [418, 148] width 654 height 31
copy h1 "GBR_PublicisPro_Braskem_MultiEvent_Hawk_Banner_Static_1920x1080_20250901 ; Japa…"
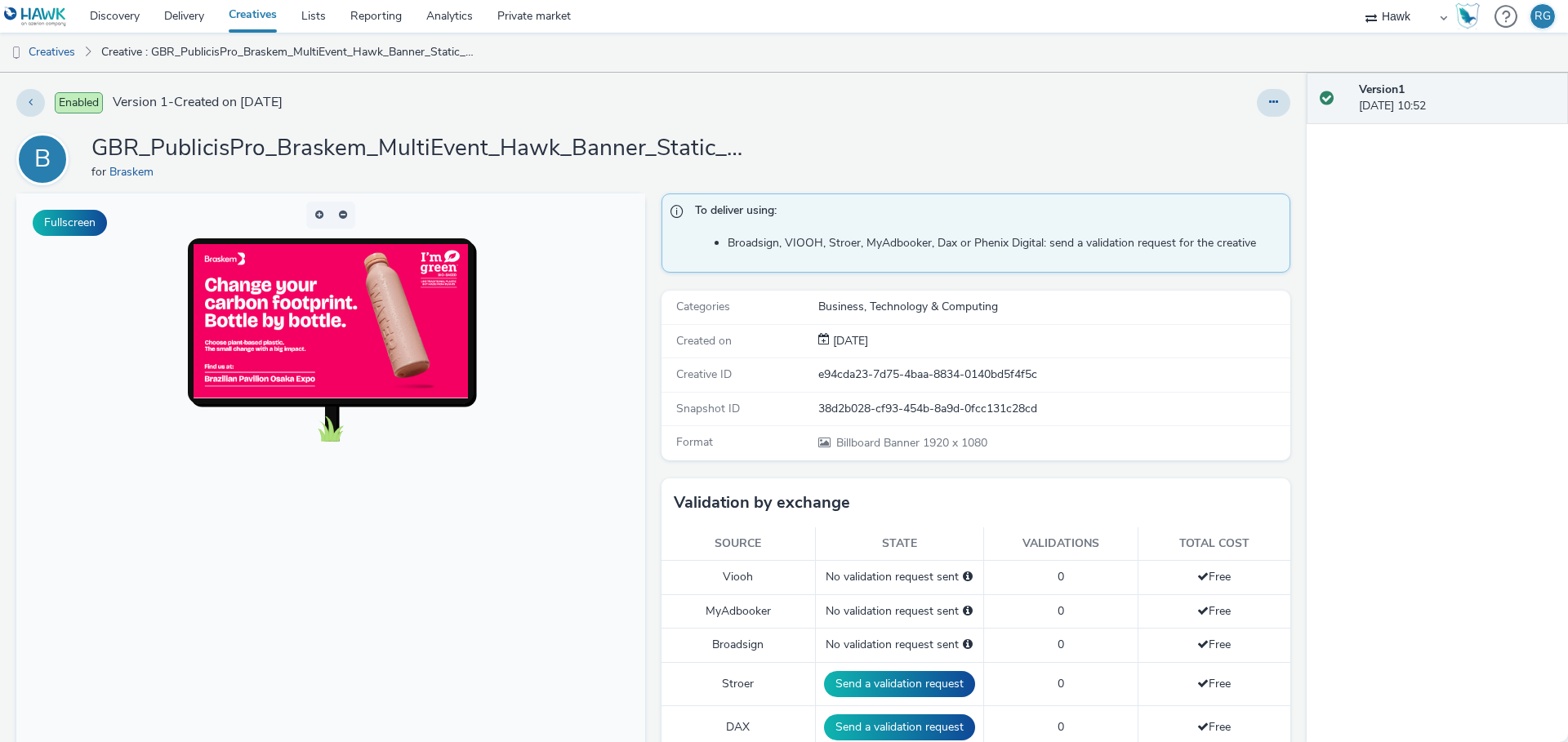
click at [907, 404] on div "38d2b028-cf93-454b-8a9d-0fcc131c28cd" at bounding box center [1054, 409] width 470 height 17
copy div "38d2b028-cf93-454b-8a9d-0fcc131c28cd"
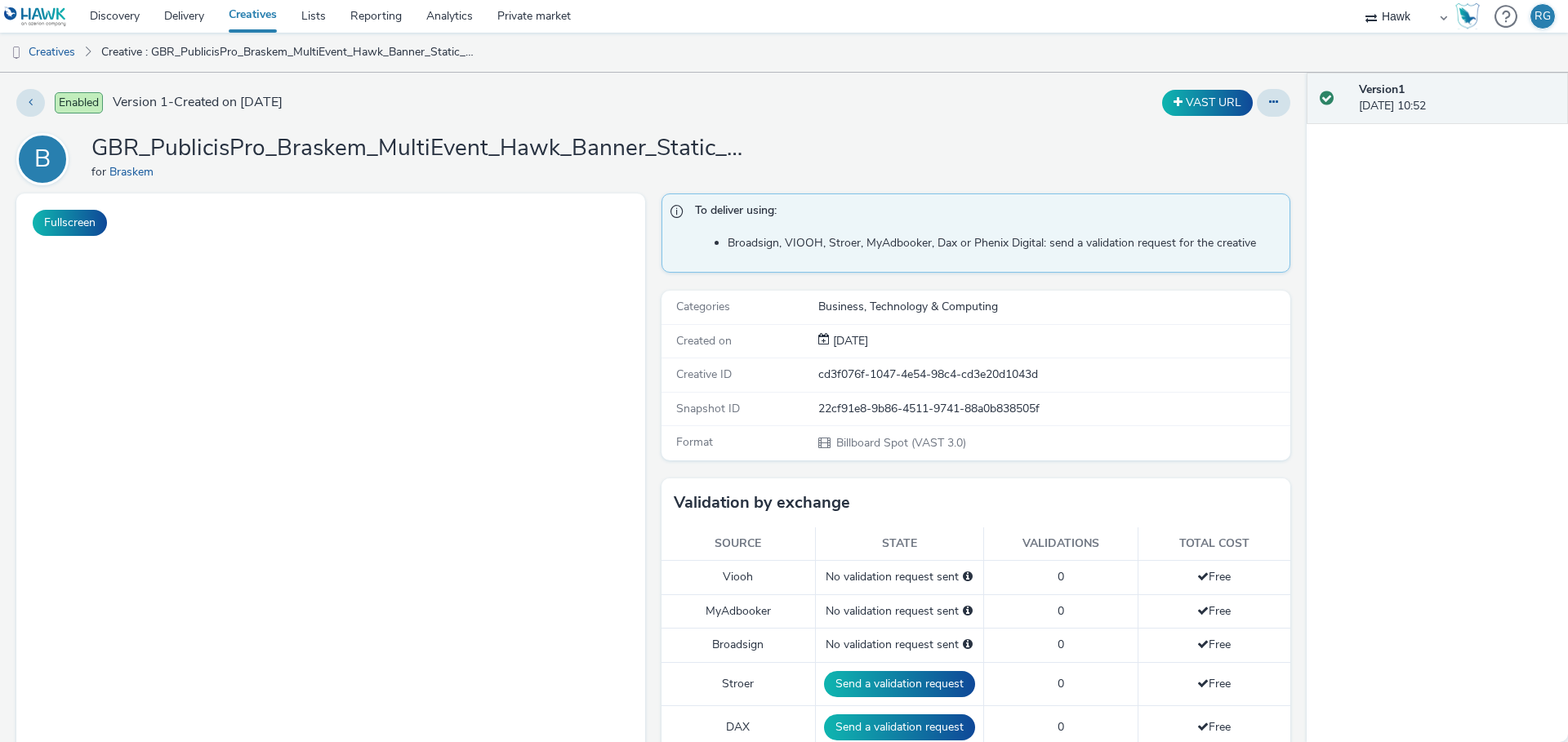
select select "11a7df10-284f-415c-b52a-427acf4c31ae"
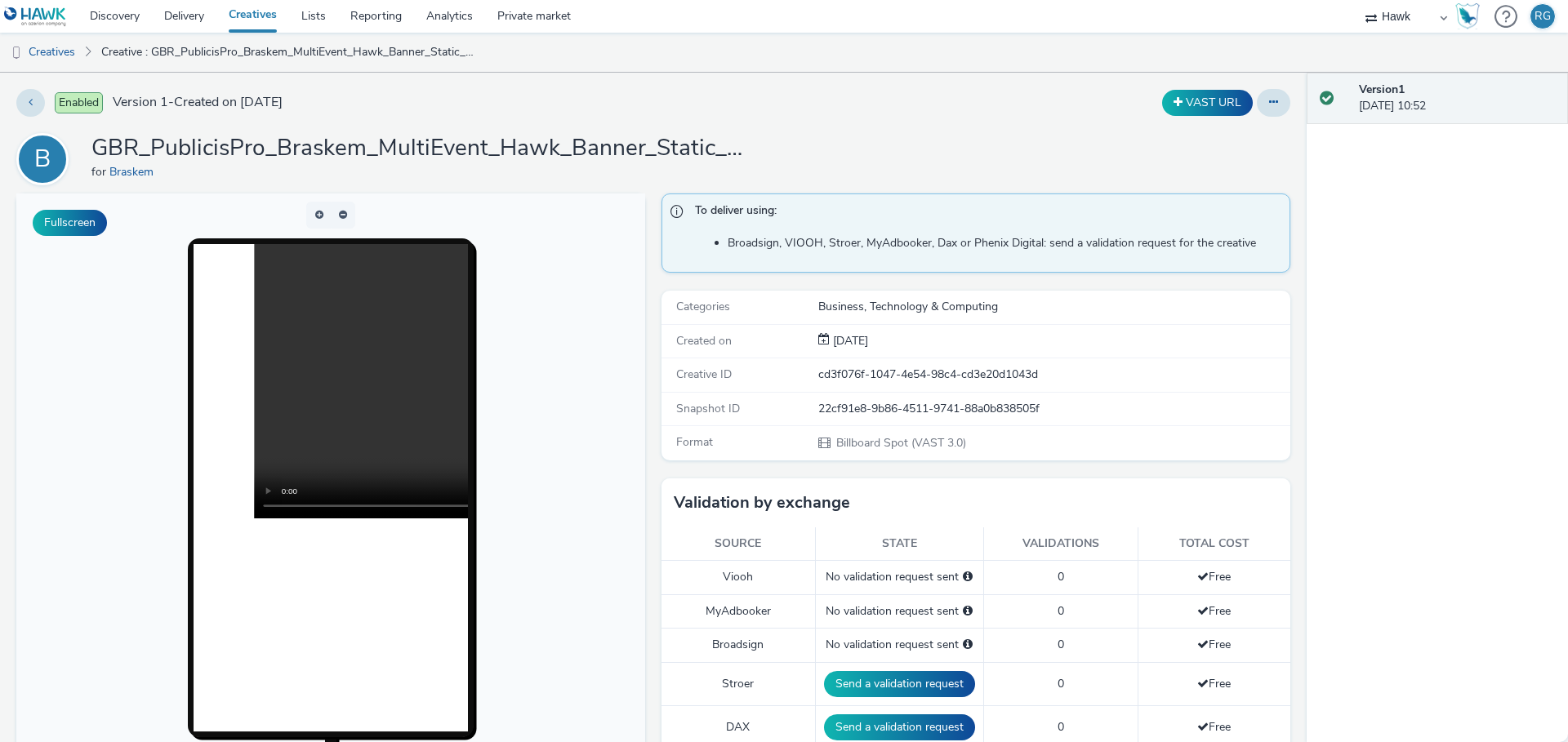
click at [329, 146] on h1 "GBR_PublicisPro_Braskem_MultiEvent_Hawk_Banner_Static_1080x1920_10"_20250901 ; …" at bounding box center [418, 148] width 654 height 31
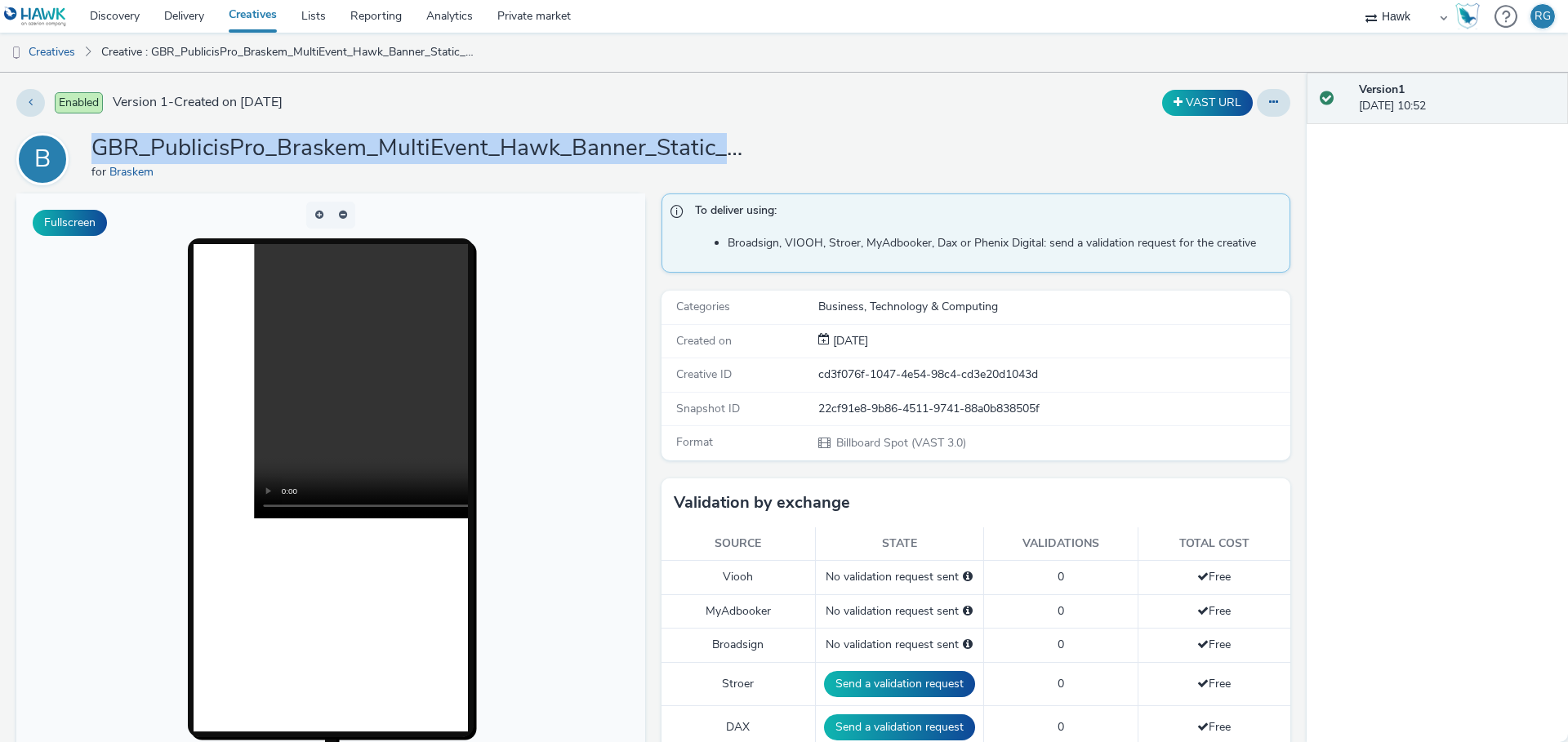
click at [329, 146] on h1 "GBR_PublicisPro_Braskem_MultiEvent_Hawk_Banner_Static_1080x1920_10"_20250901 ; …" at bounding box center [418, 148] width 654 height 31
copy h1 "GBR_PublicisPro_Braskem_MultiEvent_Hawk_Banner_Static_1080x1920_10"
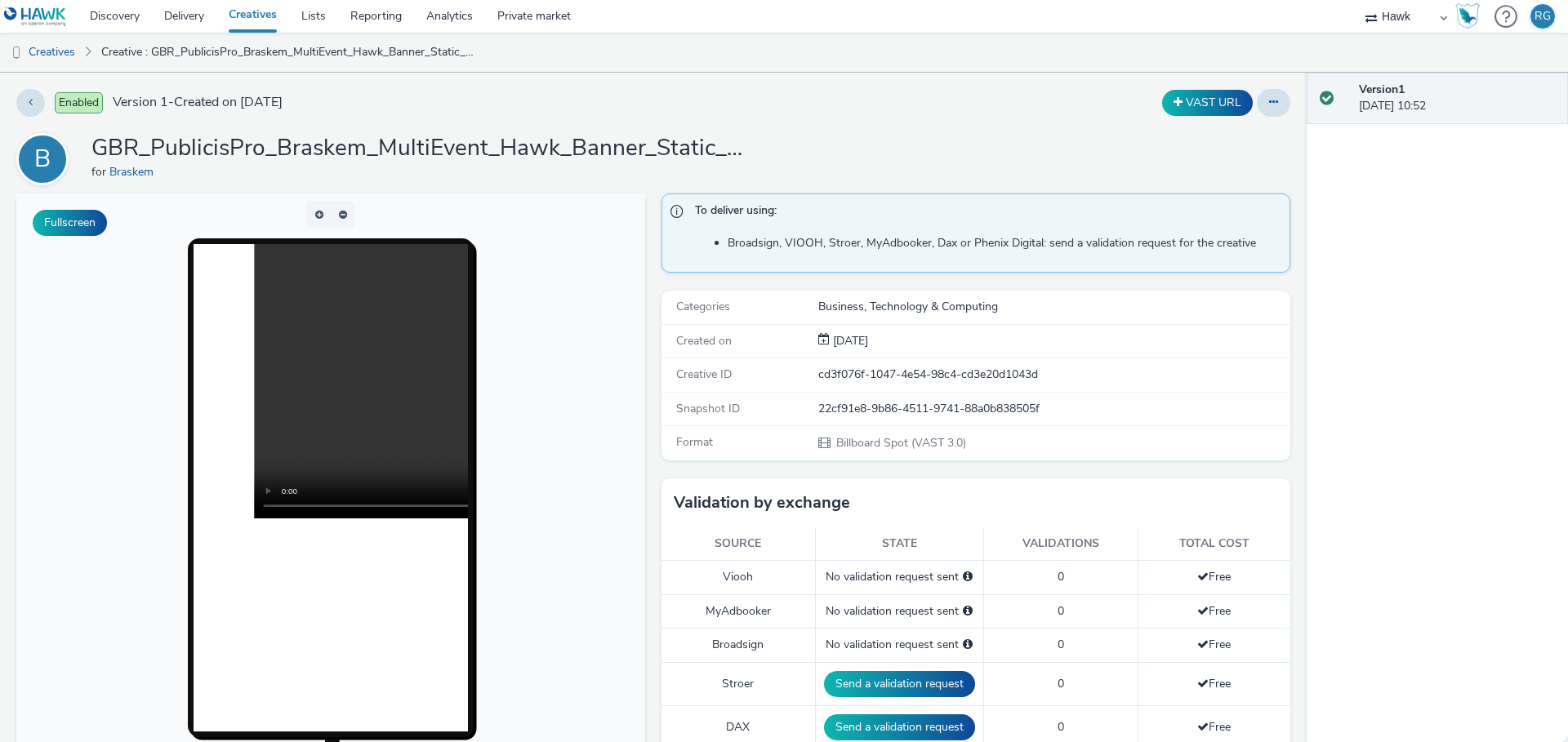
click at [942, 406] on div "22cf91e8-9b86-4511-9741-88a0b838505f" at bounding box center [1054, 409] width 470 height 17
copy div "22cf91e8-9b86-4511-9741-88a0b838505f"
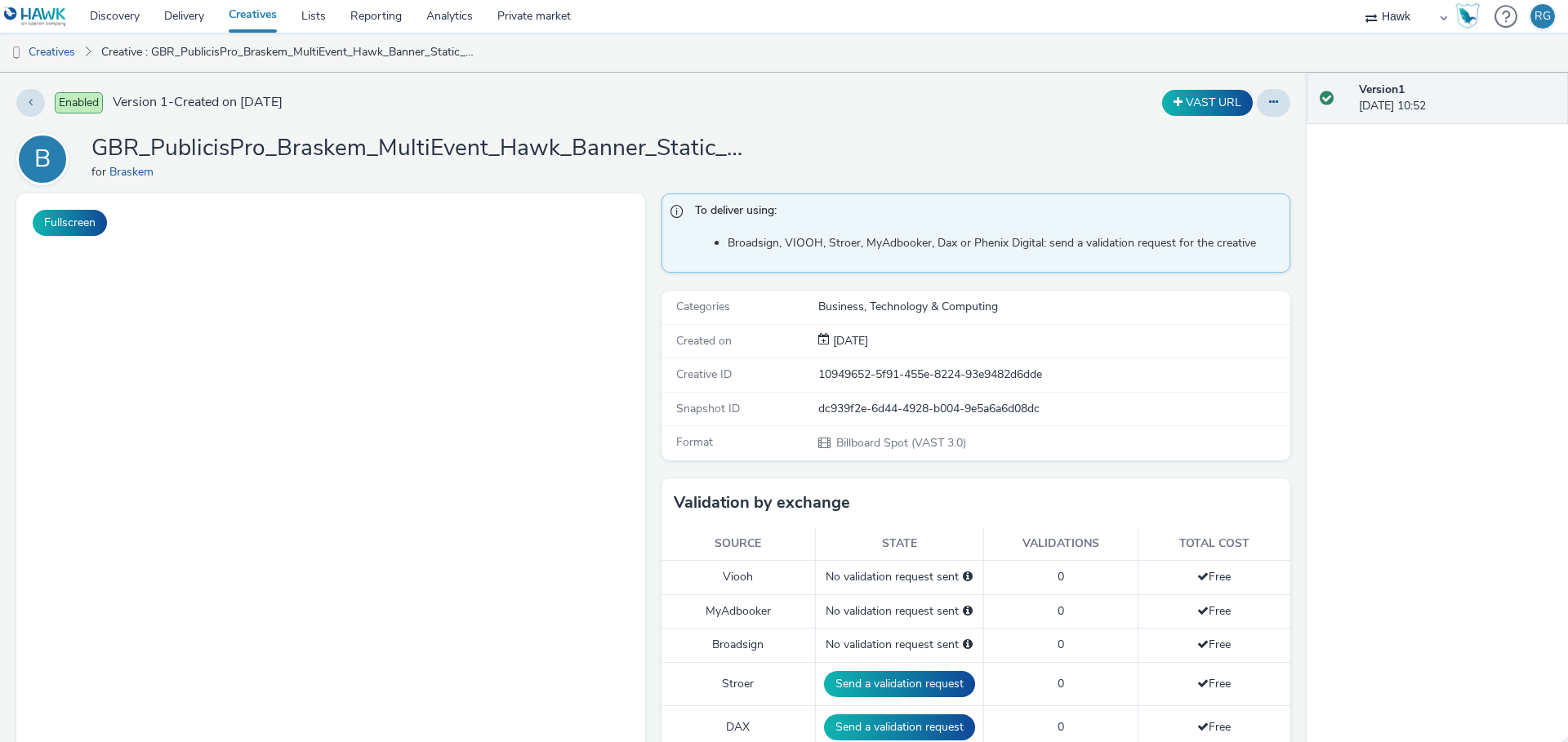
select select "11a7df10-284f-415c-b52a-427acf4c31ae"
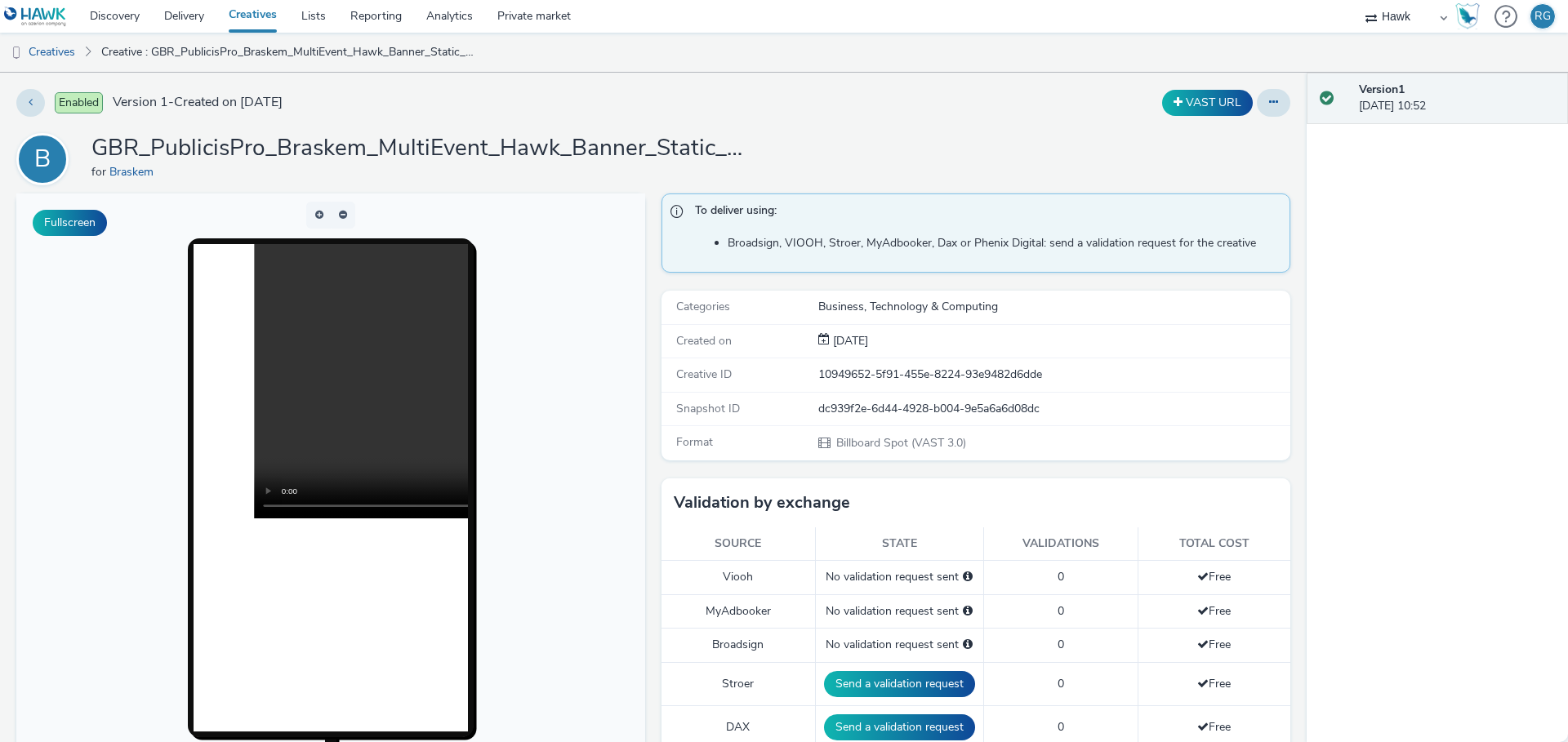
click at [315, 147] on h1 "GBR_PublicisPro_Braskem_MultiEvent_Hawk_Banner_Static_1080x1920_15"_20250901 ; …" at bounding box center [418, 148] width 654 height 31
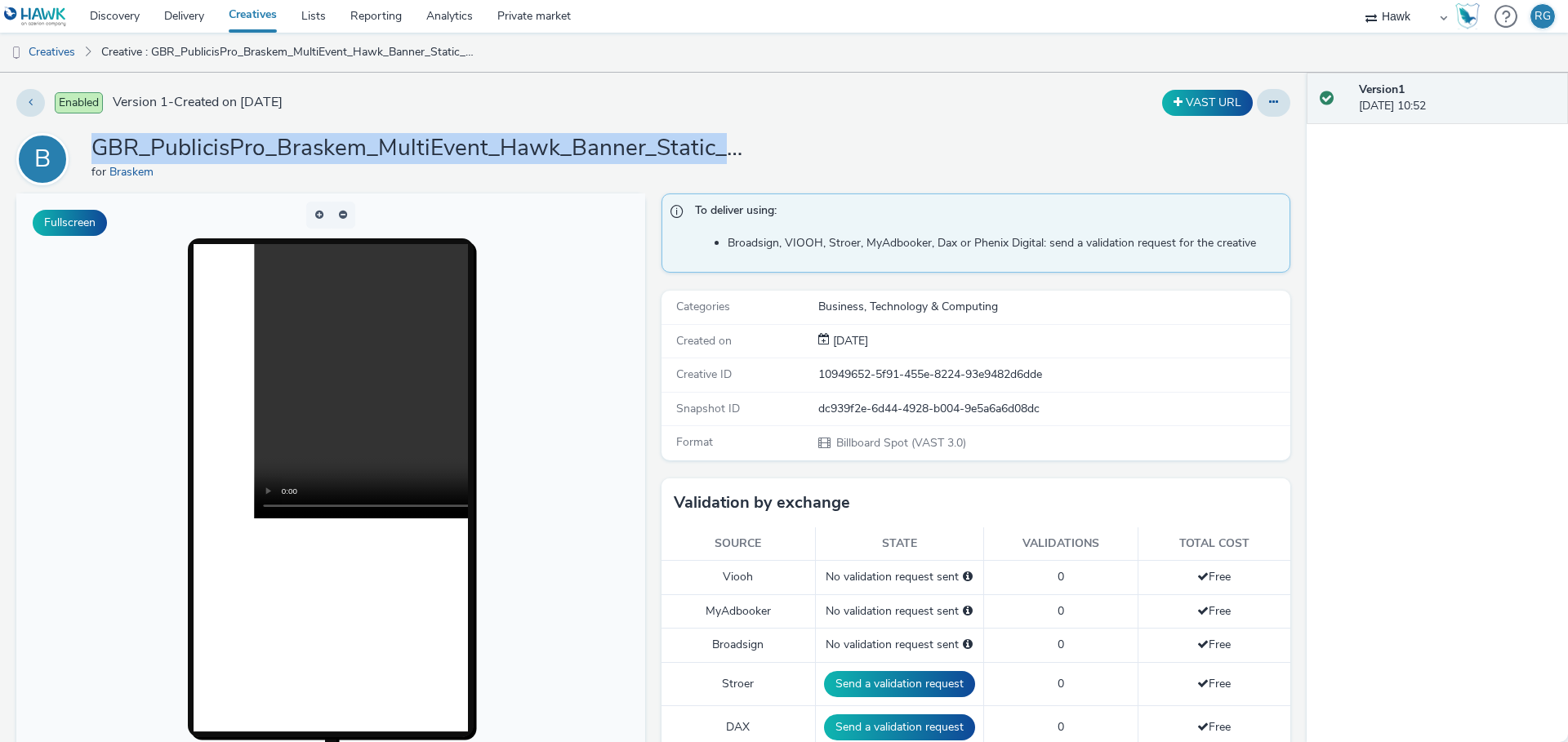
click at [315, 147] on h1 "GBR_PublicisPro_Braskem_MultiEvent_Hawk_Banner_Static_1080x1920_15"_20250901 ; …" at bounding box center [418, 148] width 654 height 31
copy h1 "GBR_PublicisPro_Braskem_MultiEvent_Hawk_Banner_Static_1080x1920_15"
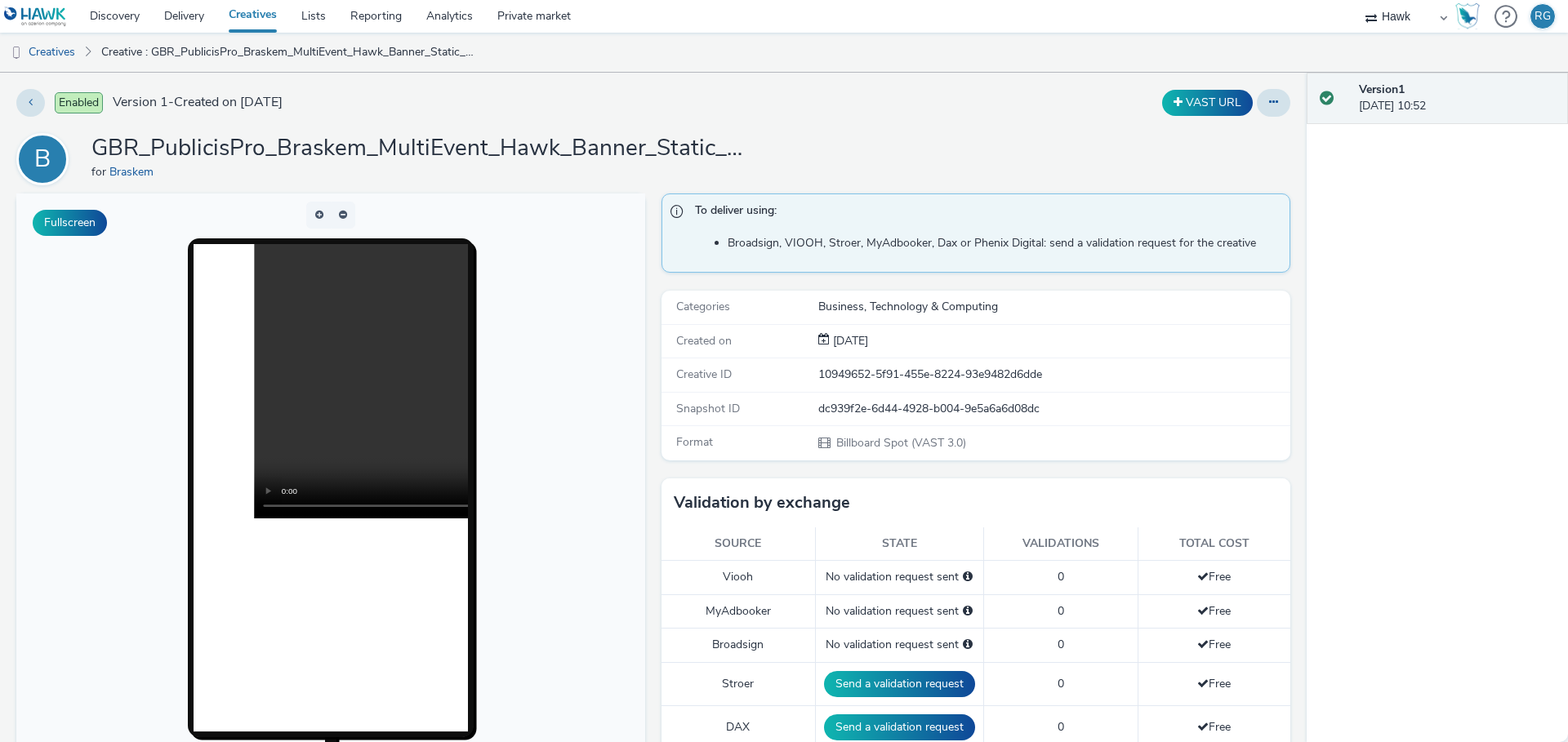
click at [906, 393] on div "Snapshot ID dc939f2e-6d44-4928-b004-9e5a6a6d08dc" at bounding box center [976, 410] width 629 height 33
copy div "dc939f2e-6d44-4928-b004-9e5a6a6d08dc"
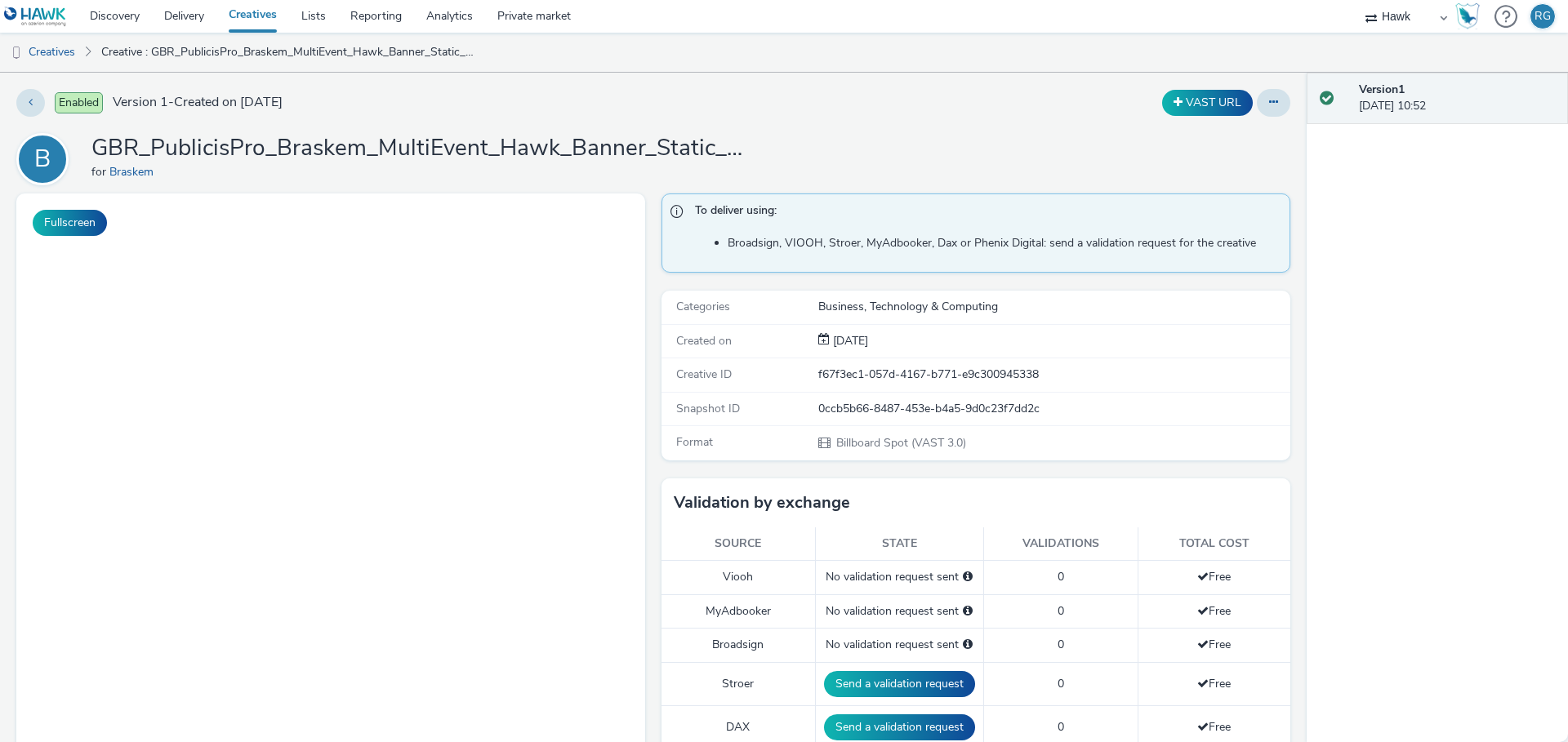
select select "11a7df10-284f-415c-b52a-427acf4c31ae"
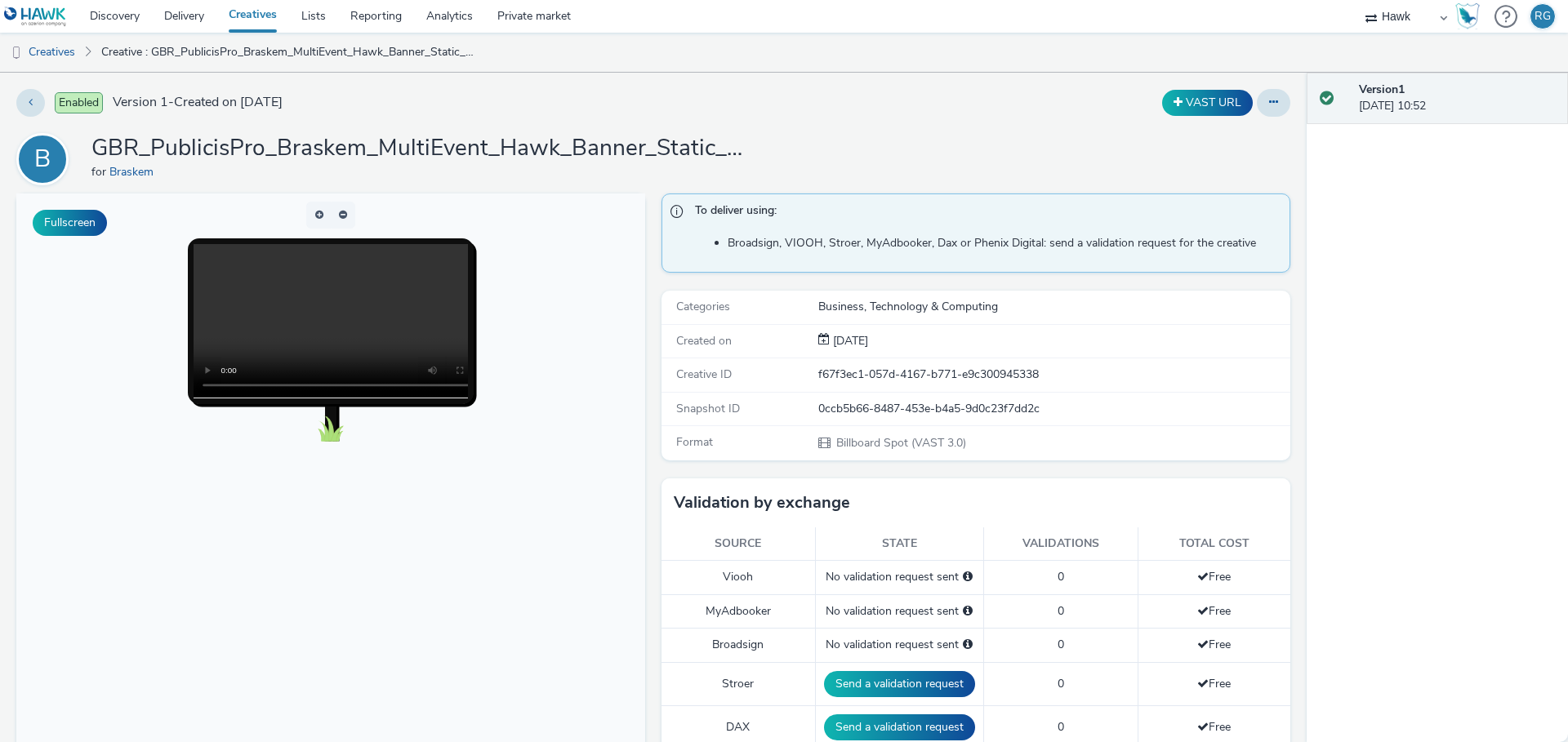
click at [374, 143] on h1 "GBR_PublicisPro_Braskem_MultiEvent_Hawk_Banner_Static_1920x1080_10"_20250901 ; …" at bounding box center [418, 148] width 654 height 31
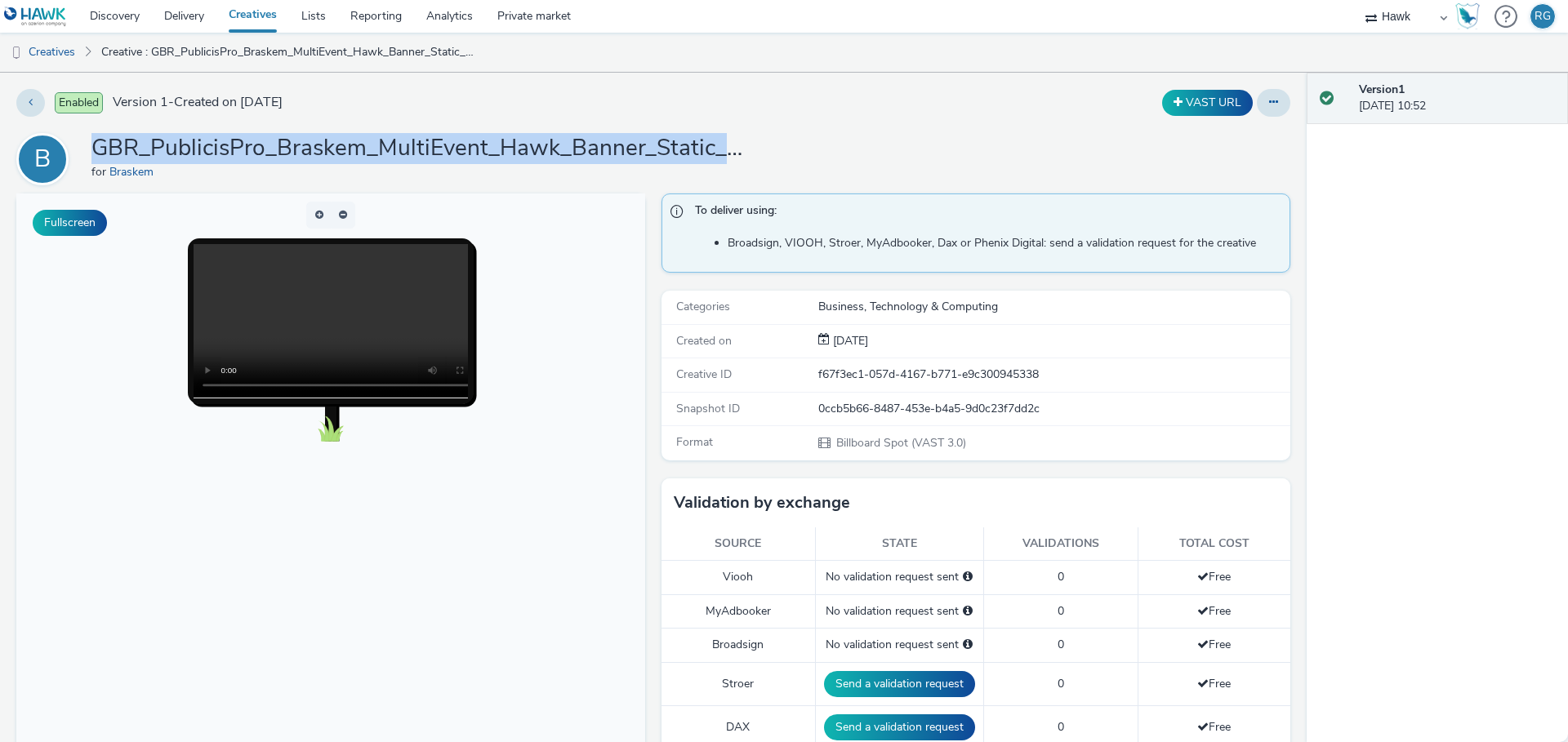
click at [374, 143] on h1 "GBR_PublicisPro_Braskem_MultiEvent_Hawk_Banner_Static_1920x1080_10"_20250901 ; …" at bounding box center [418, 148] width 654 height 31
copy h1 "GBR_PublicisPro_Braskem_MultiEvent_Hawk_Banner_Static_1920x1080_10"
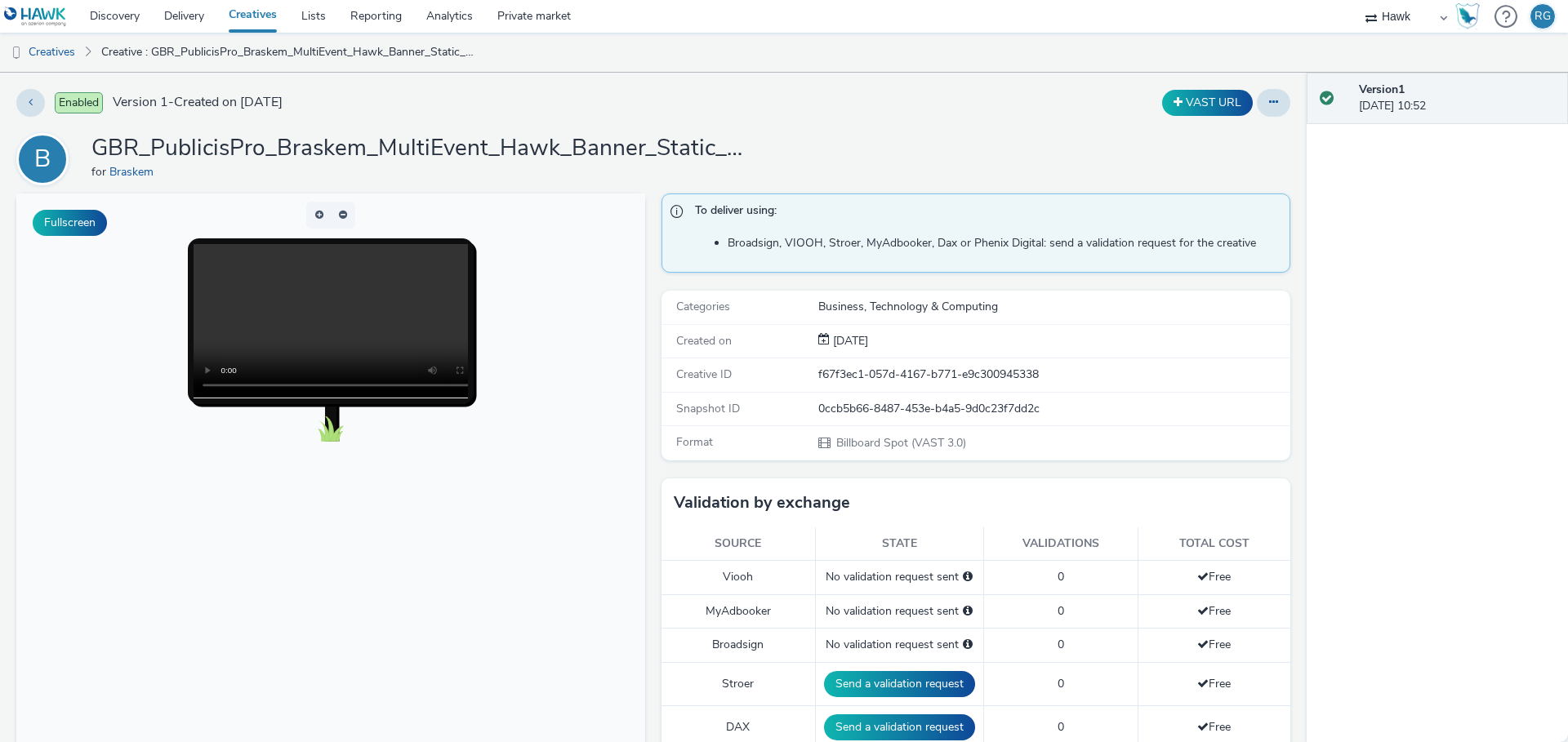
click at [884, 413] on div "0ccb5b66-8487-453e-b4a5-9d0c23f7dd2c" at bounding box center [1054, 409] width 470 height 17
copy div "0ccb5b66-8487-453e-b4a5-9d0c23f7dd2c"
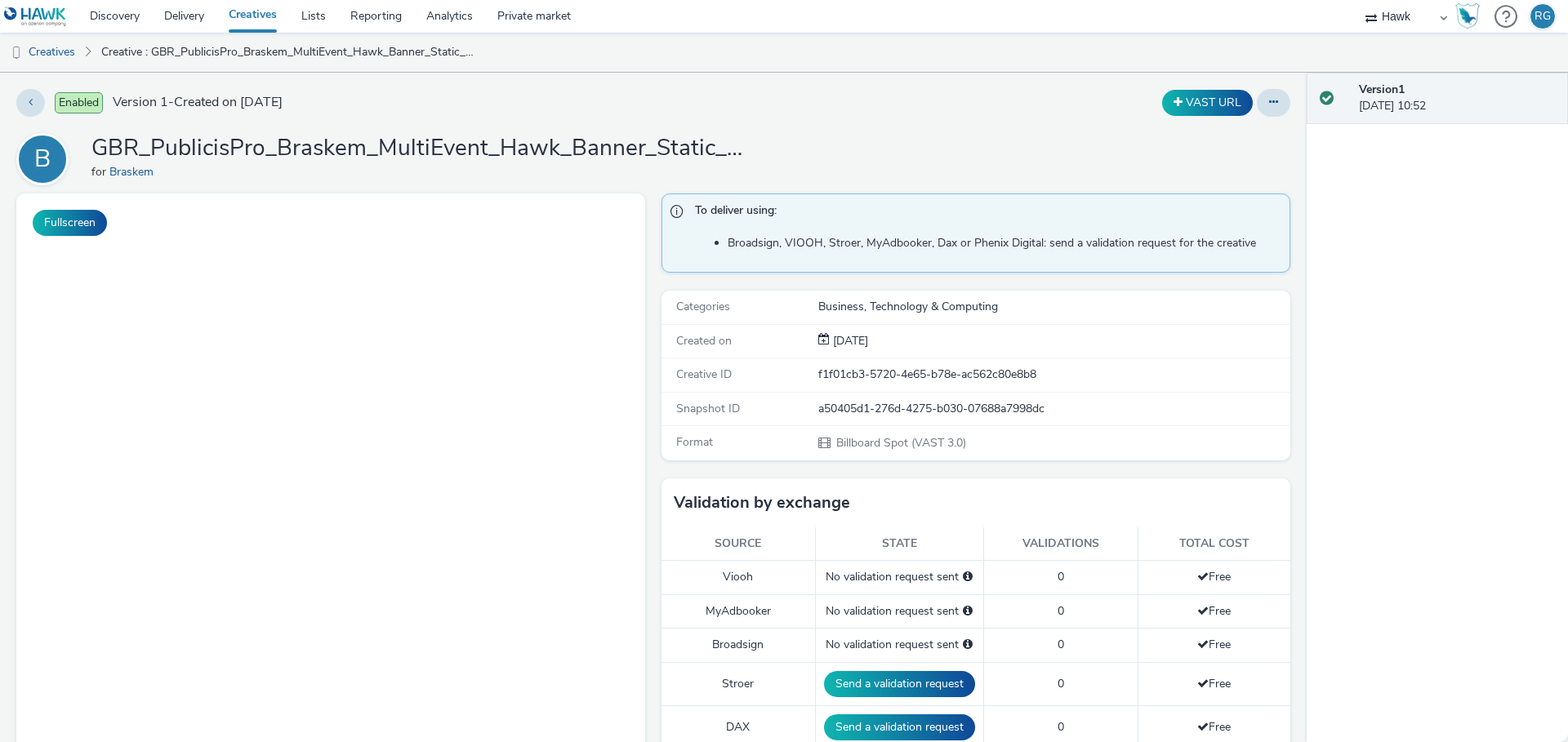
select select "11a7df10-284f-415c-b52a-427acf4c31ae"
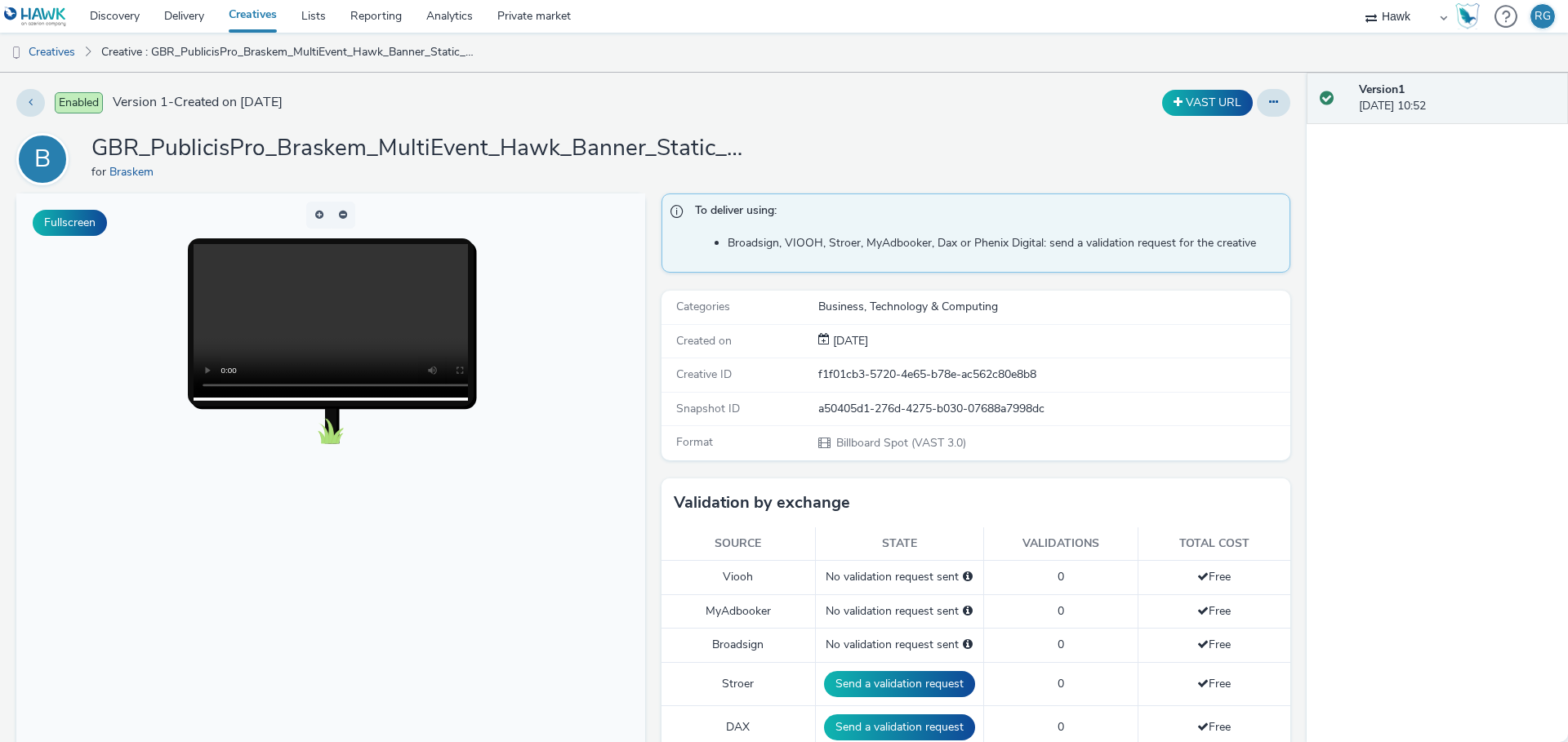
click at [308, 146] on h1 "GBR_PublicisPro_Braskem_MultiEvent_Hawk_Banner_Static_1680x960_15"_20250901 ; J…" at bounding box center [418, 148] width 654 height 31
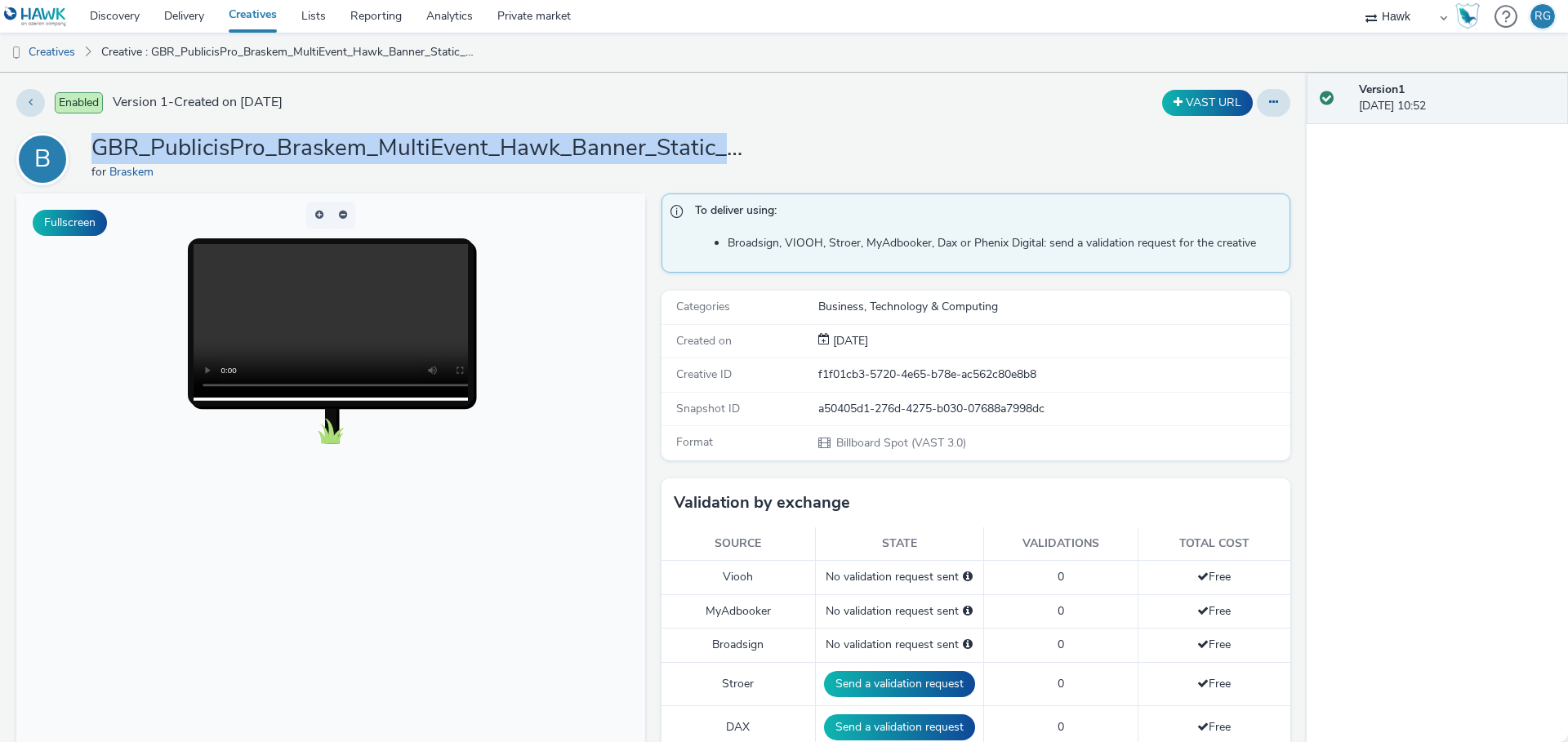
click at [308, 146] on h1 "GBR_PublicisPro_Braskem_MultiEvent_Hawk_Banner_Static_1680x960_15"_20250901 ; J…" at bounding box center [418, 148] width 654 height 31
copy h1 "GBR_PublicisPro_Braskem_MultiEvent_Hawk_Banner_Static_1680x960_15"_20250901 ; J…"
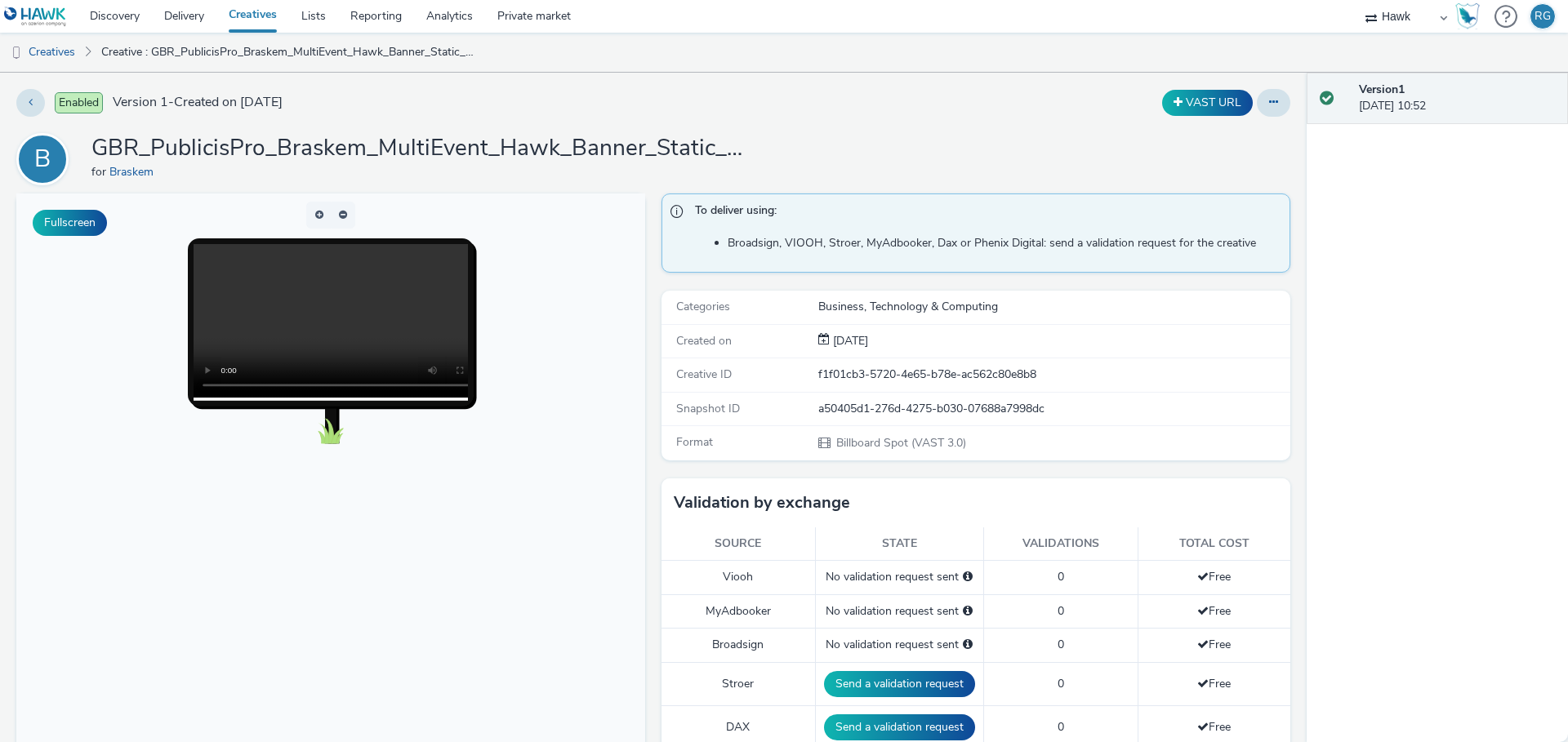
click at [949, 406] on div "a50405d1-276d-4275-b030-07688a7998dc" at bounding box center [1054, 409] width 470 height 17
copy div "a50405d1-276d-4275-b030-07688a7998dc"
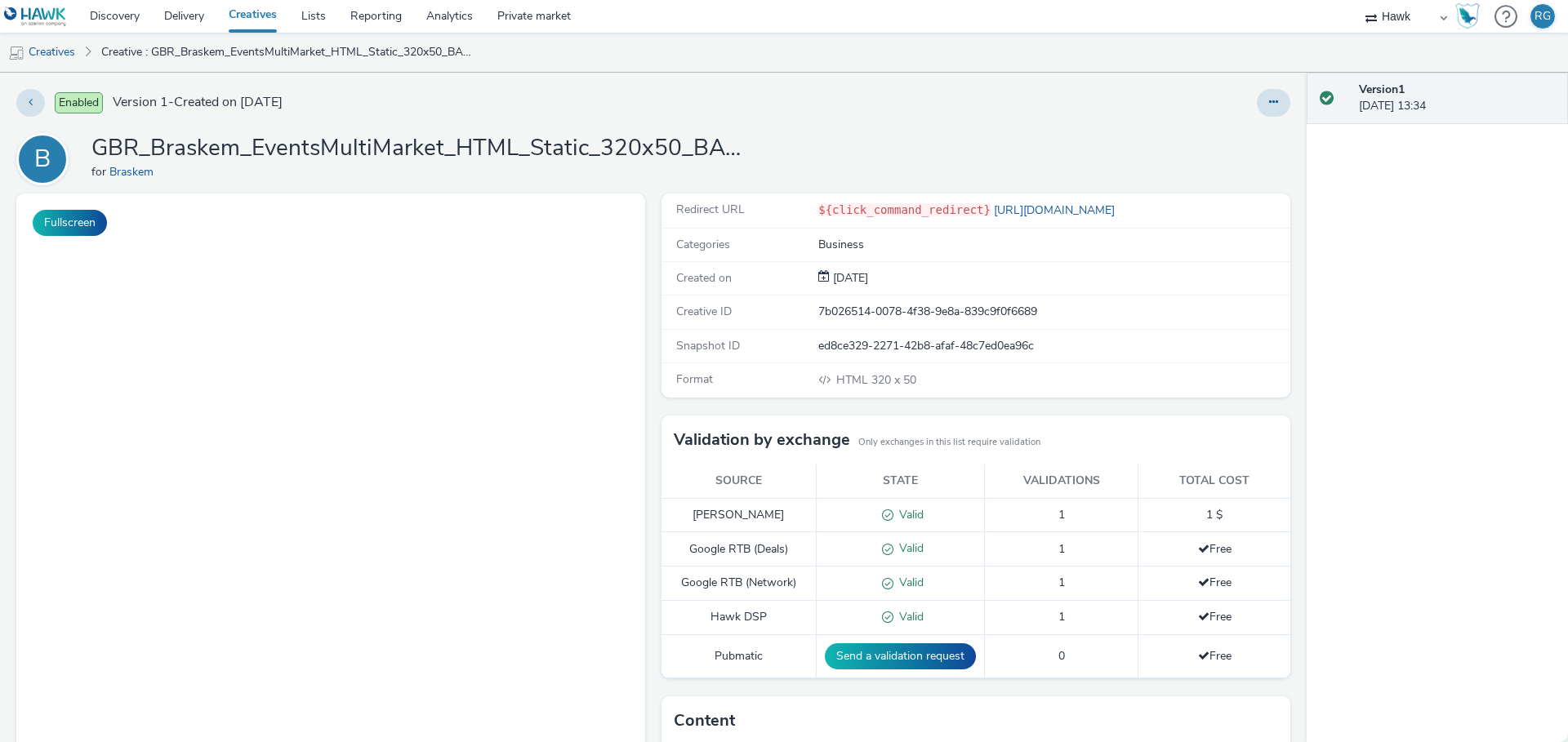
select select "11a7df10-284f-415c-b52a-427acf4c31ae"
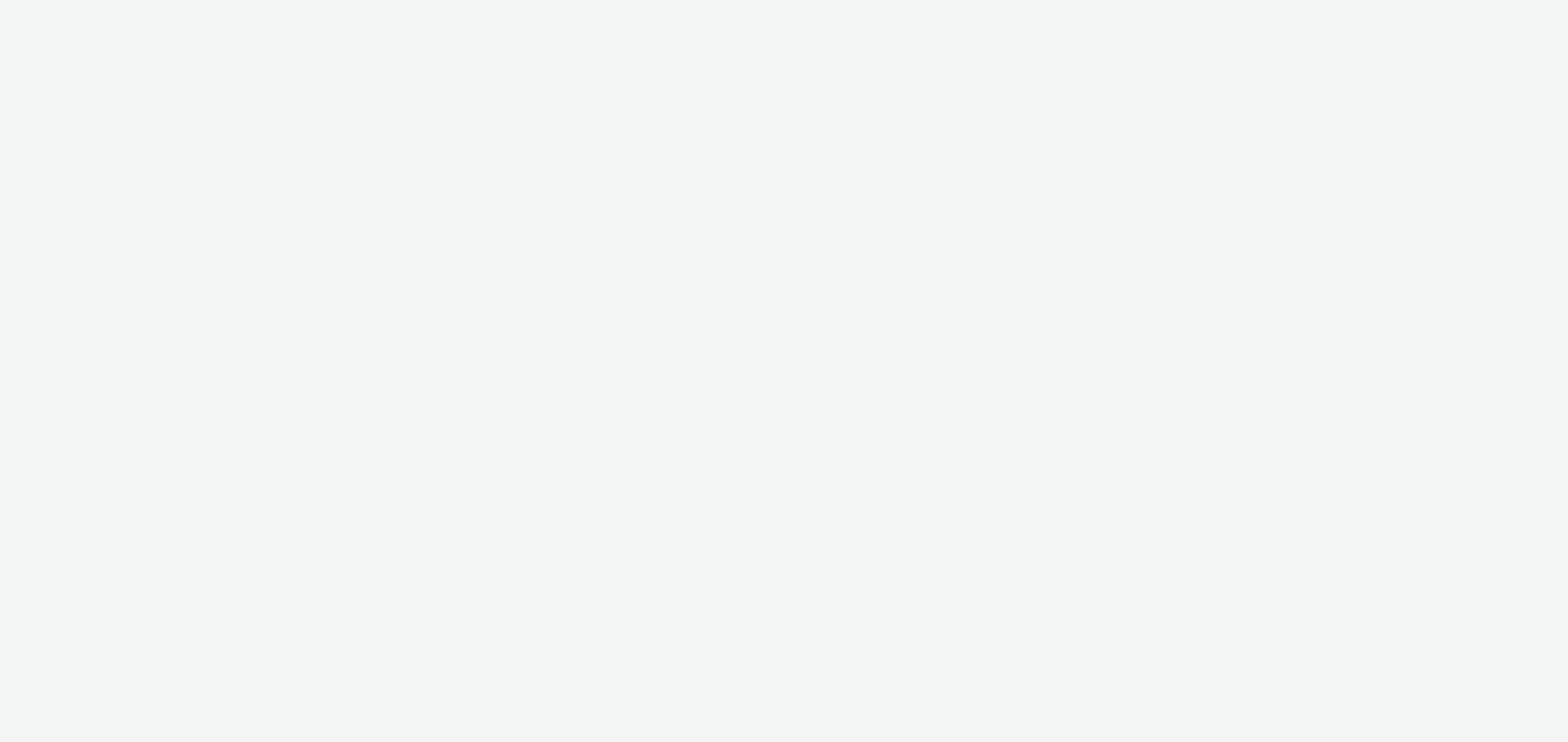
select select "11a7df10-284f-415c-b52a-427acf4c31ae"
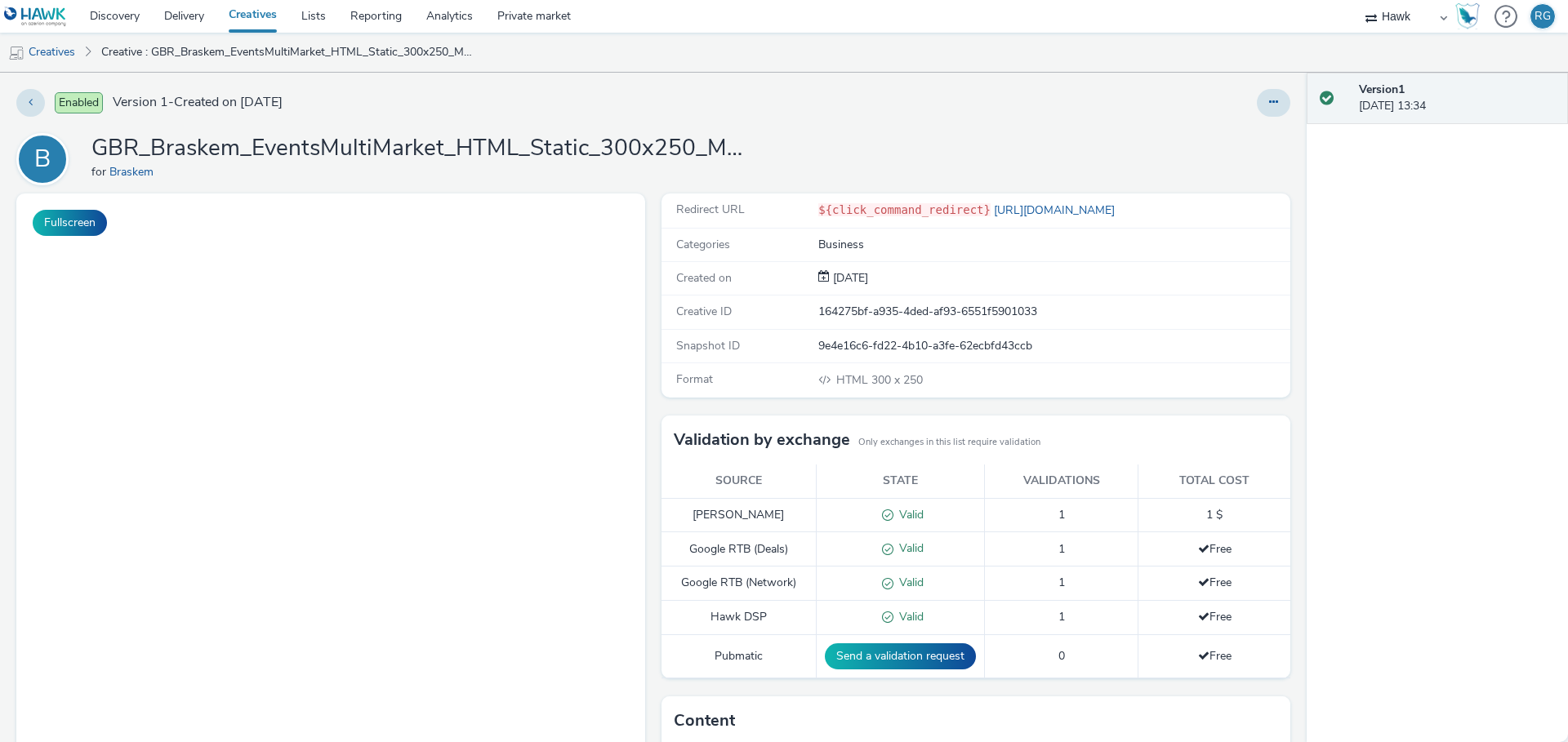
select select "11a7df10-284f-415c-b52a-427acf4c31ae"
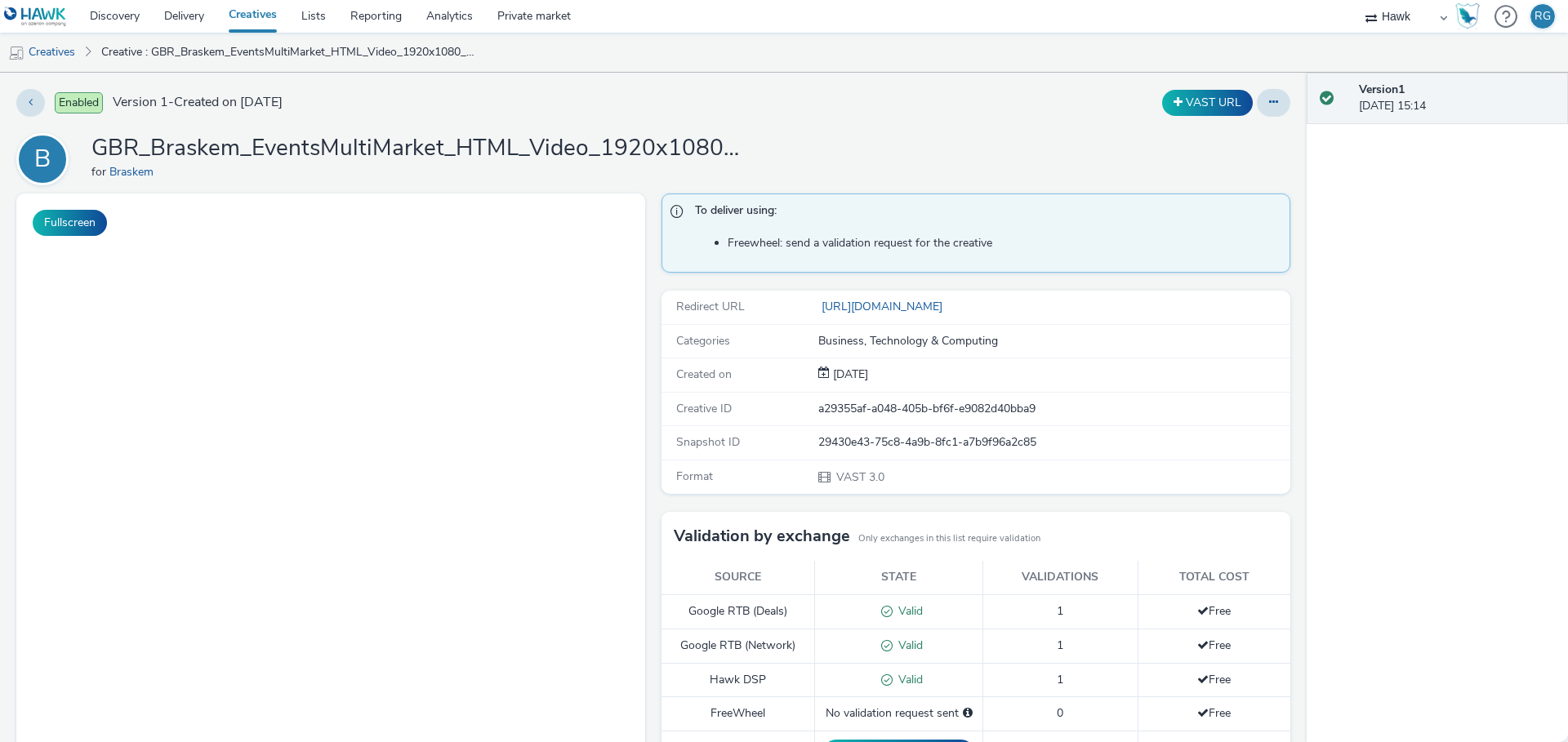
select select "11a7df10-284f-415c-b52a-427acf4c31ae"
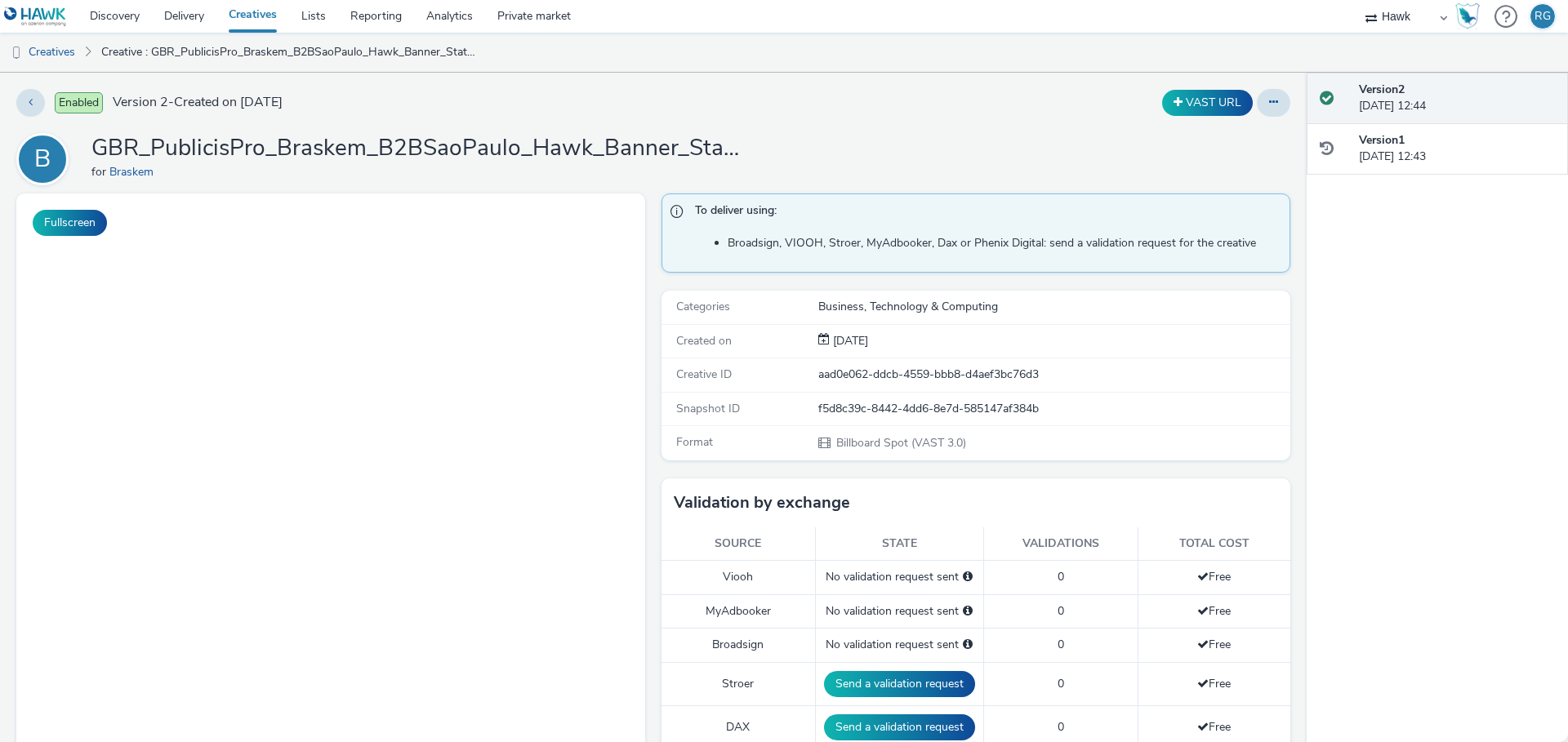
select select "11a7df10-284f-415c-b52a-427acf4c31ae"
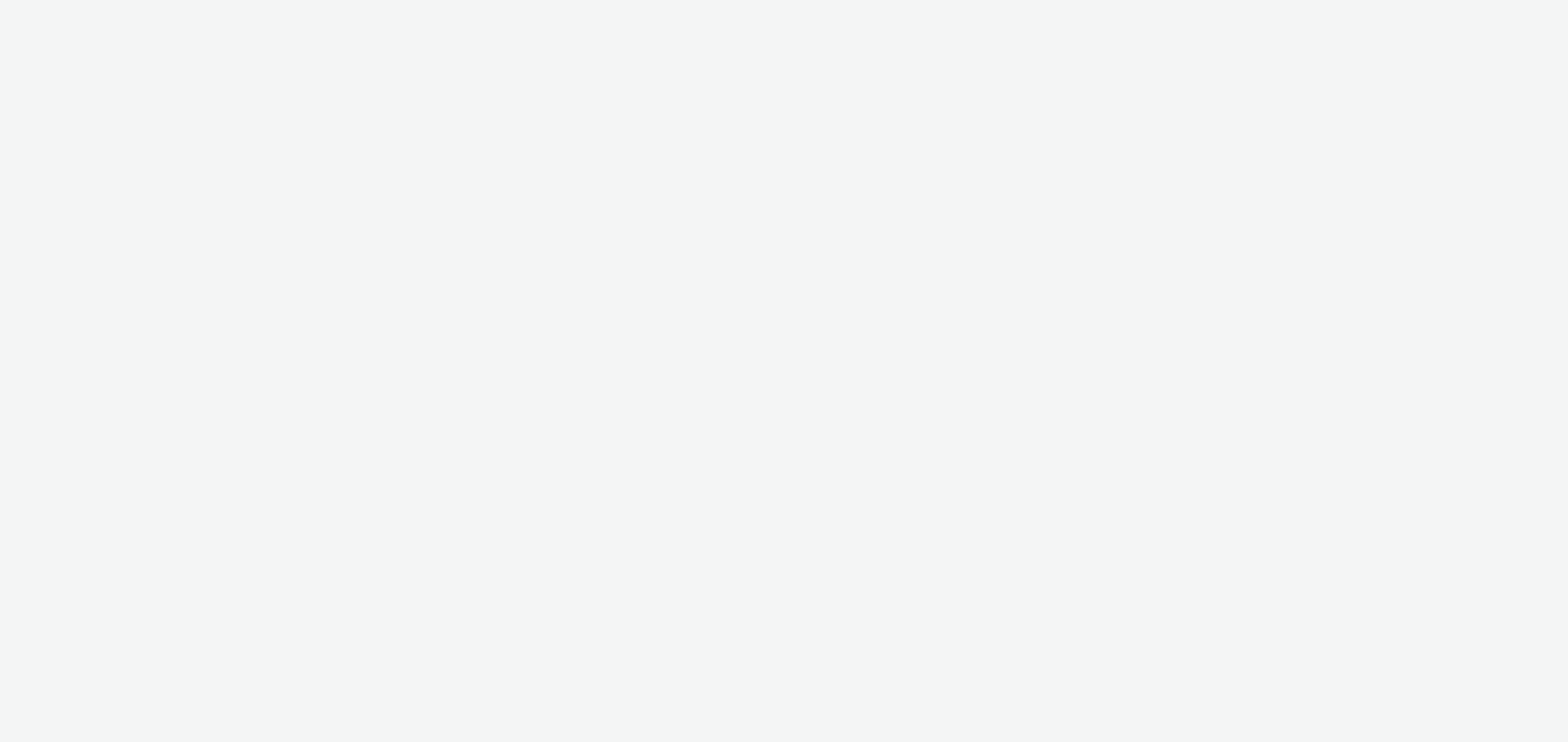
select select "11a7df10-284f-415c-b52a-427acf4c31ae"
